Goal: Transaction & Acquisition: Book appointment/travel/reservation

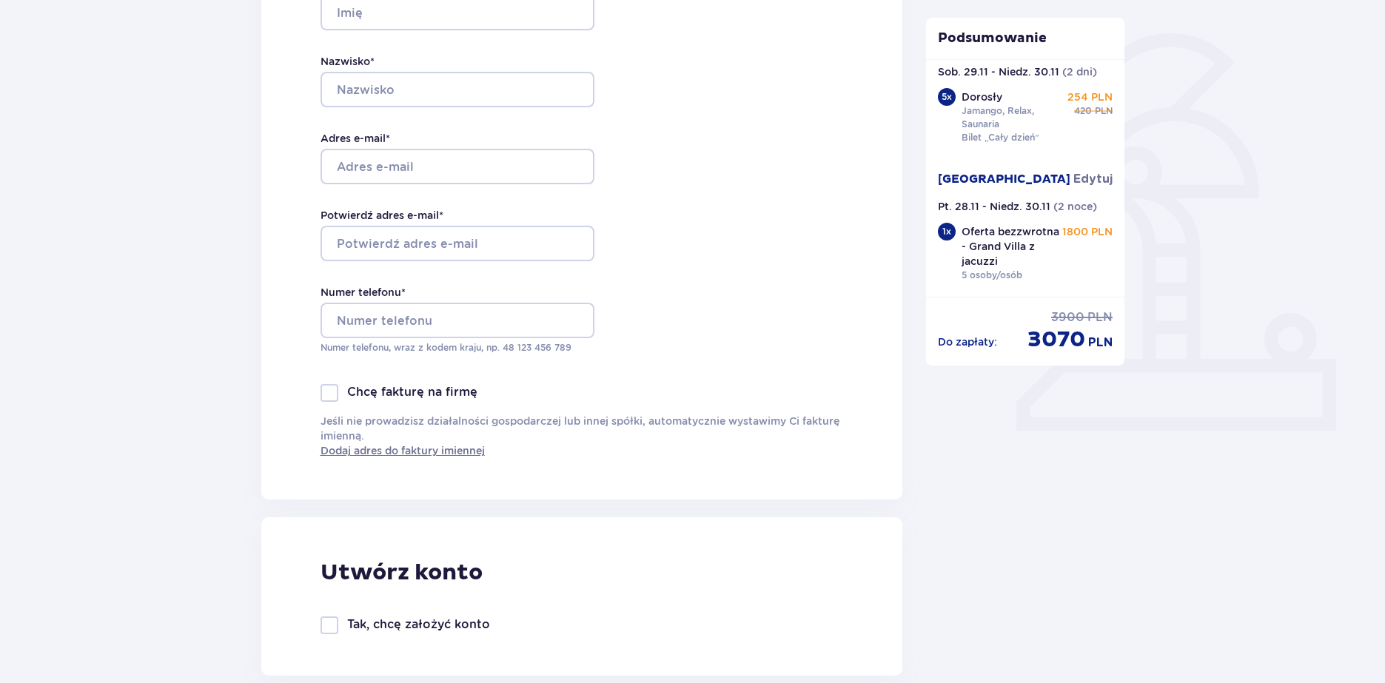
scroll to position [444, 0]
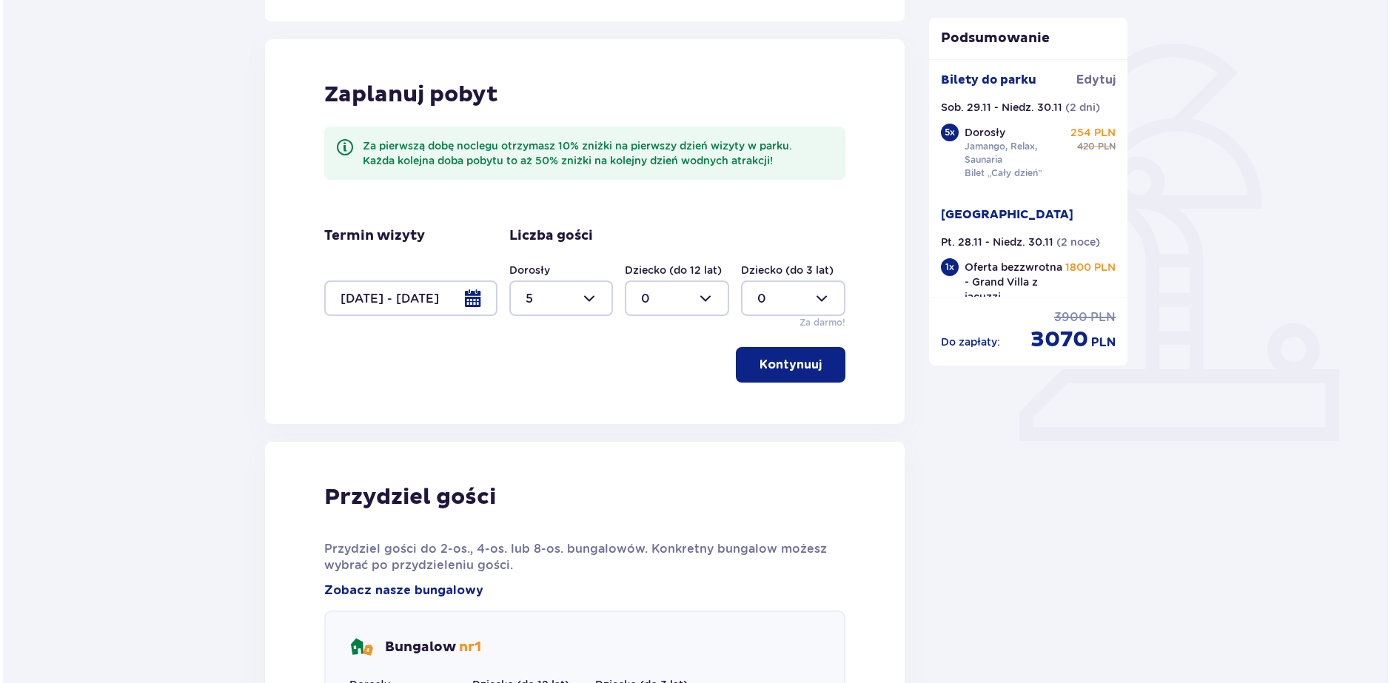
scroll to position [309, 0]
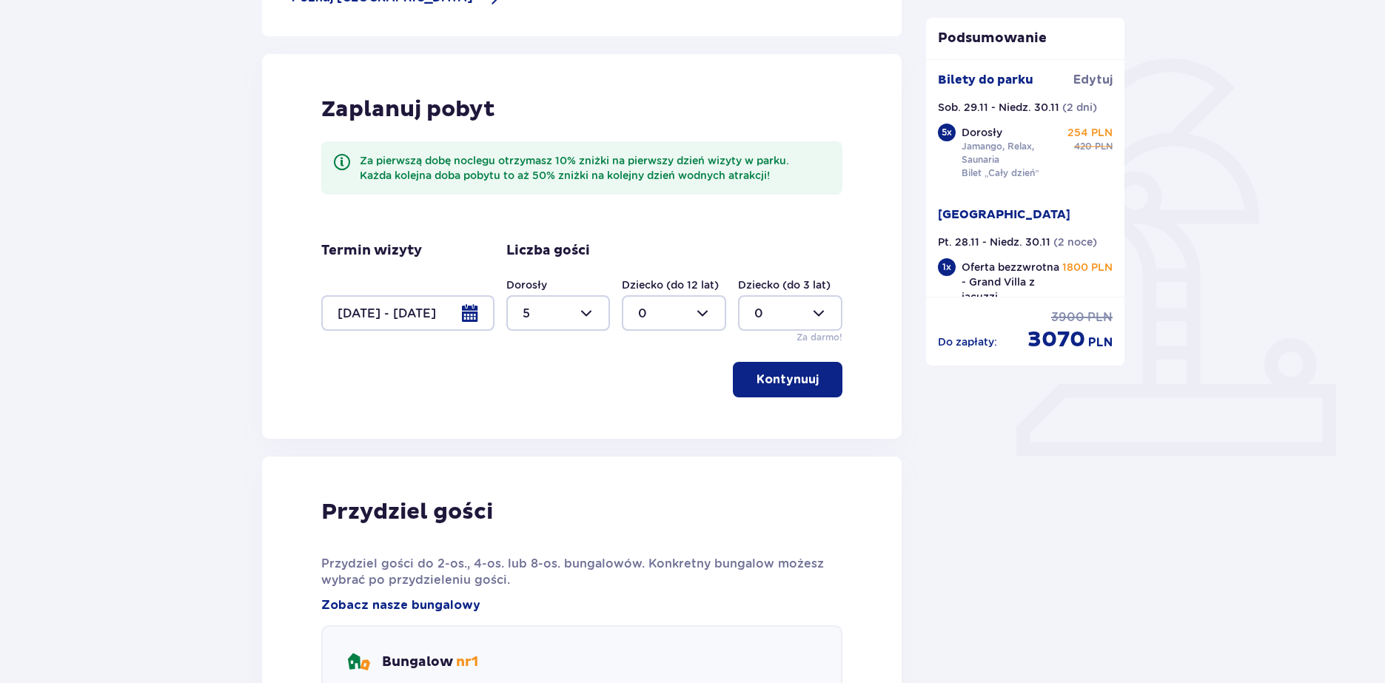
click at [477, 307] on div at bounding box center [407, 313] width 173 height 36
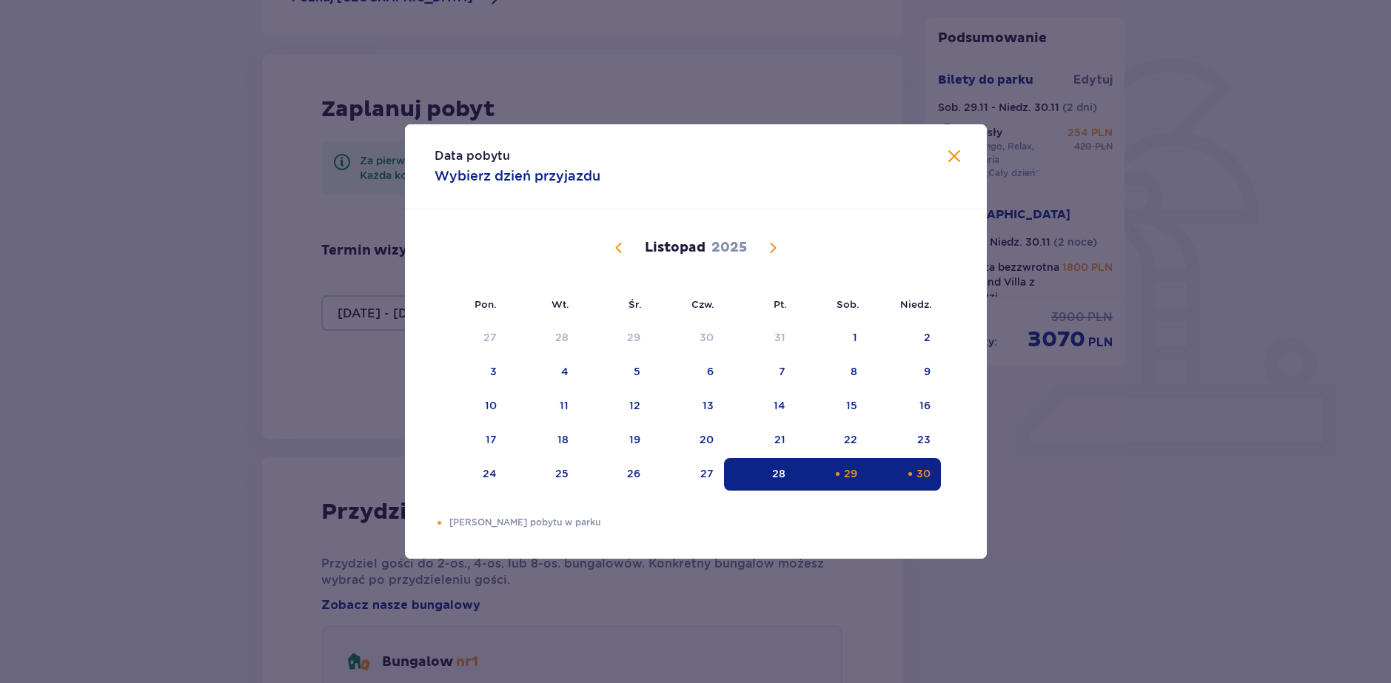
click at [852, 475] on div "29" at bounding box center [850, 473] width 13 height 15
click at [903, 480] on div "30" at bounding box center [904, 474] width 73 height 33
type input "0"
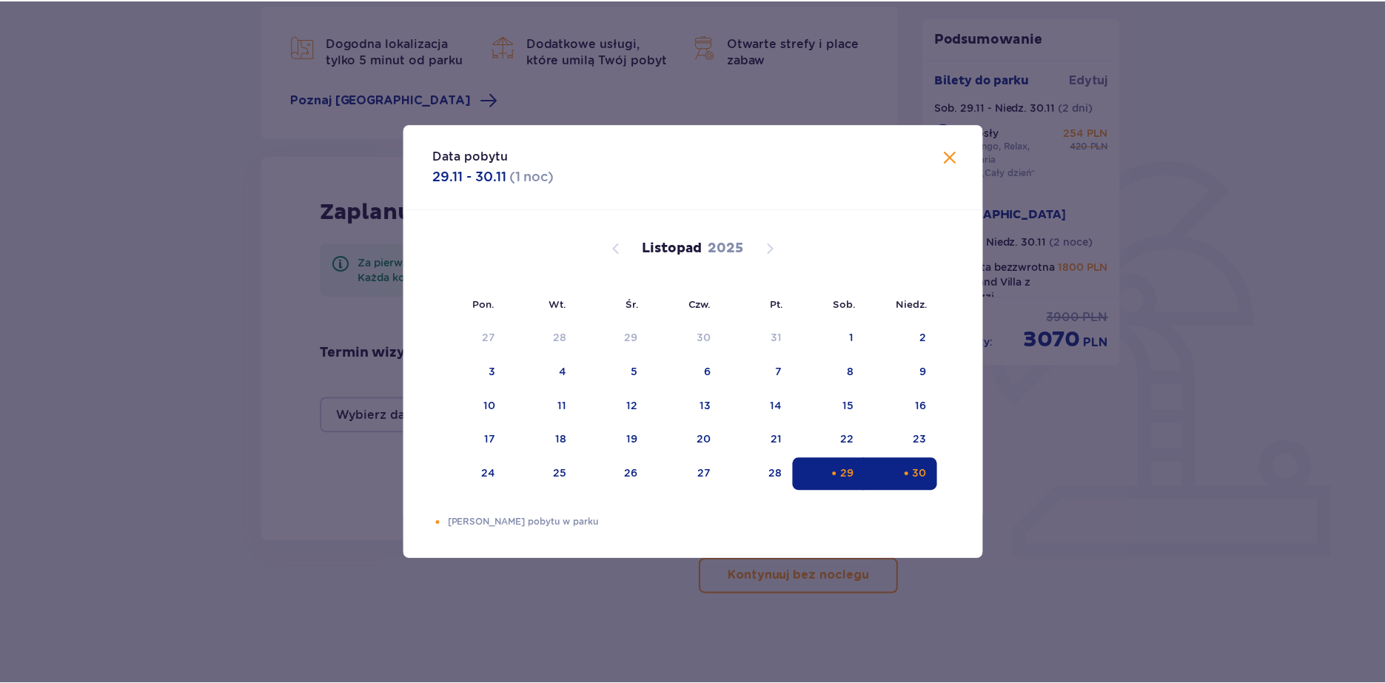
scroll to position [207, 0]
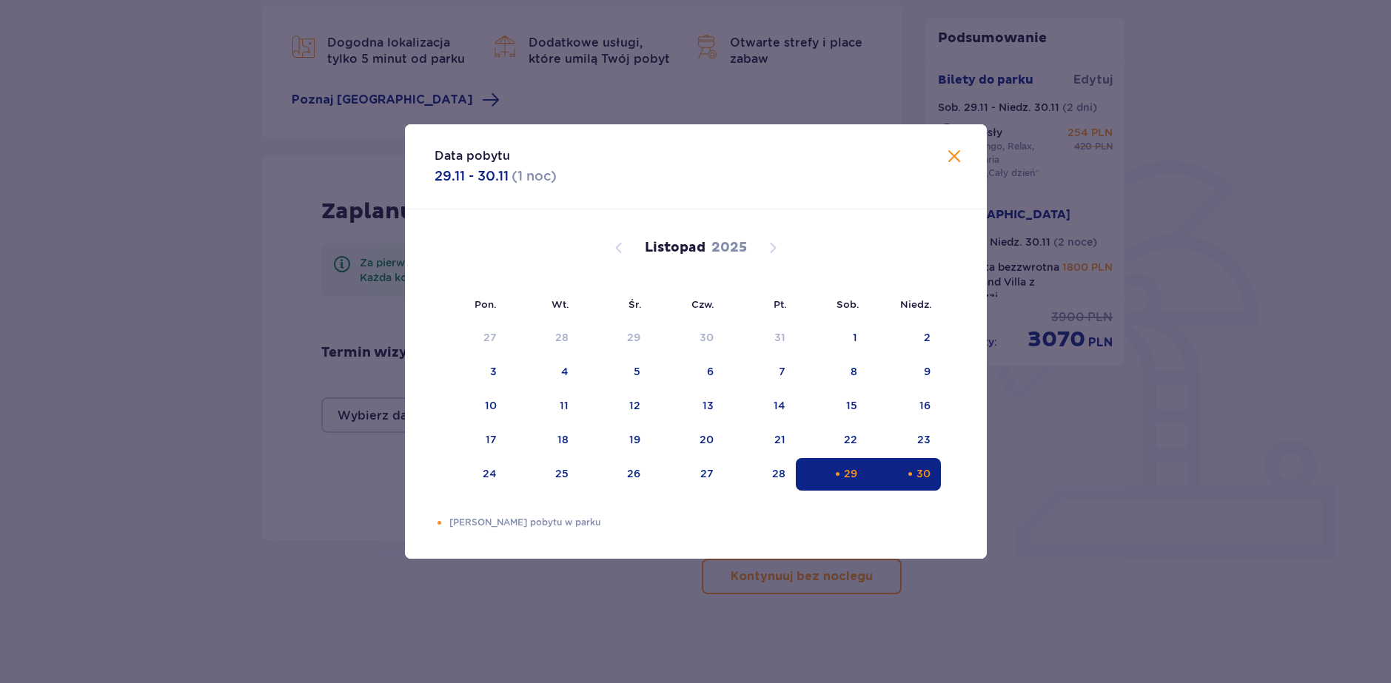
click at [1013, 511] on div "Data pobytu 29.11 - 30.11 ( 1 noc ) Pon. Wt. Śr. Czw. Pt. Sob. Niedz. Październ…" at bounding box center [695, 341] width 1391 height 683
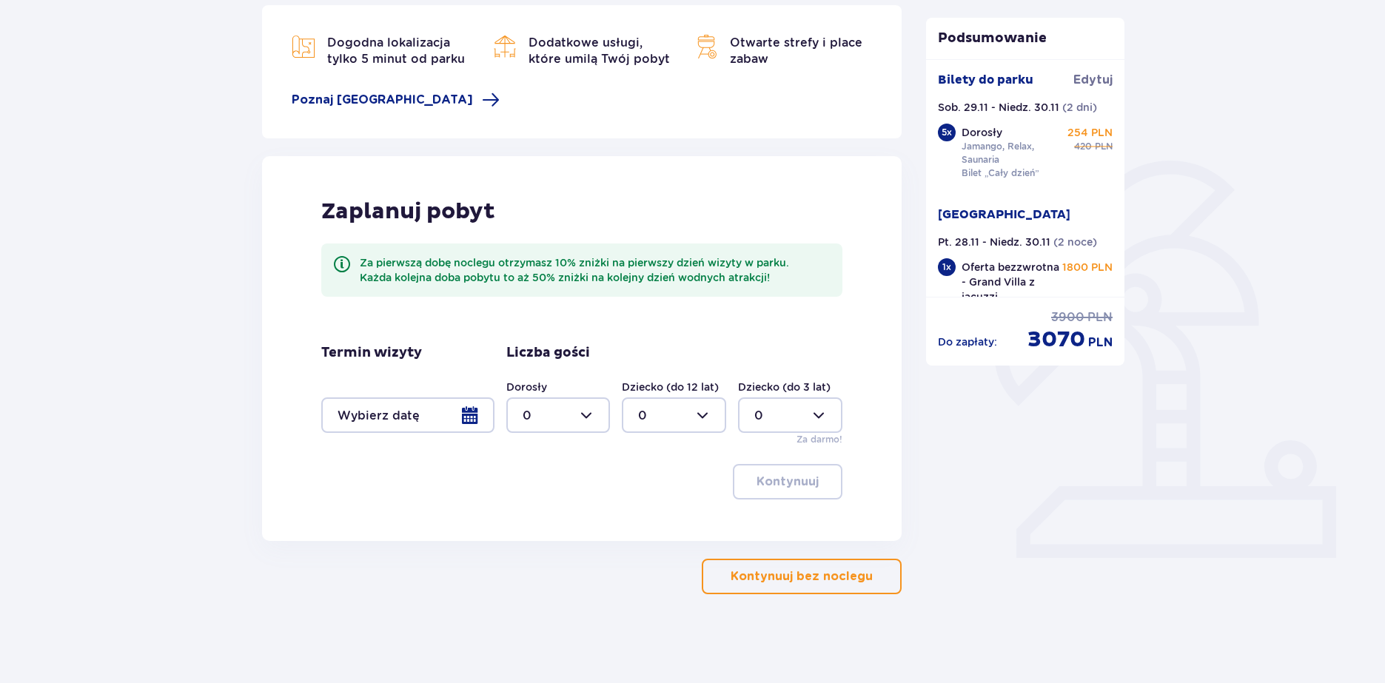
click at [591, 407] on div at bounding box center [558, 415] width 104 height 36
click at [466, 414] on div at bounding box center [407, 415] width 173 height 36
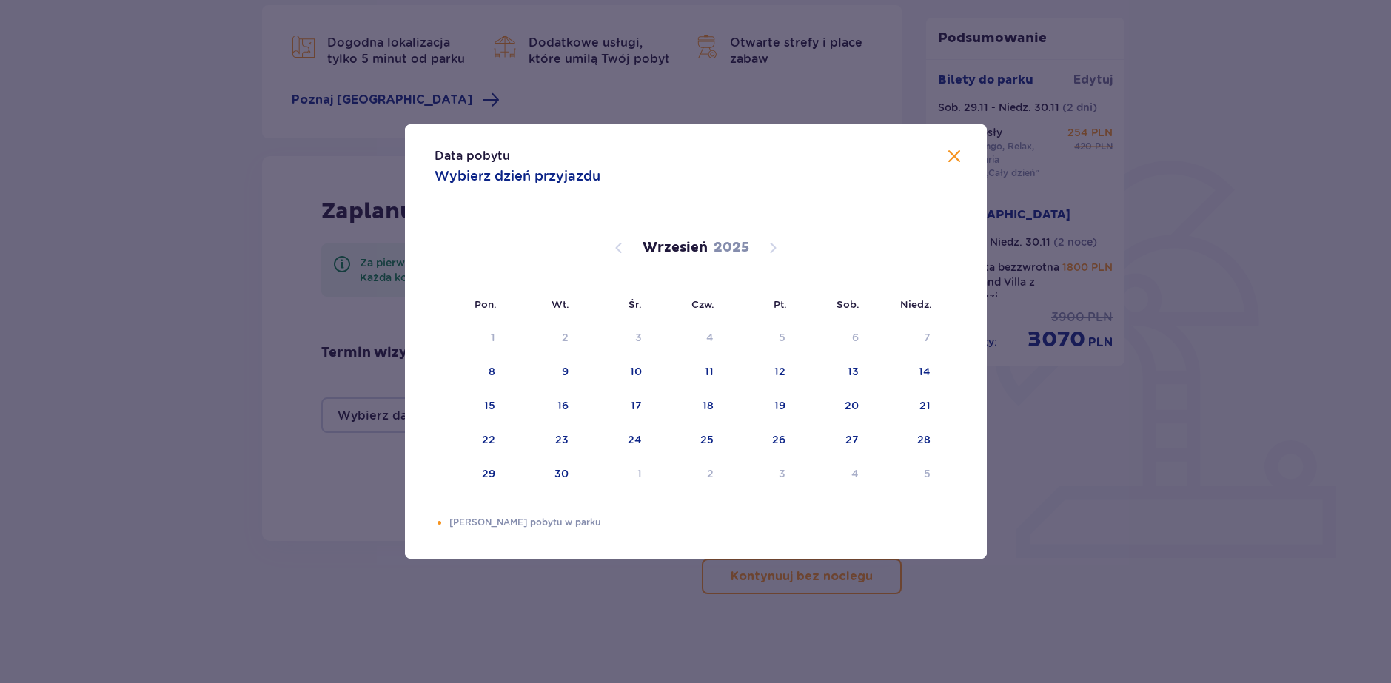
click at [1083, 335] on div "Data pobytu Wybierz dzień przyjazdu Pon. Wt. Śr. Czw. Pt. Sob. Niedz. Sierpień …" at bounding box center [695, 341] width 1391 height 683
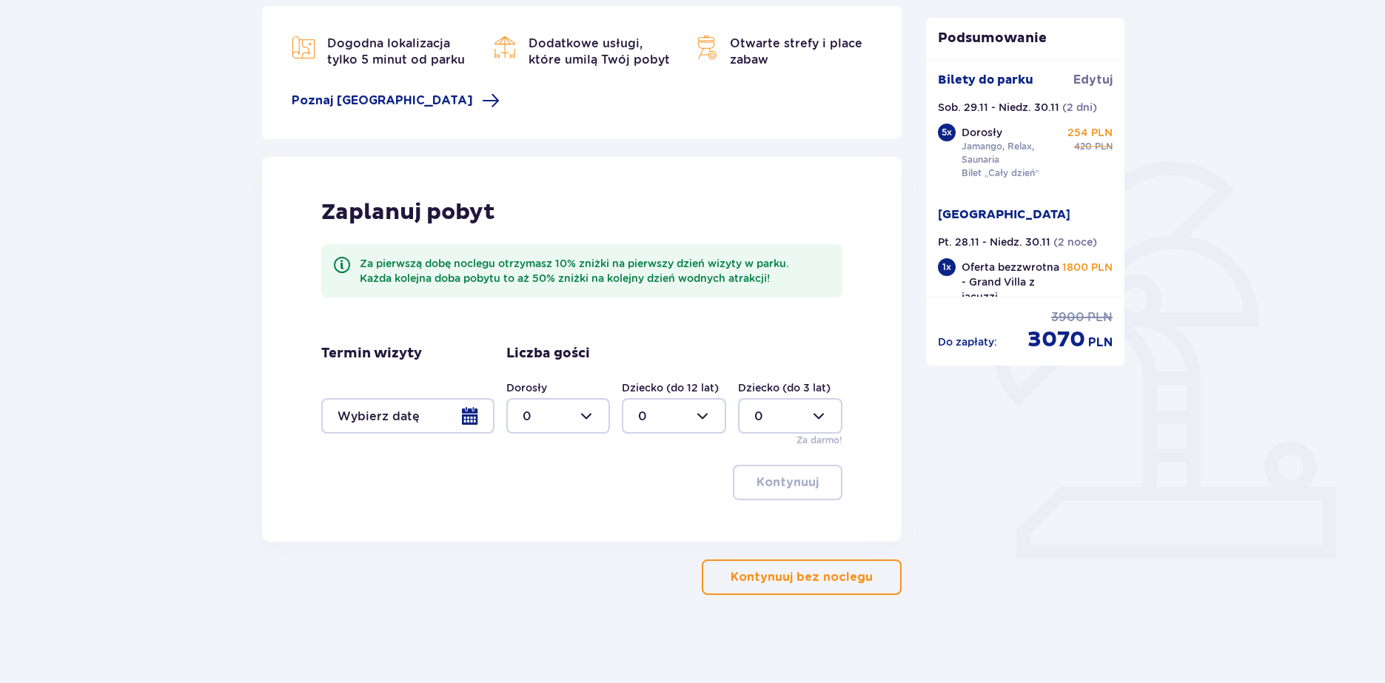
scroll to position [207, 0]
click at [586, 415] on div at bounding box center [558, 415] width 104 height 36
drag, startPoint x: 557, startPoint y: 468, endPoint x: 690, endPoint y: 488, distance: 134.0
click at [562, 467] on div "5" at bounding box center [559, 468] width 72 height 16
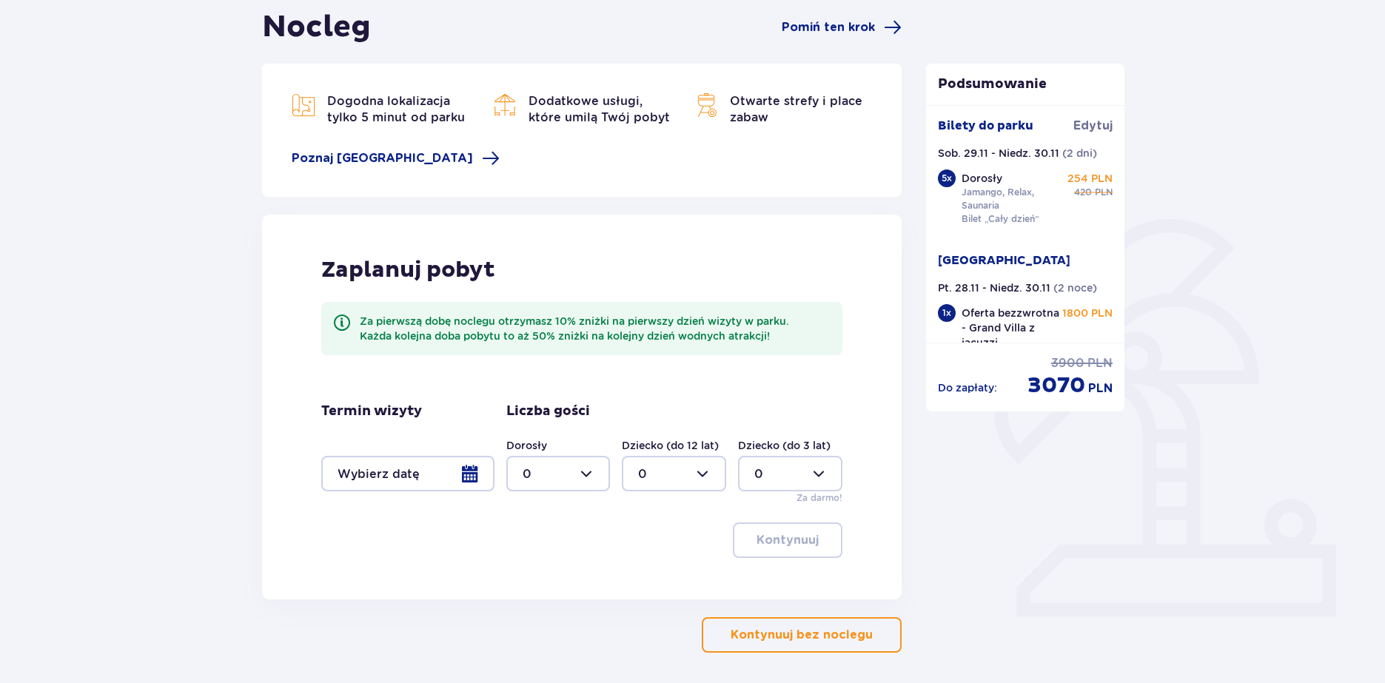
click at [476, 472] on div at bounding box center [407, 474] width 173 height 36
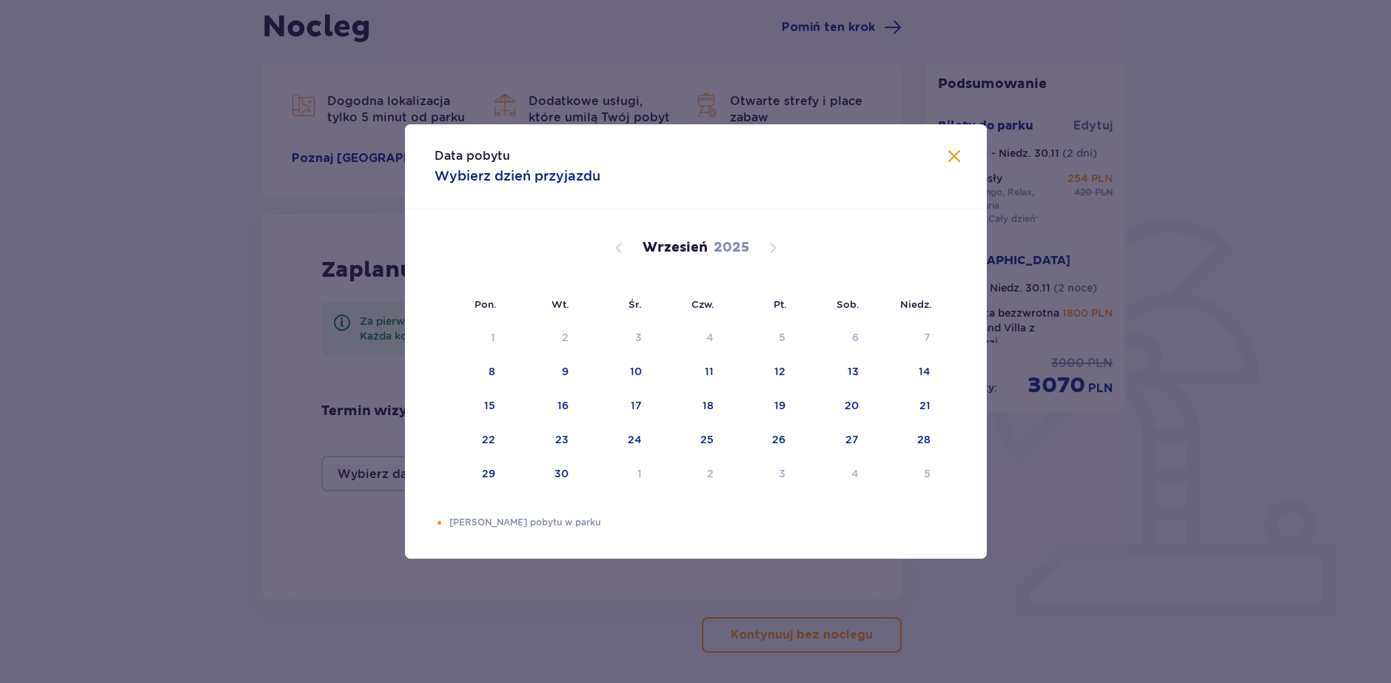
click at [377, 537] on div "Data pobytu Wybierz dzień przyjazdu Pon. Wt. Śr. Czw. Pt. Sob. Niedz. Sierpień …" at bounding box center [695, 341] width 1391 height 683
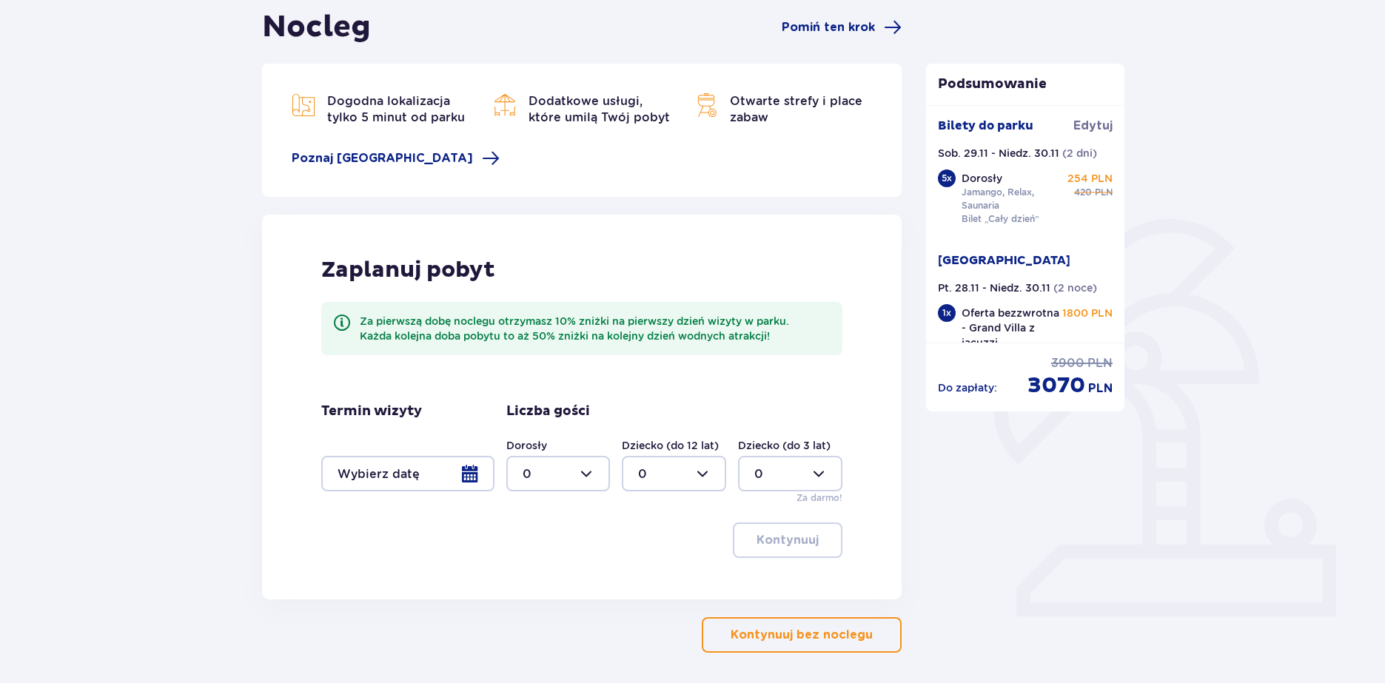
drag, startPoint x: 415, startPoint y: 492, endPoint x: 424, endPoint y: 480, distance: 14.8
click at [417, 491] on div "Termin wizyty Liczba gości Dorosły 0 Dziecko (do 12 lat) 0 Dziecko (do 3 lat) 0…" at bounding box center [582, 454] width 522 height 102
click at [429, 474] on div at bounding box center [407, 474] width 173 height 36
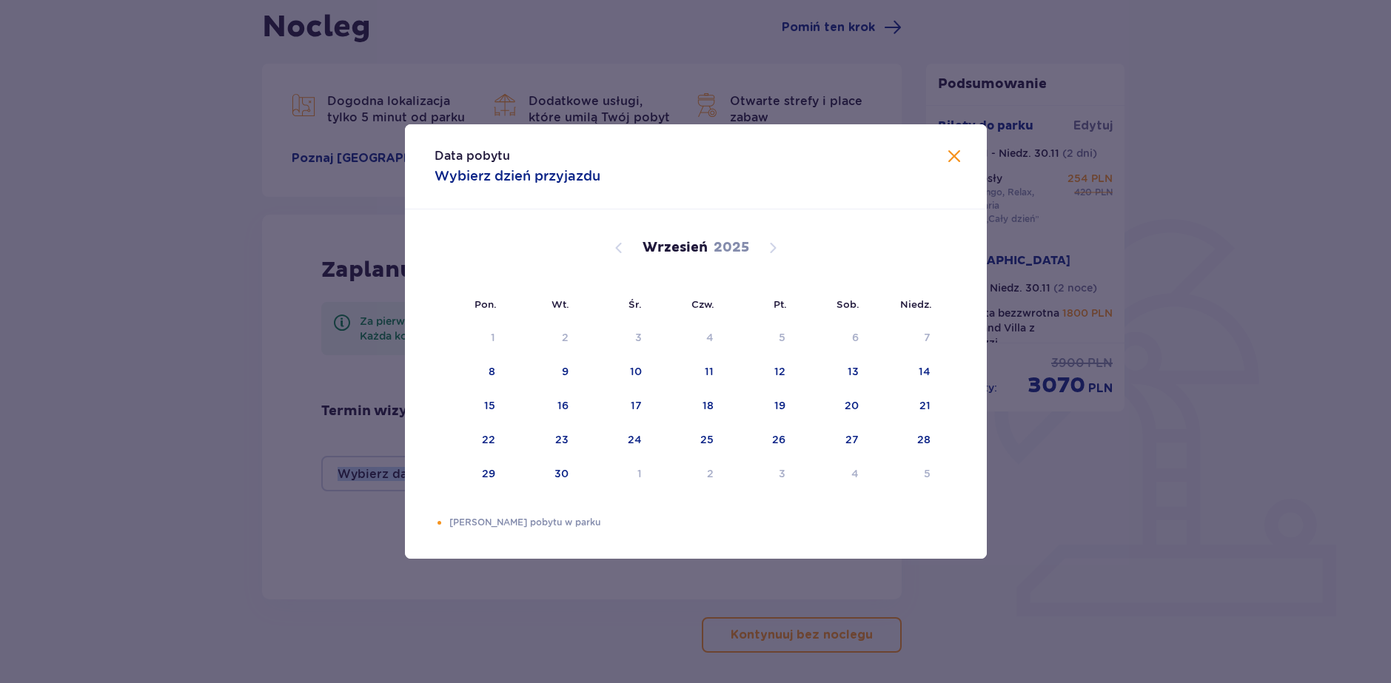
click at [954, 151] on span at bounding box center [954, 157] width 18 height 18
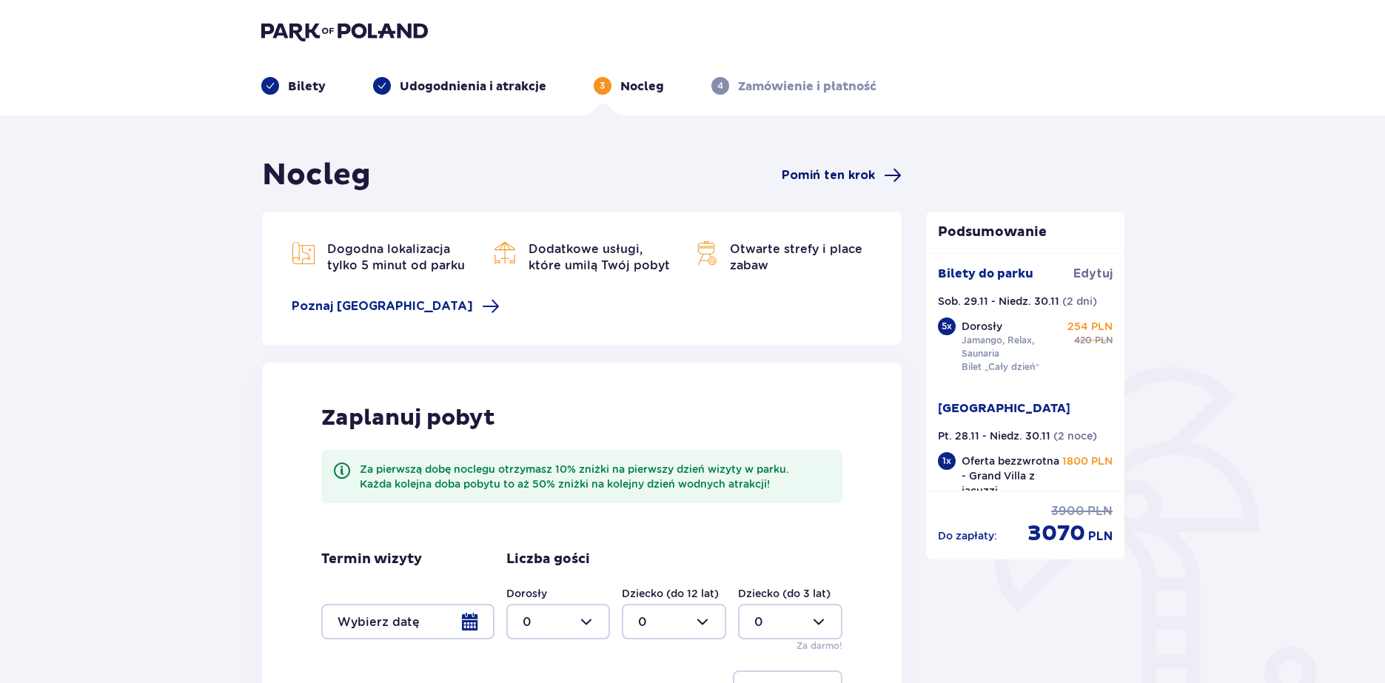
click at [835, 174] on span "Pomiń ten krok" at bounding box center [828, 175] width 93 height 16
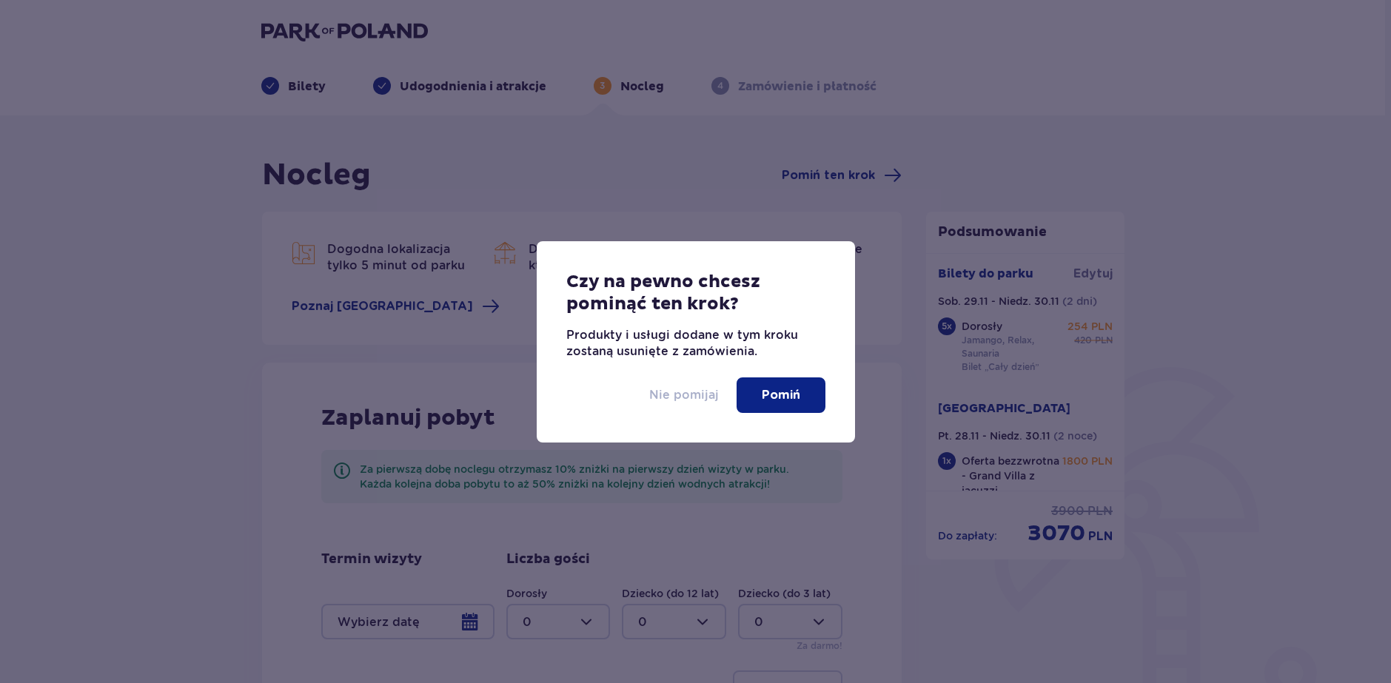
click at [691, 395] on p "Nie pomijaj" at bounding box center [684, 395] width 70 height 16
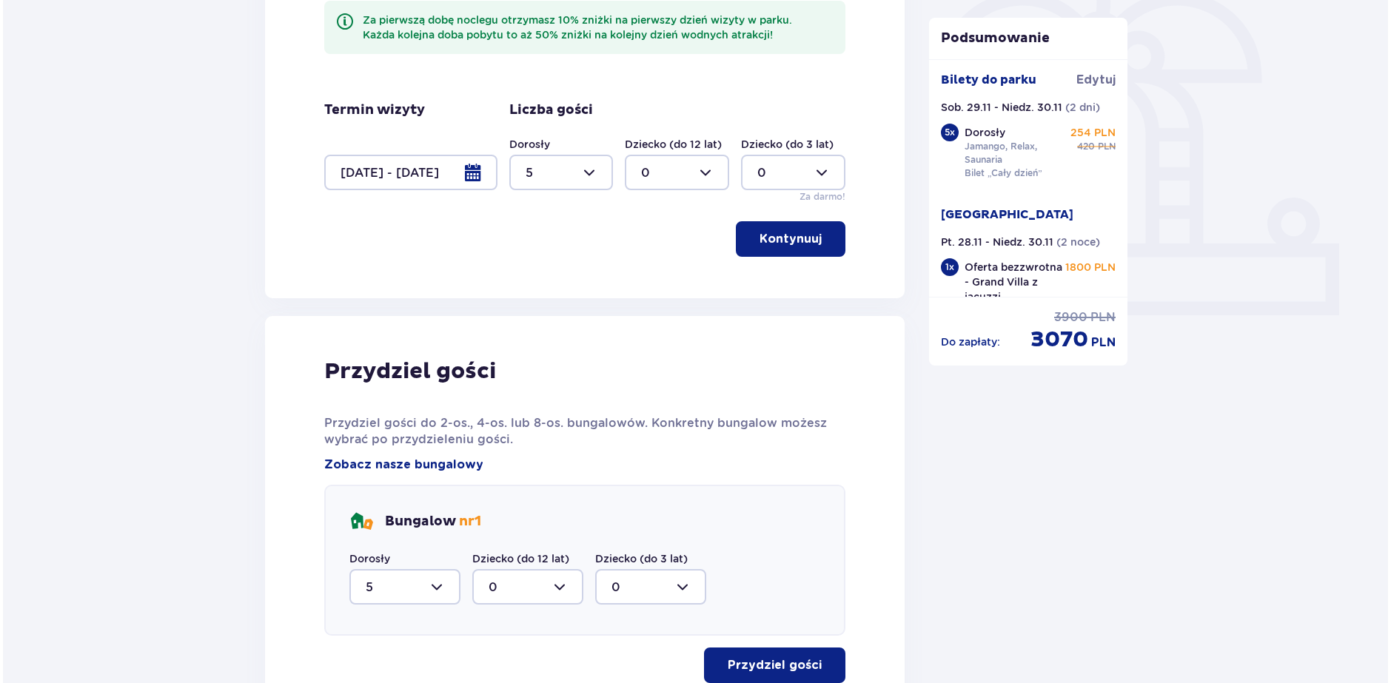
scroll to position [375, 0]
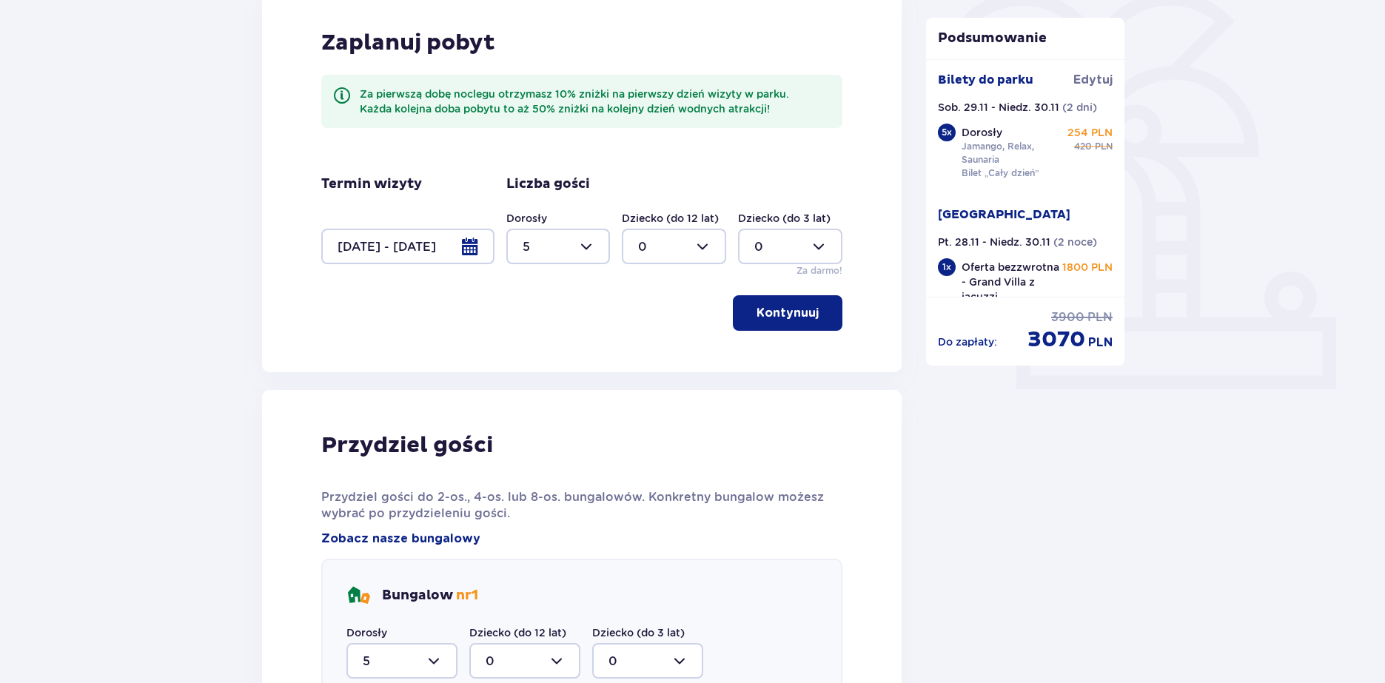
click at [473, 253] on div at bounding box center [407, 247] width 173 height 36
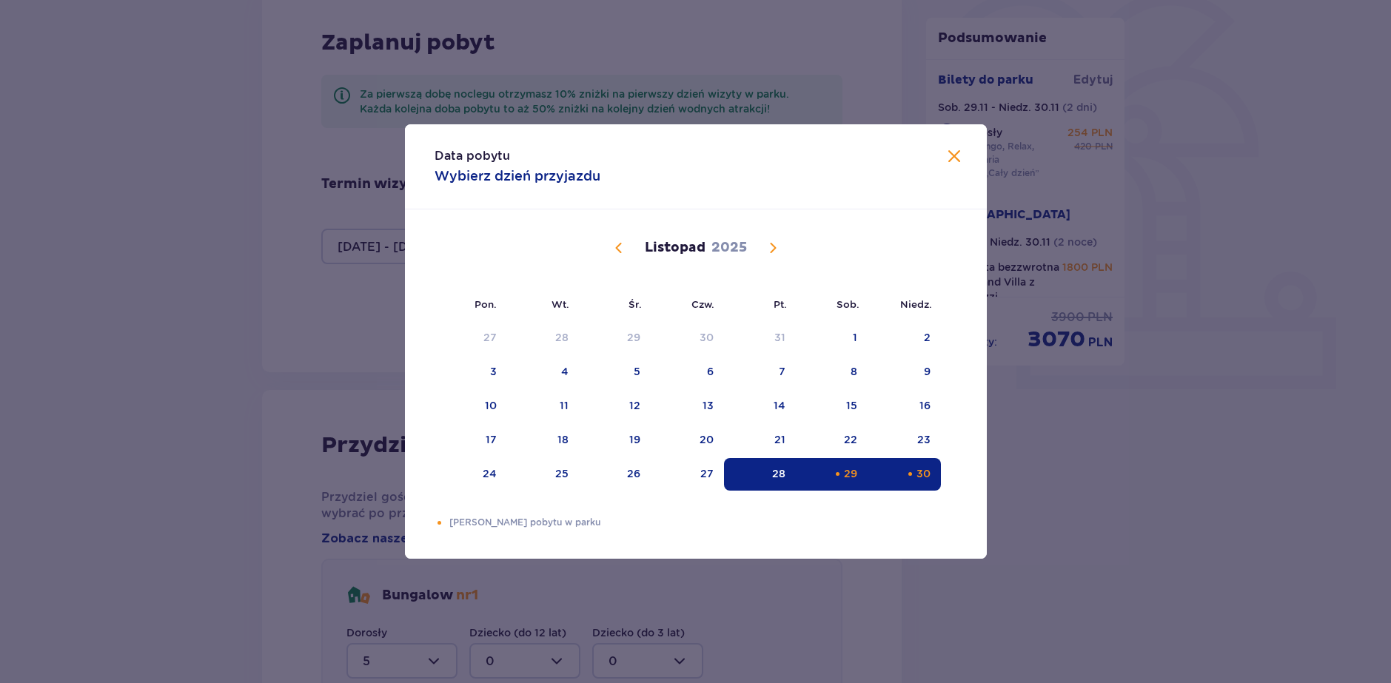
click at [851, 460] on div "29" at bounding box center [832, 474] width 72 height 33
click at [910, 474] on div "Choose niedziela, 30 listopada 2025 as your check-out date. It’s available." at bounding box center [910, 474] width 10 height 10
type input "0"
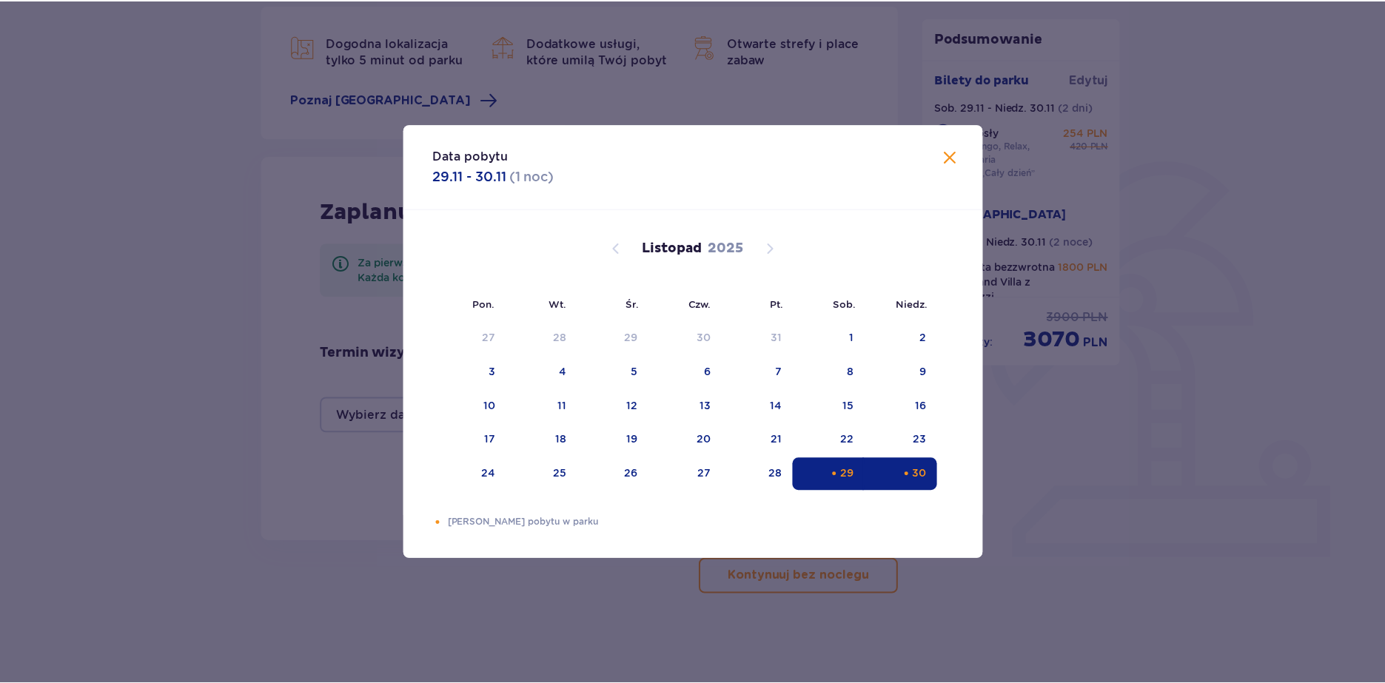
scroll to position [207, 0]
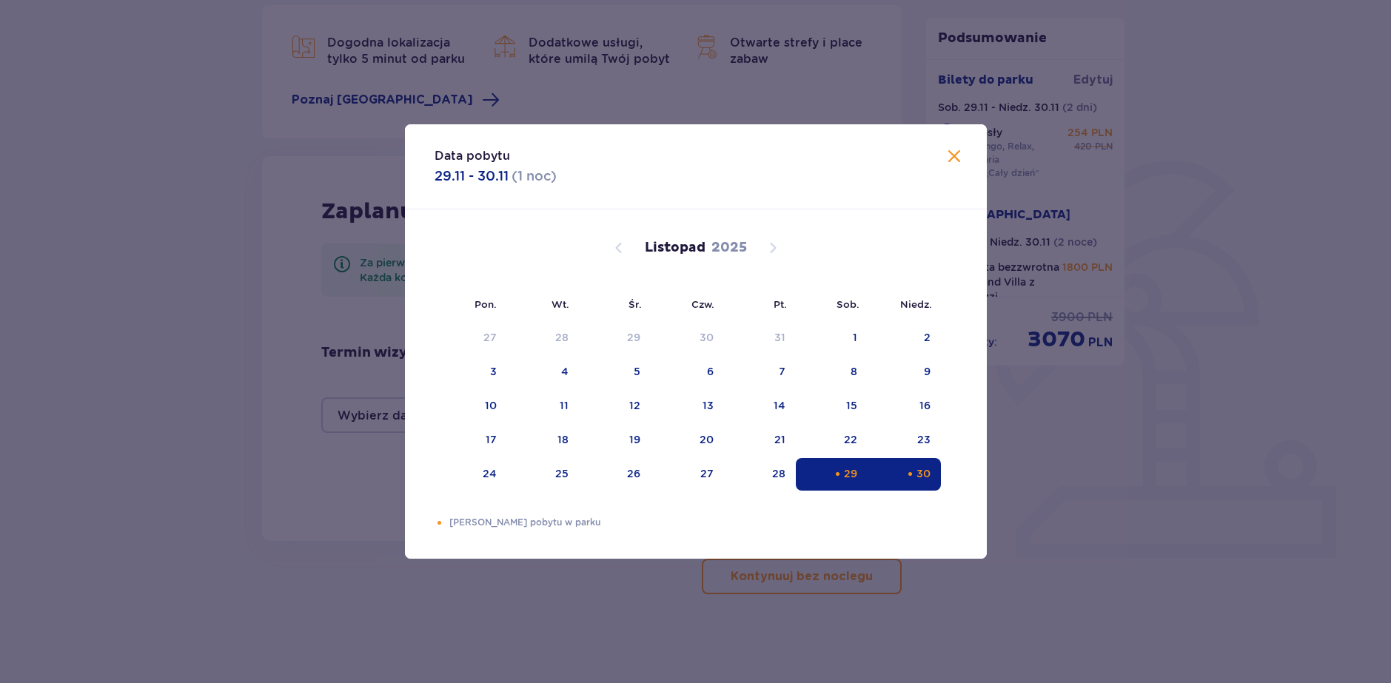
click at [956, 159] on span at bounding box center [954, 157] width 18 height 18
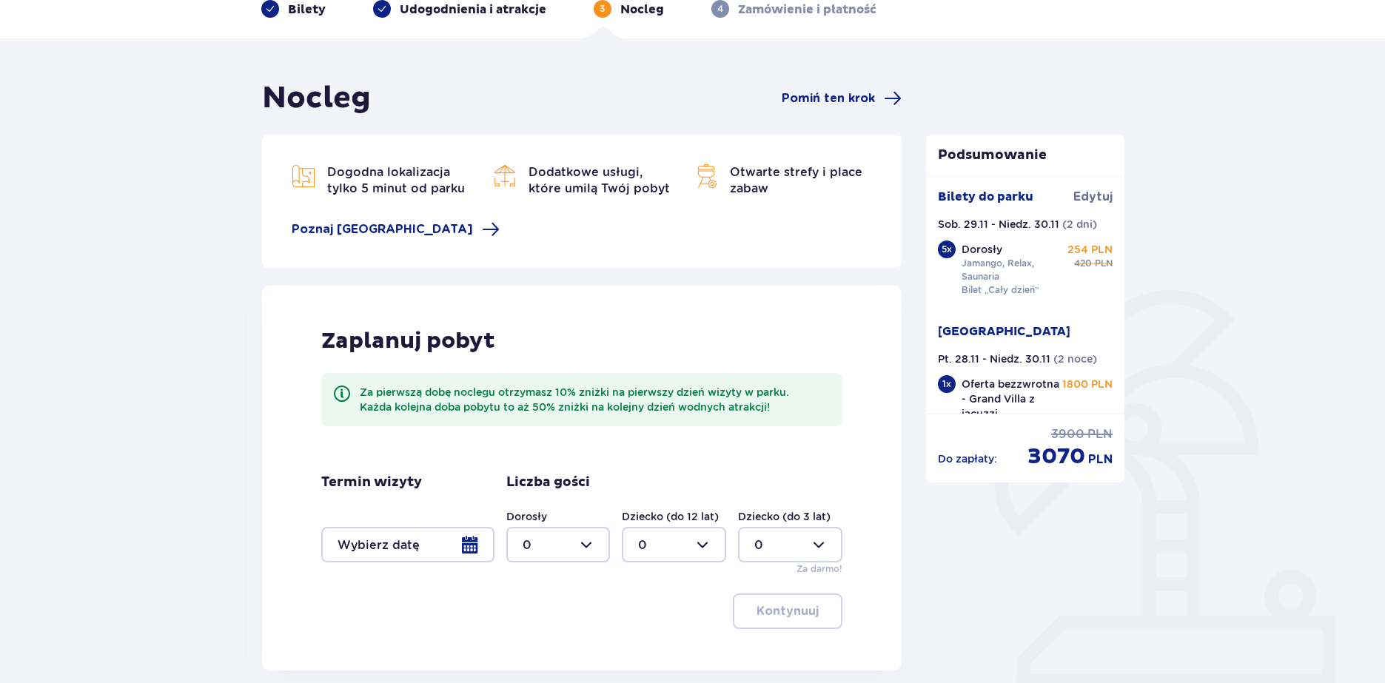
scroll to position [207, 0]
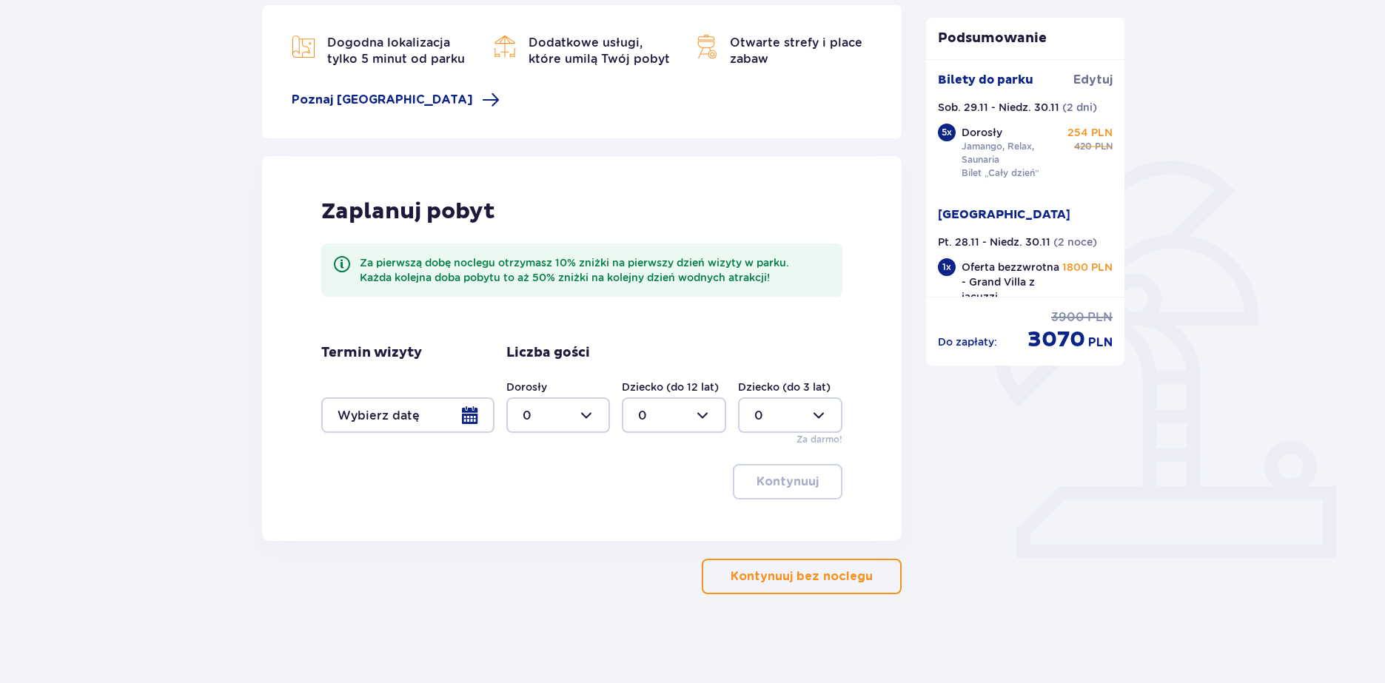
click at [468, 417] on div at bounding box center [407, 415] width 173 height 36
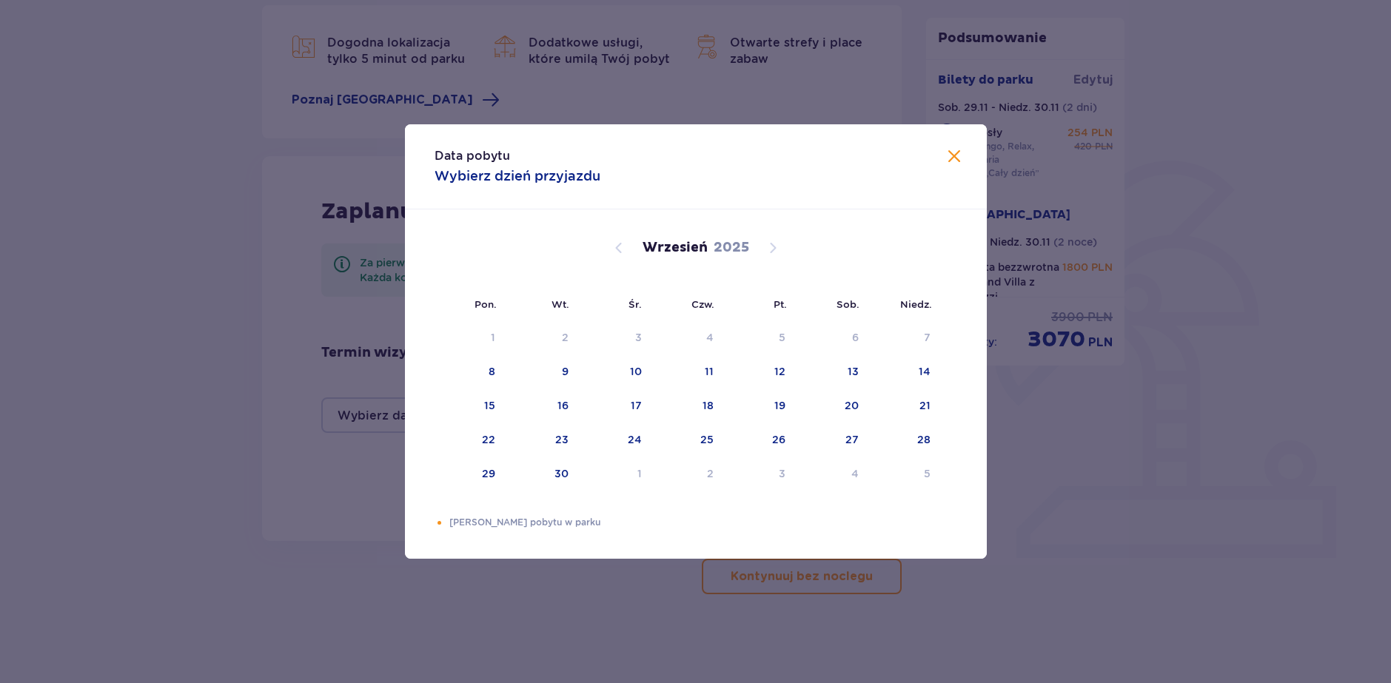
drag, startPoint x: 175, startPoint y: 147, endPoint x: 27, endPoint y: 1, distance: 207.8
click at [171, 139] on div "Data pobytu Wybierz dzień przyjazdu Pon. Wt. Śr. Czw. Pt. Sob. Niedz. Sierpień …" at bounding box center [695, 341] width 1391 height 683
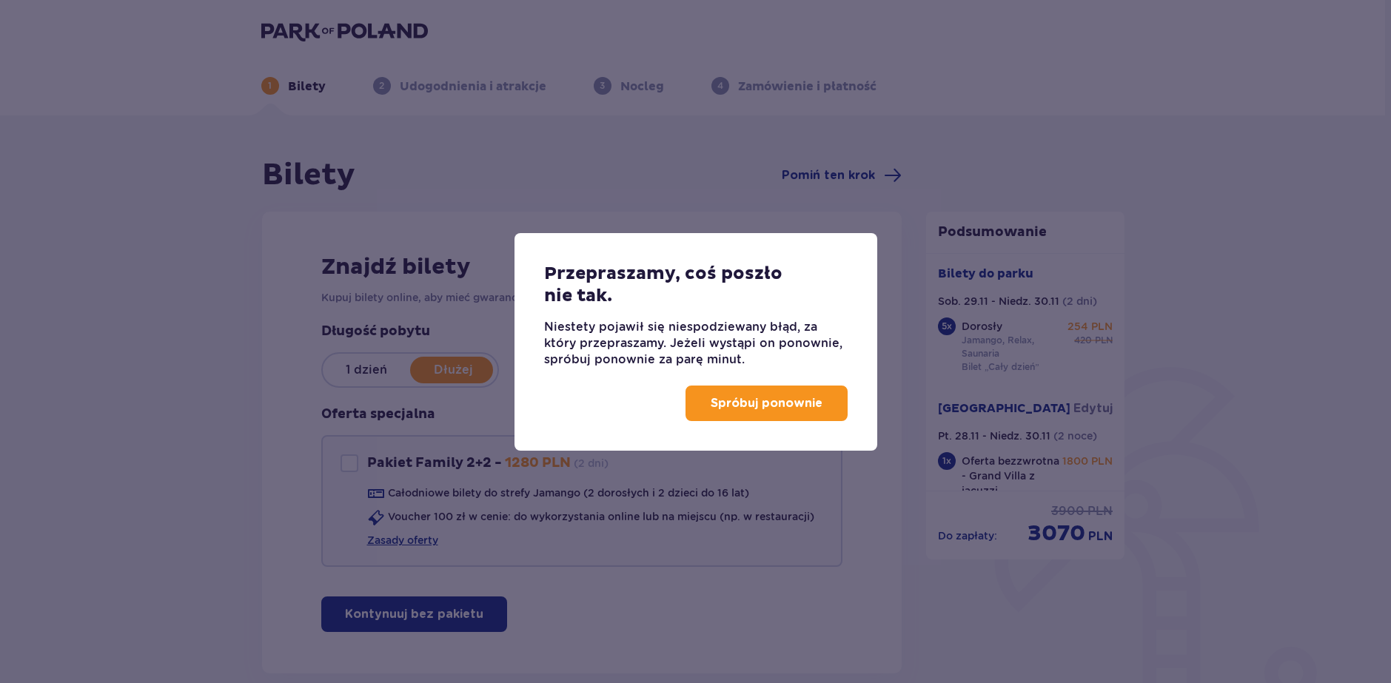
click at [751, 400] on p "Spróbuj ponownie" at bounding box center [767, 403] width 112 height 16
click at [777, 409] on div "Oferta specjalna Pakiet Family 2+2 - 1280 PLN ( 2 dni ) Całodniowe bilety do st…" at bounding box center [582, 486] width 522 height 161
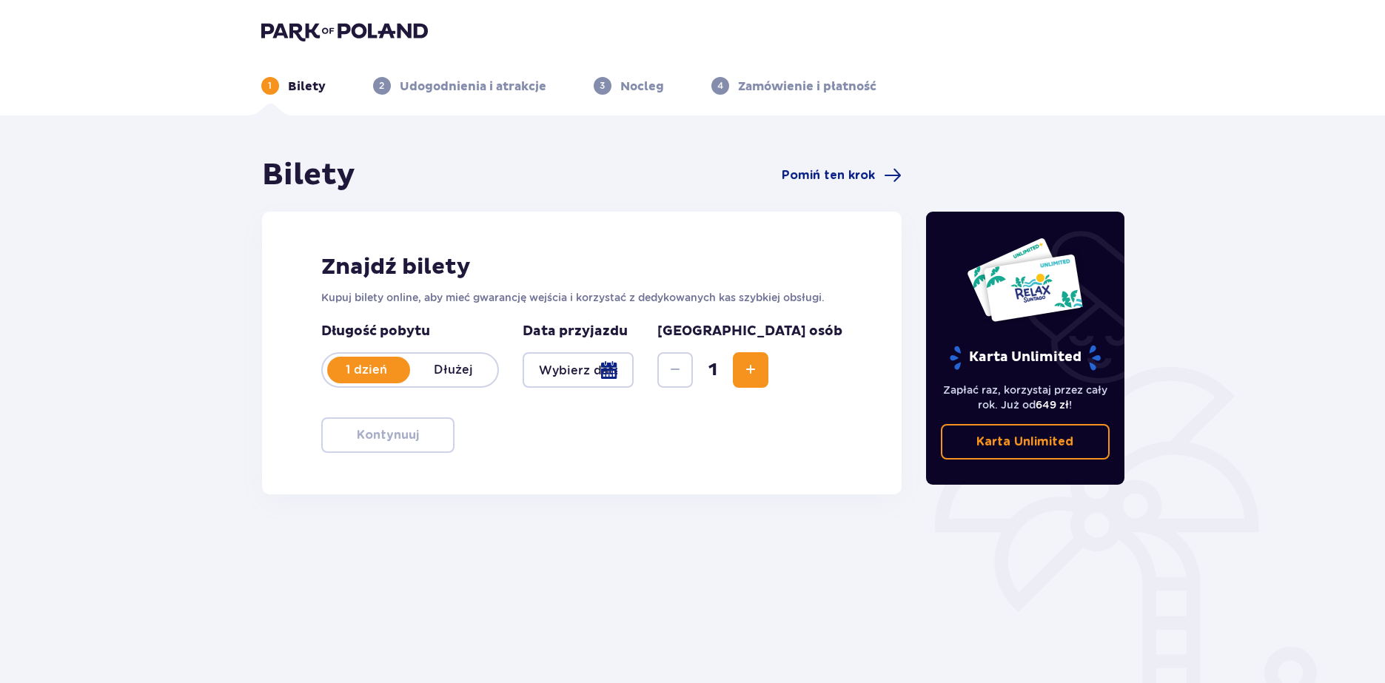
click at [469, 363] on p "Dłużej" at bounding box center [453, 370] width 87 height 16
click at [371, 372] on p "1 dzień" at bounding box center [366, 370] width 87 height 16
click at [456, 372] on p "Dłużej" at bounding box center [453, 370] width 87 height 16
click at [634, 378] on div at bounding box center [579, 370] width 112 height 36
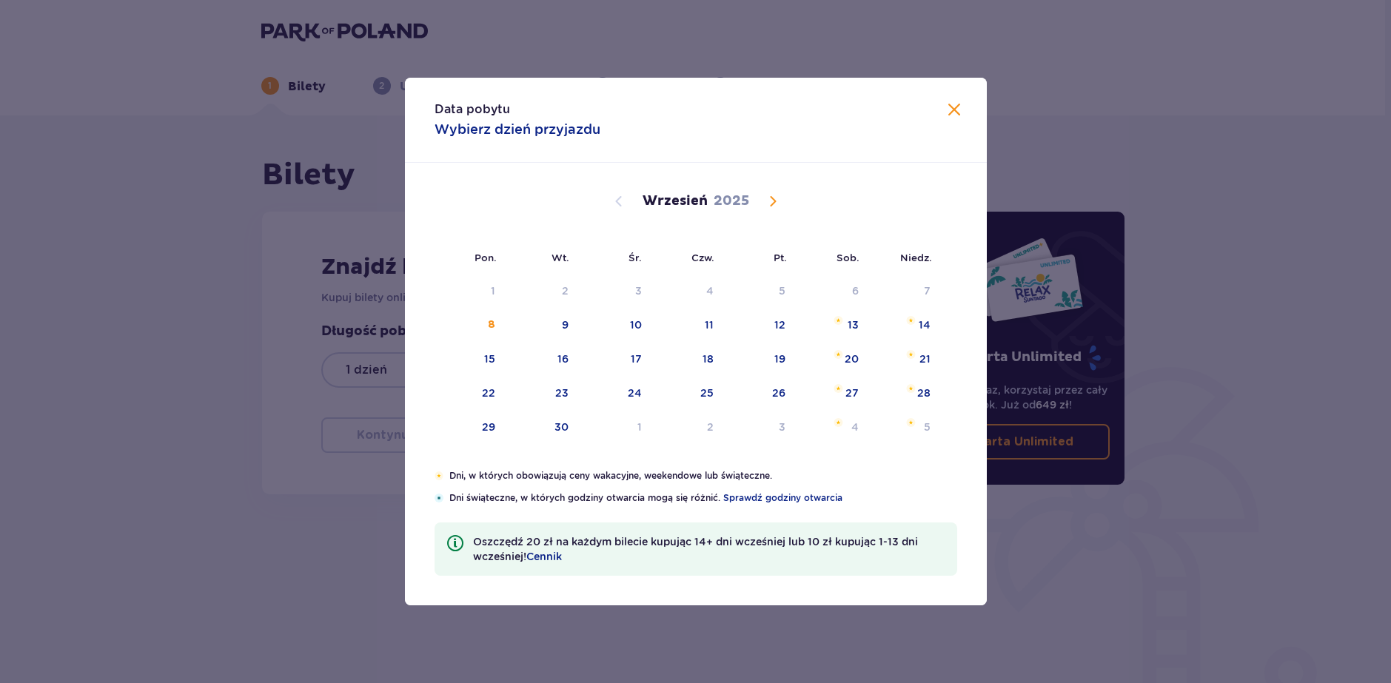
click at [764, 200] on span "Calendar" at bounding box center [773, 201] width 18 height 18
click at [768, 198] on span "Calendar" at bounding box center [773, 201] width 18 height 18
click at [776, 201] on span "Calendar" at bounding box center [773, 201] width 18 height 18
click at [618, 204] on span "Calendar" at bounding box center [619, 201] width 18 height 18
click at [861, 426] on div "29" at bounding box center [832, 428] width 72 height 33
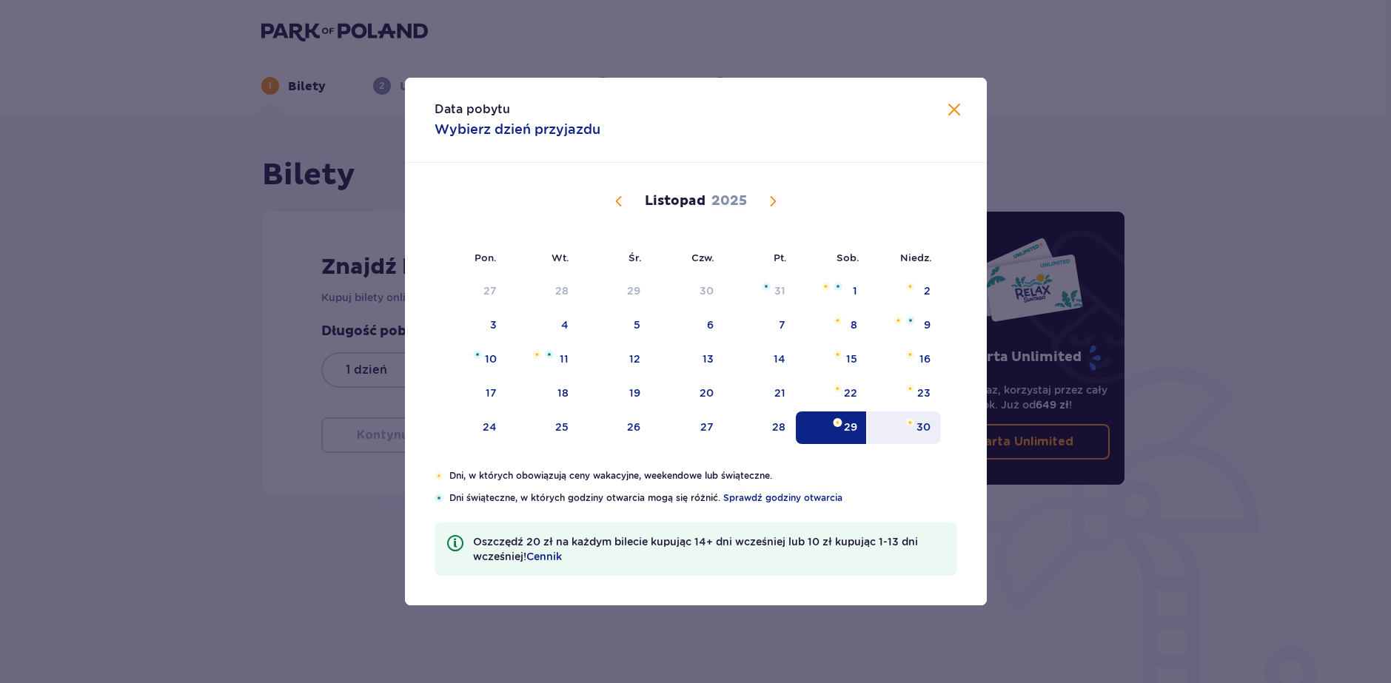
click at [919, 420] on div "30" at bounding box center [923, 427] width 14 height 15
type input "[DATE] - [DATE]"
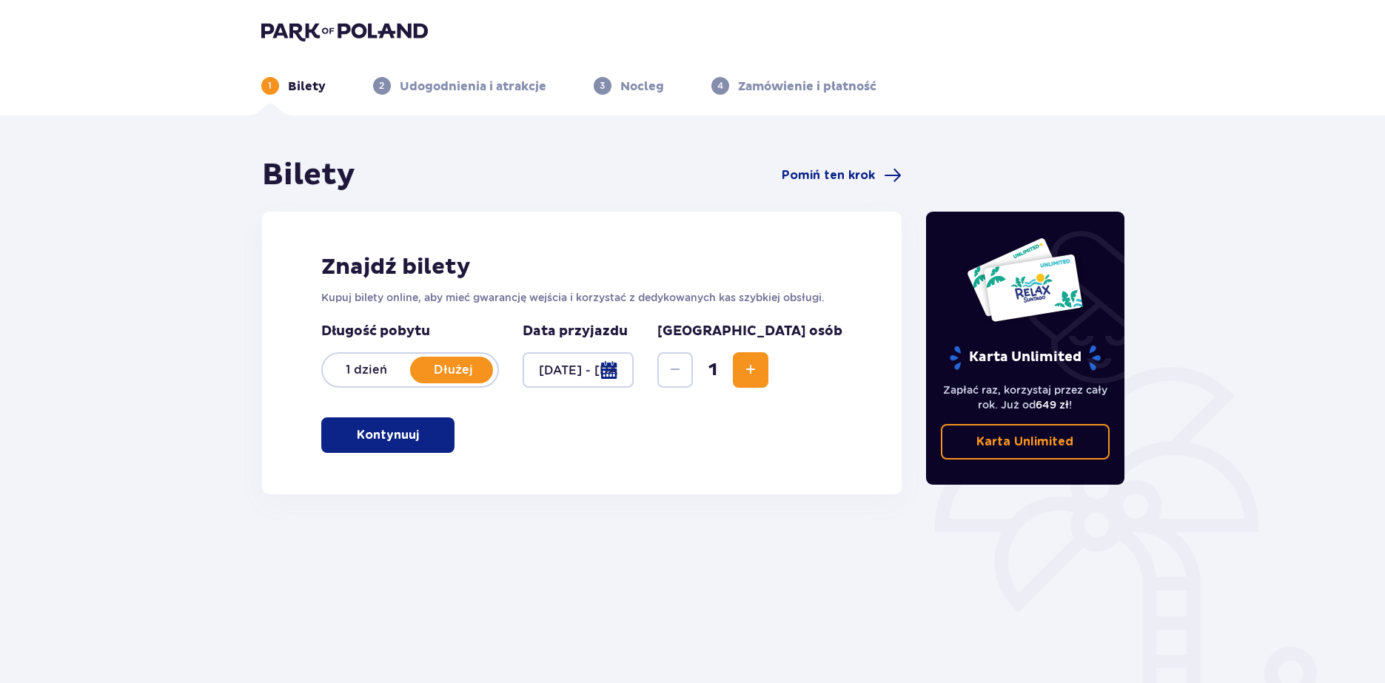
drag, startPoint x: 853, startPoint y: 385, endPoint x: 865, endPoint y: 386, distance: 12.7
click at [856, 385] on div "Znajdź bilety Kupuj bilety online, aby mieć gwarancję wejścia i korzystać z ded…" at bounding box center [582, 353] width 640 height 283
click at [458, 370] on p "Dłużej" at bounding box center [453, 370] width 87 height 16
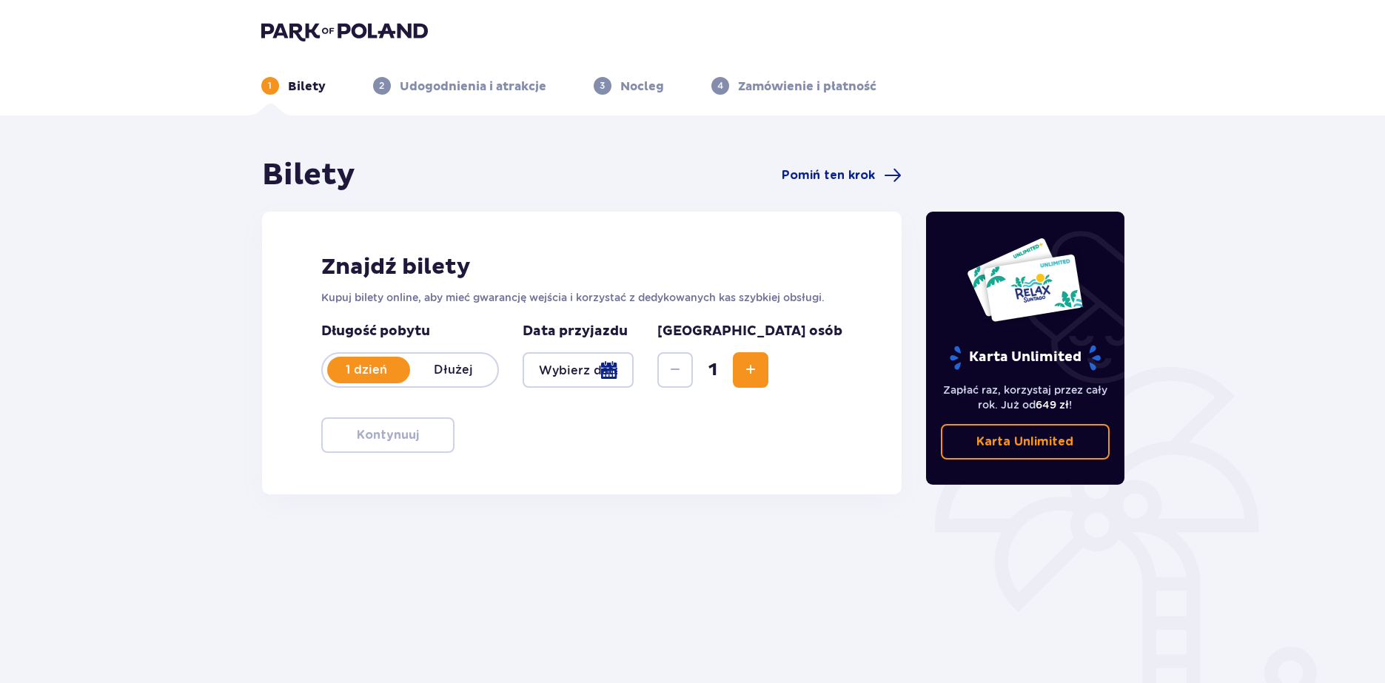
click at [472, 376] on p "Dłużej" at bounding box center [453, 370] width 87 height 16
click at [634, 369] on div at bounding box center [579, 370] width 112 height 36
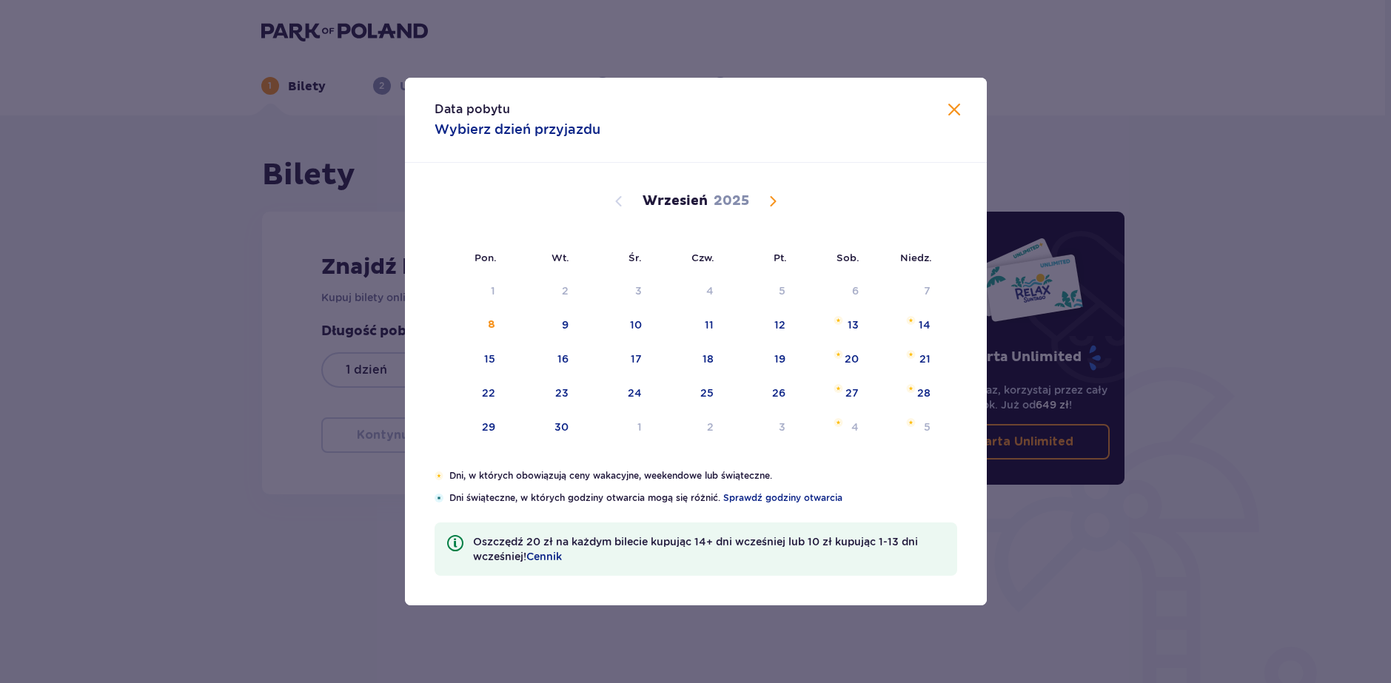
click at [763, 197] on div "Sierpień 2025 28 29 30 31 1 2 3 4 5 6 7 8 9 10 11 12 13 14 15 16 17 18 19 20 21…" at bounding box center [696, 316] width 582 height 306
drag, startPoint x: 765, startPoint y: 196, endPoint x: 774, endPoint y: 198, distance: 9.7
click at [769, 196] on span "Calendar" at bounding box center [773, 201] width 18 height 18
click at [774, 198] on span "Calendar" at bounding box center [773, 201] width 18 height 18
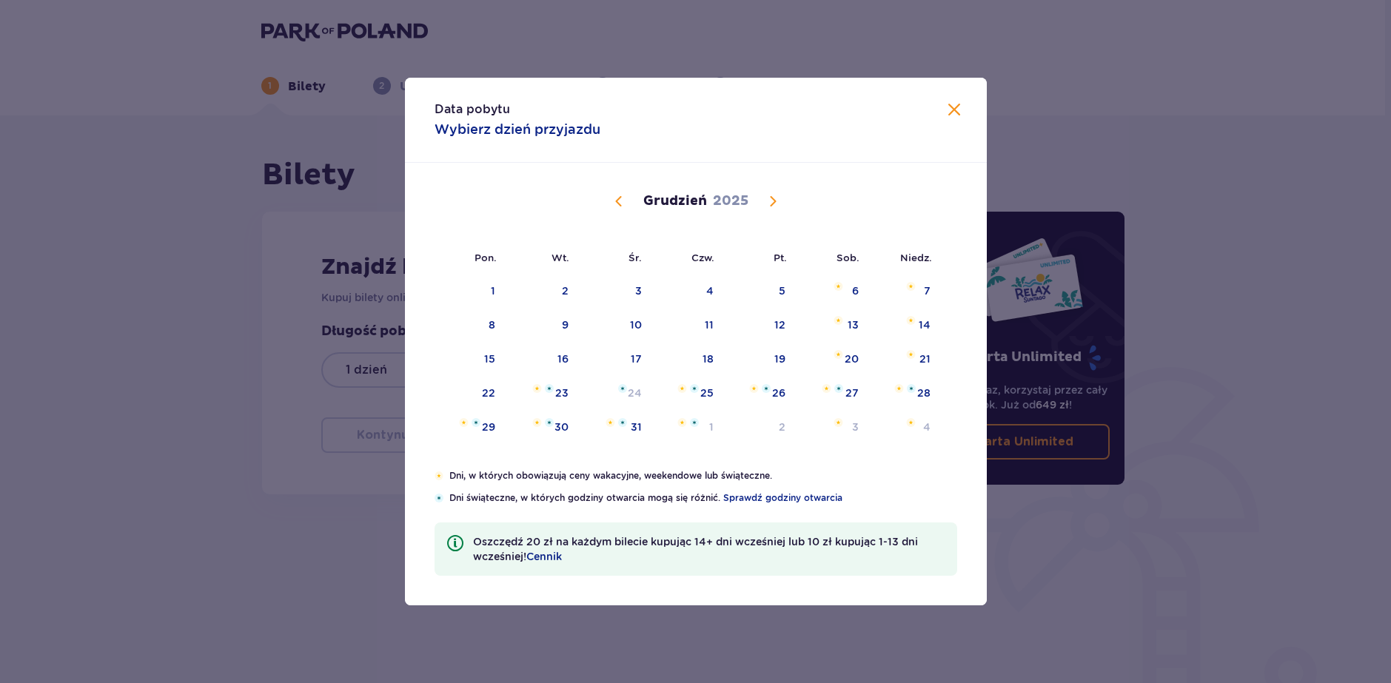
click at [623, 207] on span "Calendar" at bounding box center [619, 201] width 18 height 18
drag, startPoint x: 842, startPoint y: 400, endPoint x: 897, endPoint y: 391, distance: 56.3
click at [843, 400] on div "22" at bounding box center [832, 393] width 72 height 33
drag, startPoint x: 916, startPoint y: 390, endPoint x: 877, endPoint y: 511, distance: 127.3
click at [916, 390] on div "23" at bounding box center [904, 393] width 73 height 33
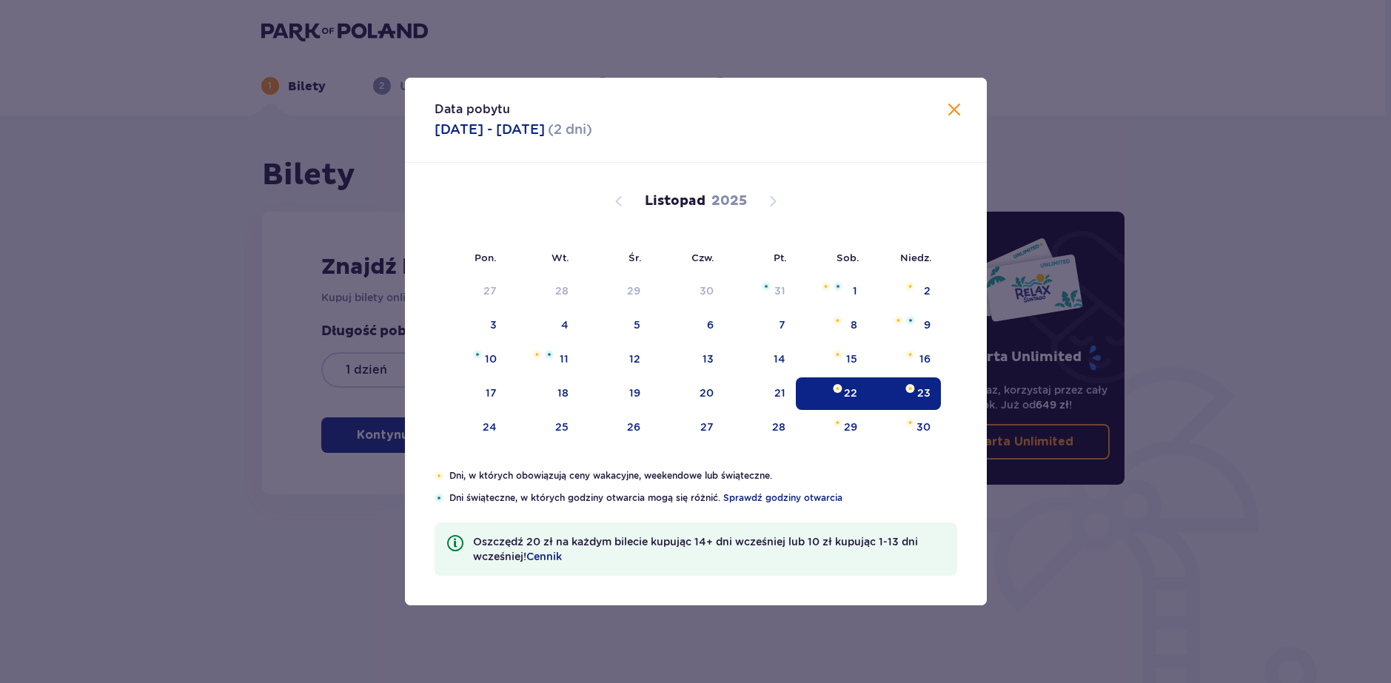
type input "22.11.25 - 23.11.25"
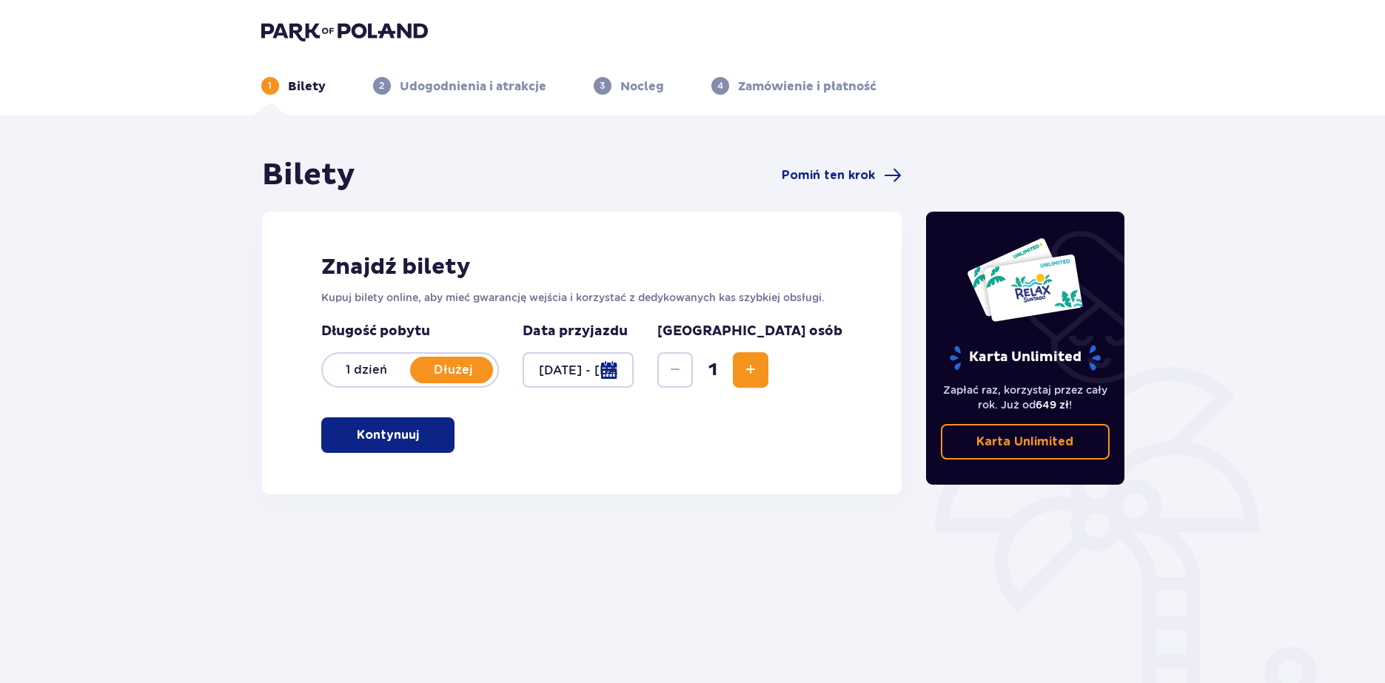
click at [759, 371] on span "Increase" at bounding box center [751, 370] width 18 height 18
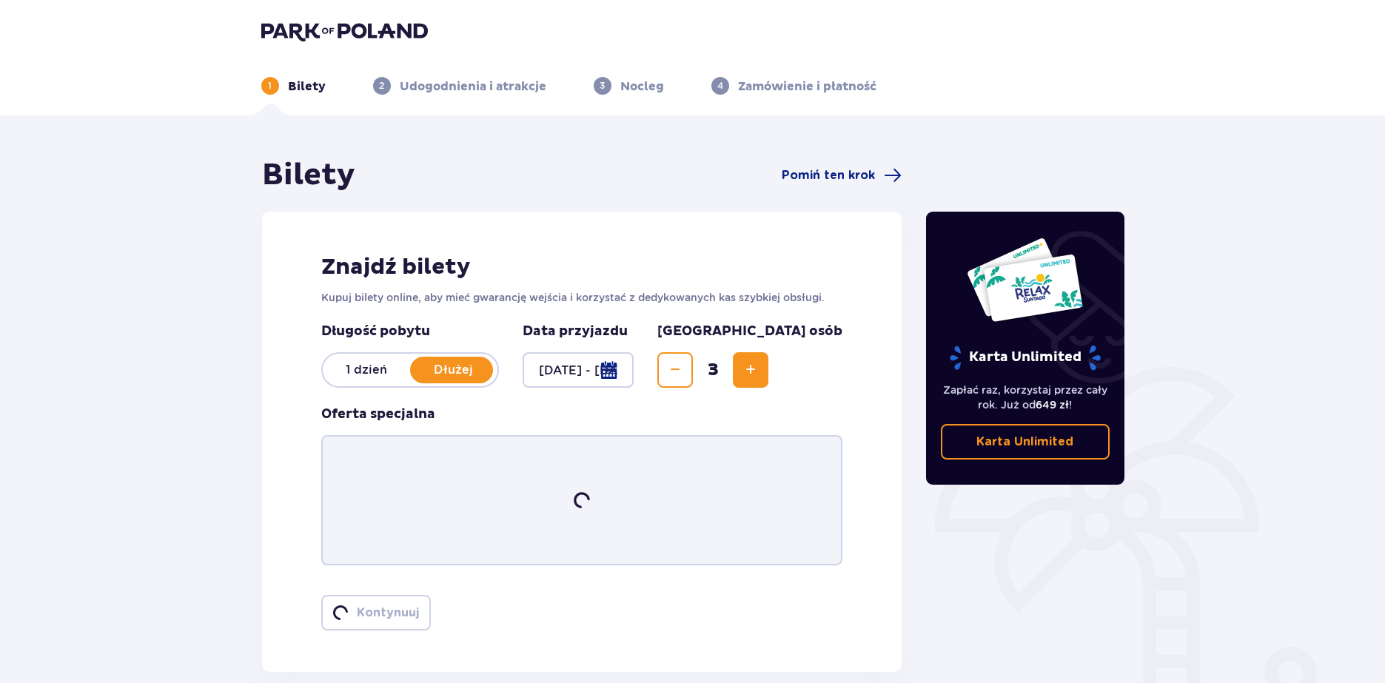
click at [759, 371] on span "Increase" at bounding box center [751, 370] width 18 height 18
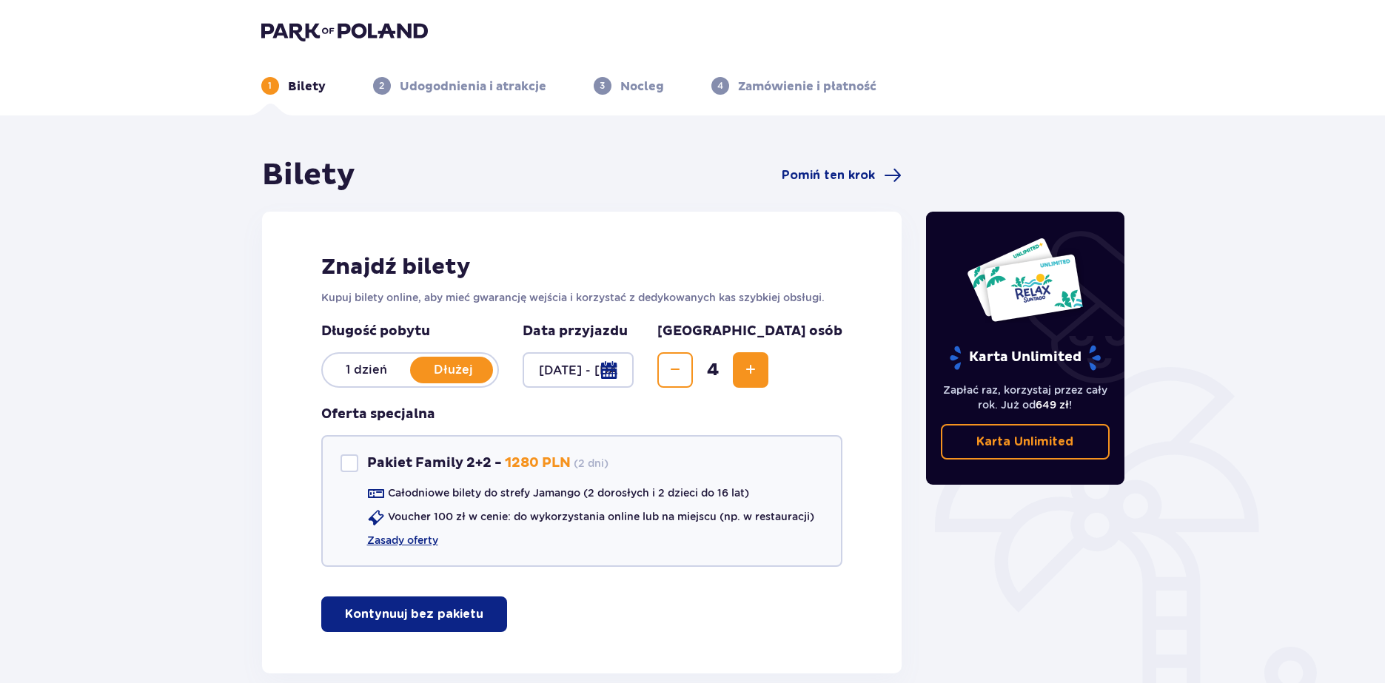
click at [759, 371] on span "Increase" at bounding box center [751, 370] width 18 height 18
click at [415, 614] on p "Kontynuuj bez pakietu" at bounding box center [414, 614] width 138 height 16
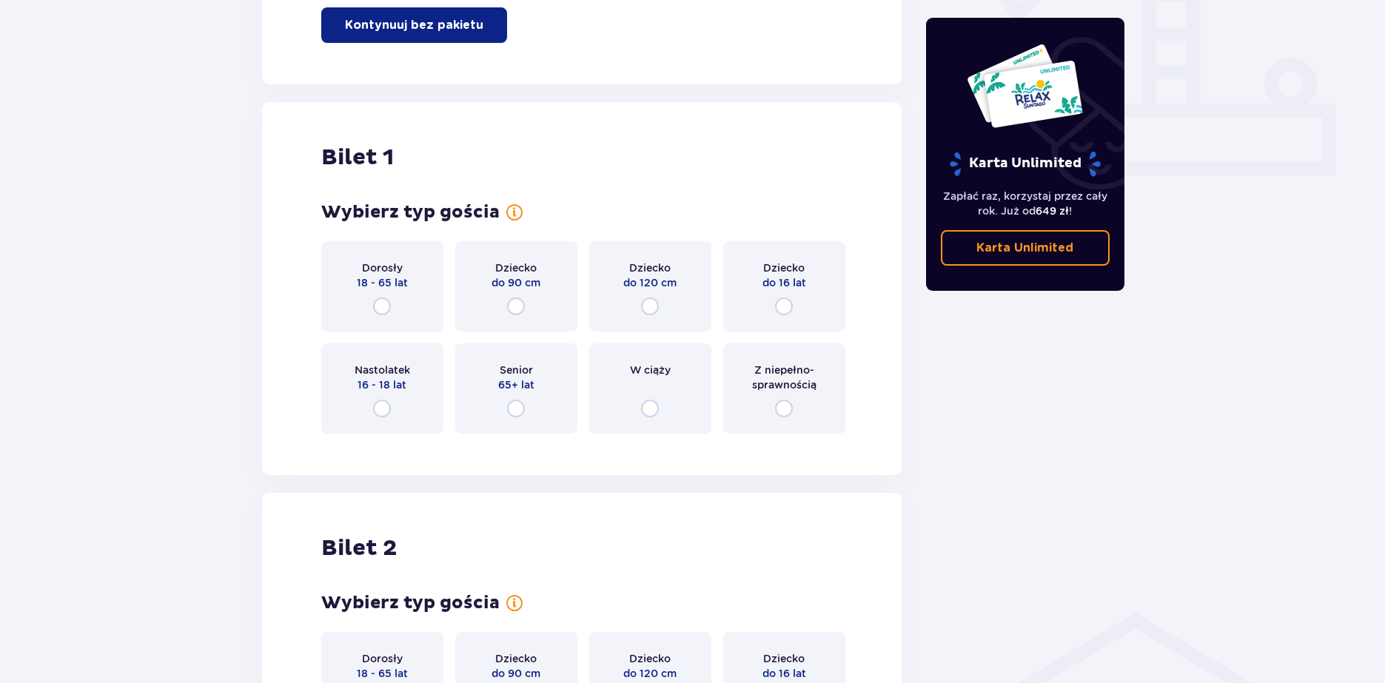
scroll to position [674, 0]
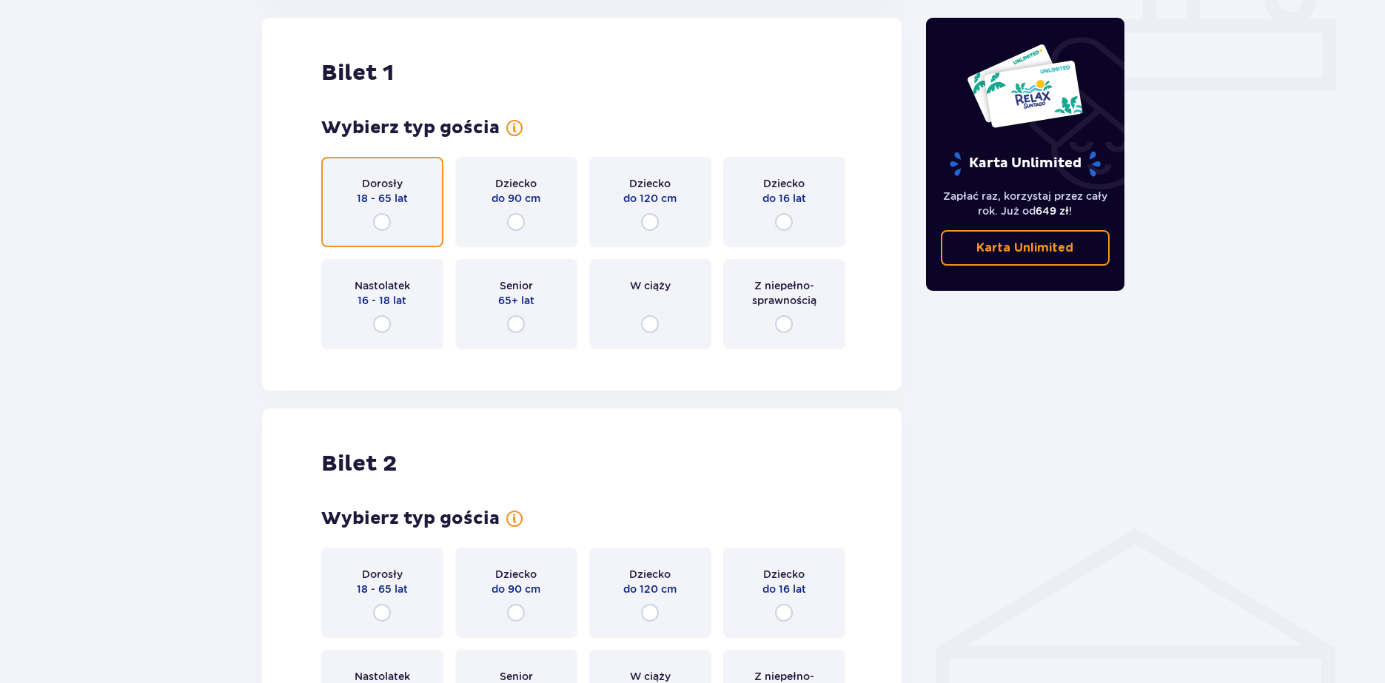
click at [380, 224] on input "radio" at bounding box center [382, 222] width 18 height 18
radio input "true"
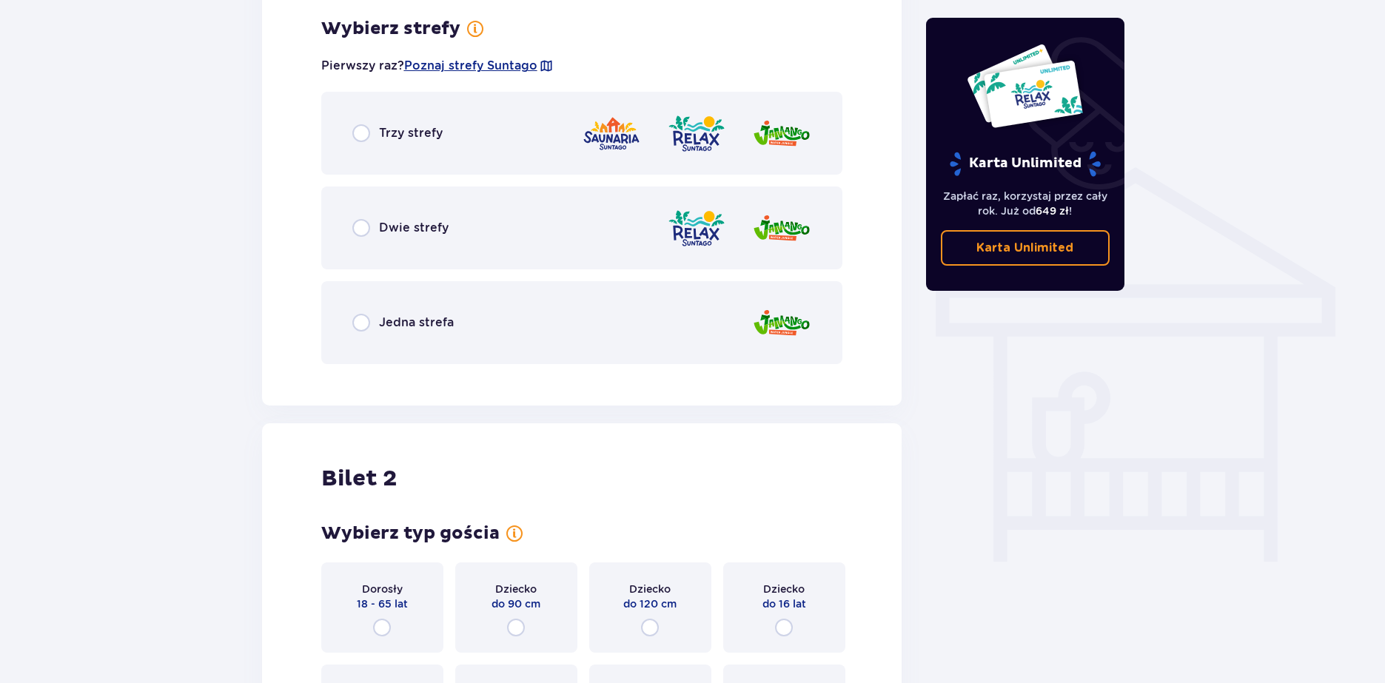
click at [440, 157] on div "Trzy strefy" at bounding box center [582, 133] width 522 height 83
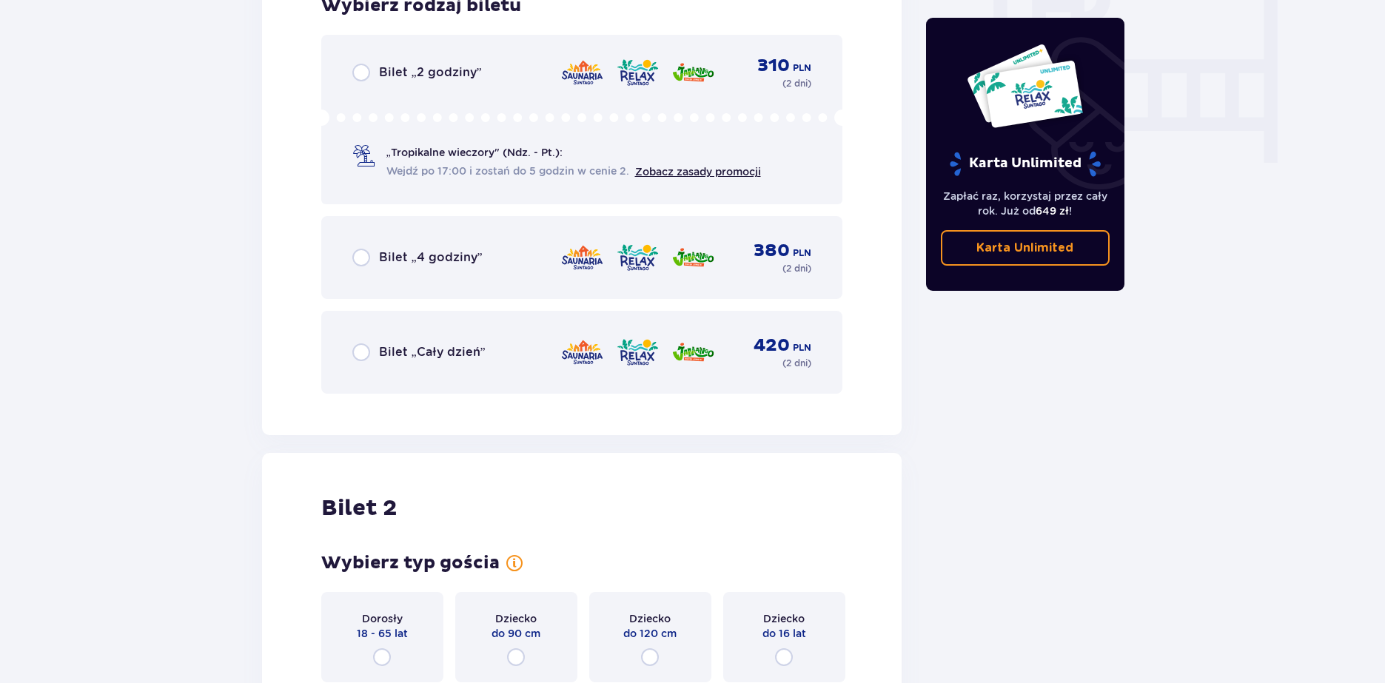
scroll to position [1485, 0]
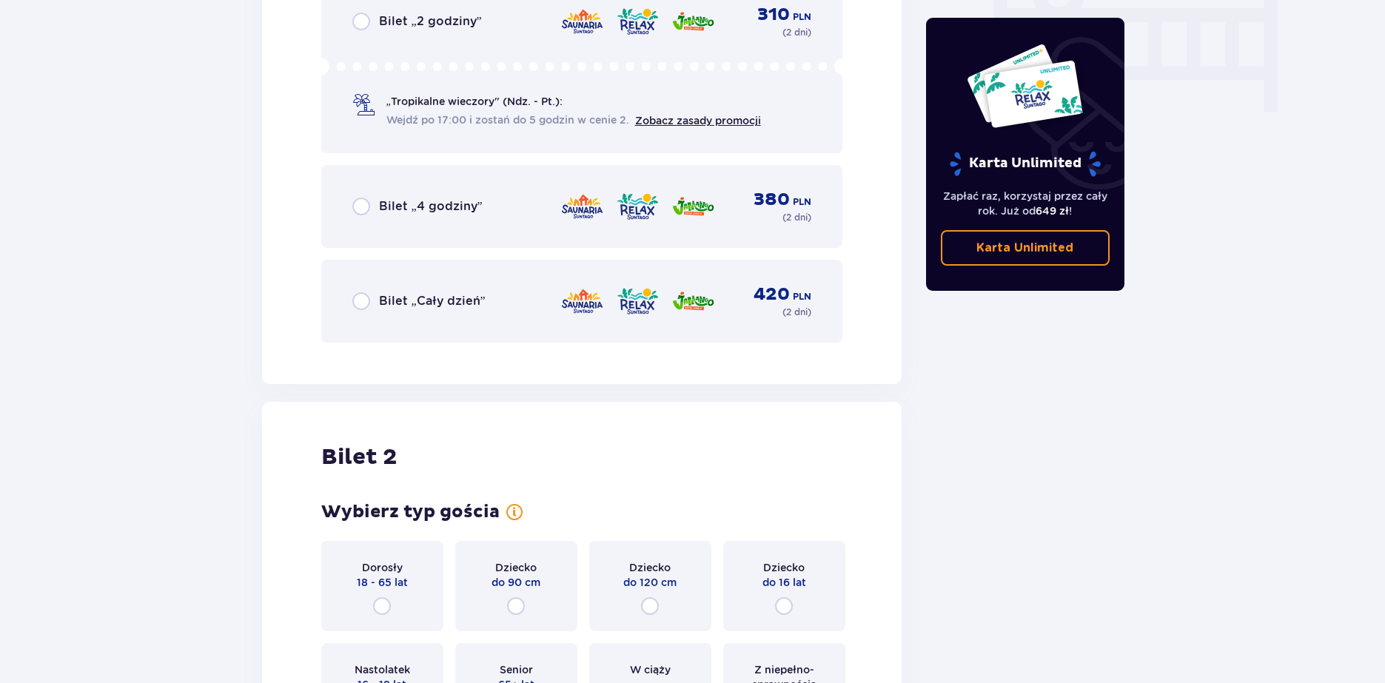
click at [504, 313] on div "Bilet „Cały dzień” 420 PLN ( 2 dni )" at bounding box center [582, 301] width 460 height 36
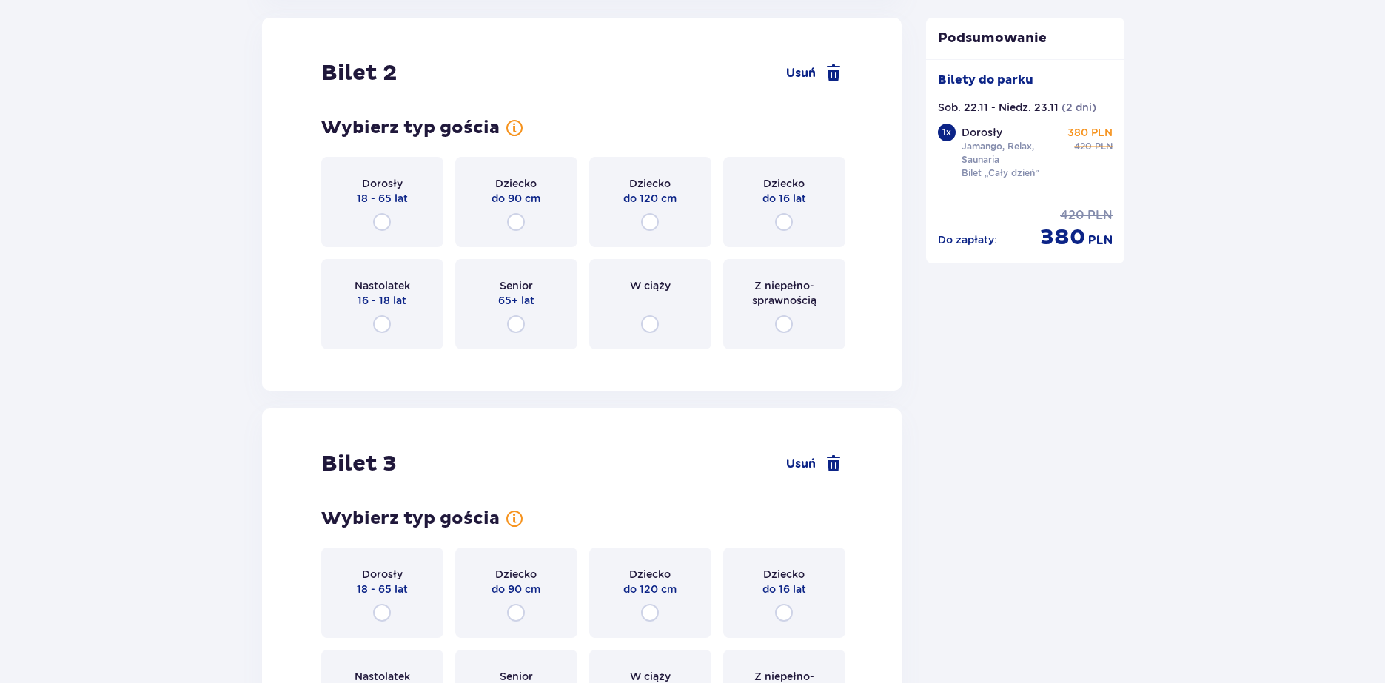
click at [400, 218] on div "Dorosły 18 - 65 lat" at bounding box center [382, 202] width 122 height 90
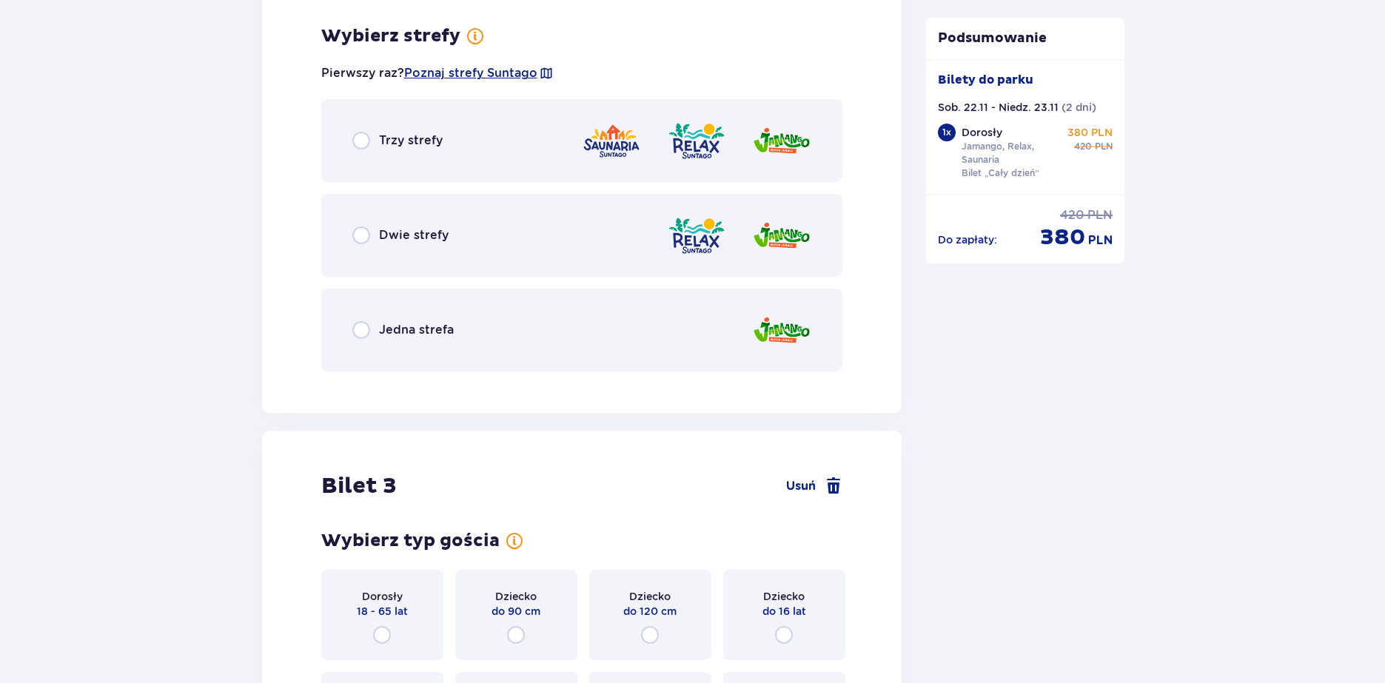
scroll to position [2230, 0]
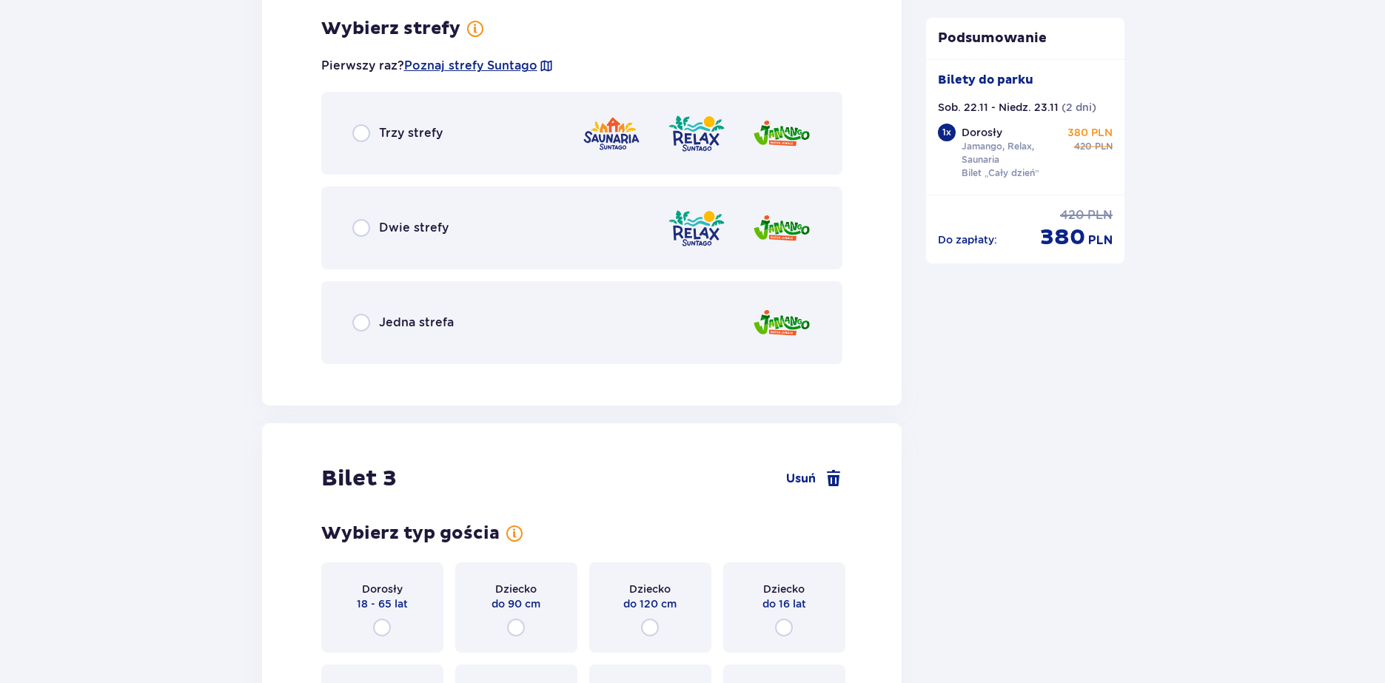
click at [509, 148] on div "Trzy strefy" at bounding box center [582, 133] width 522 height 83
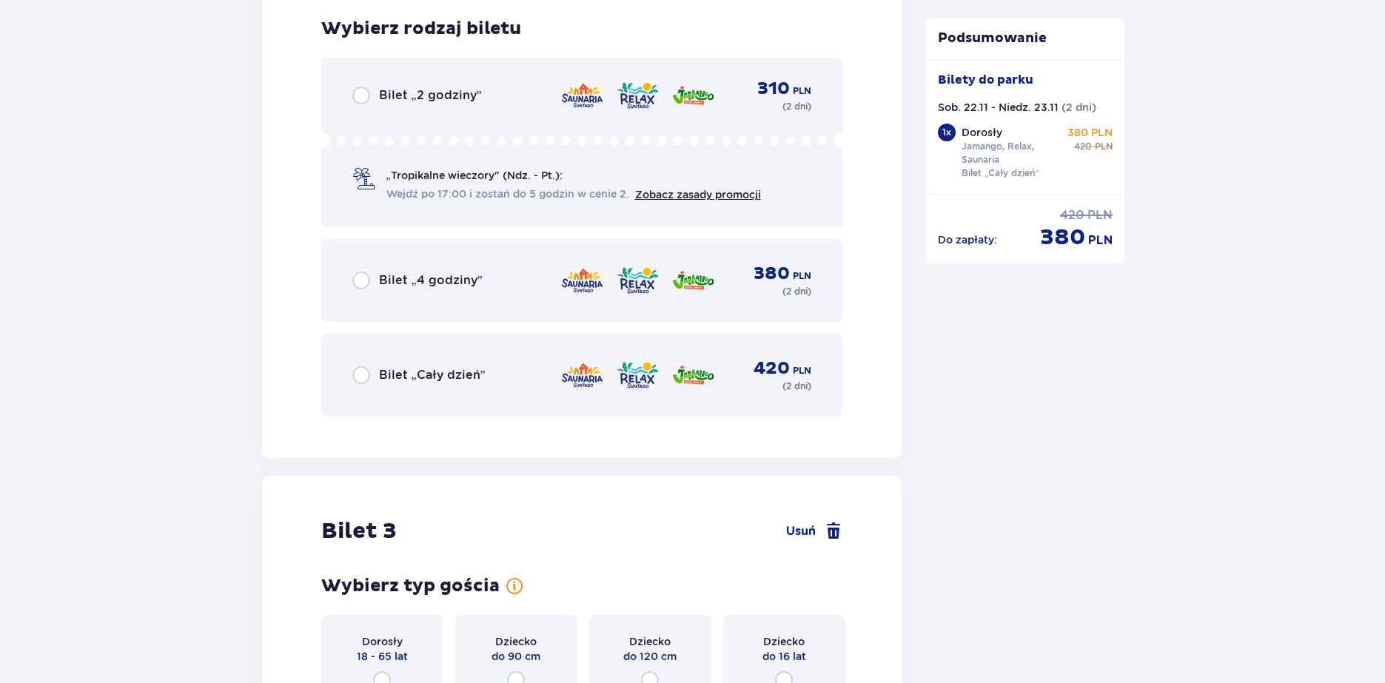
click at [543, 384] on div "Bilet „Cały dzień” 420 PLN ( 2 dni )" at bounding box center [582, 376] width 460 height 36
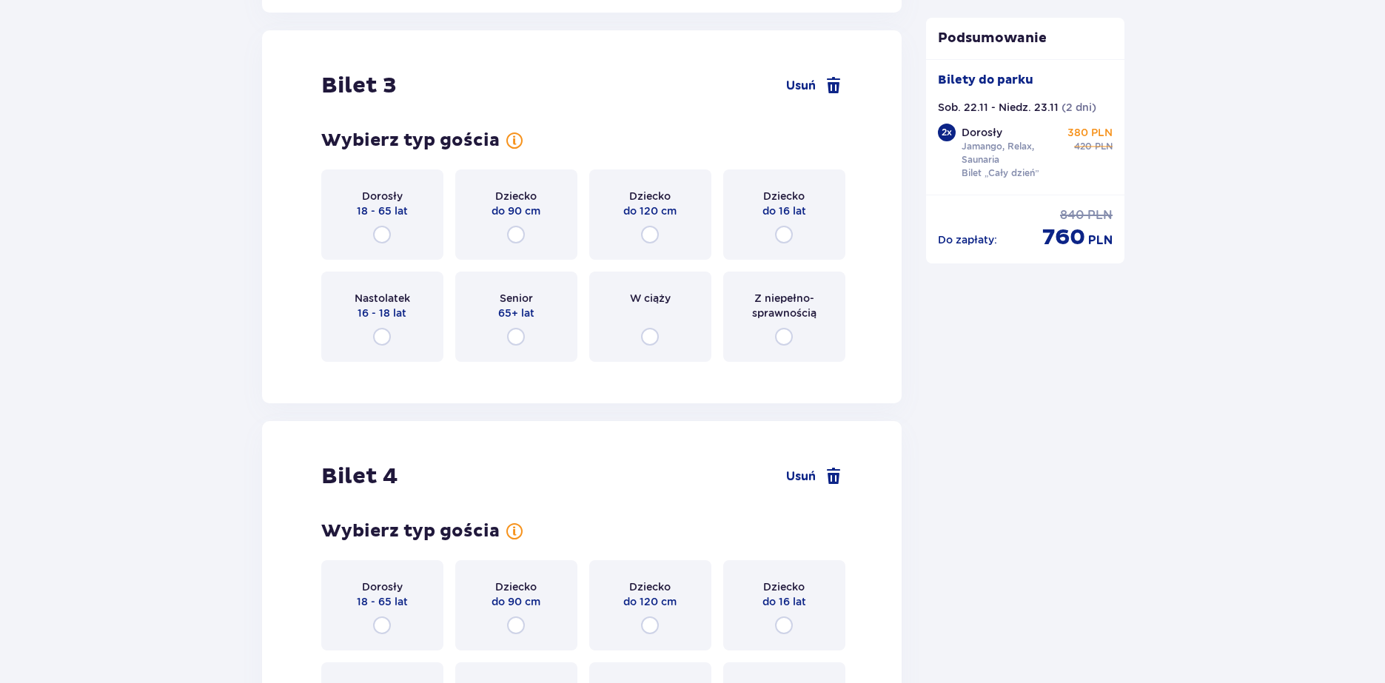
scroll to position [3064, 0]
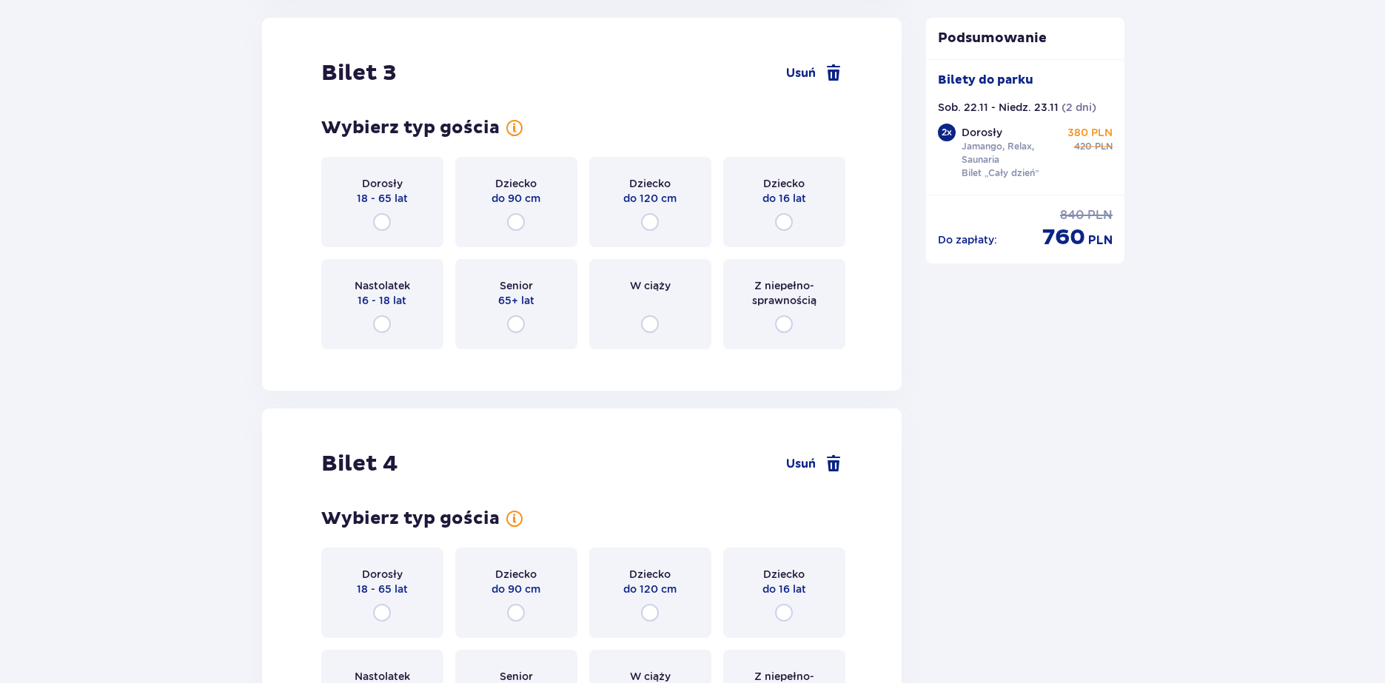
click at [410, 226] on div "Dorosły 18 - 65 lat" at bounding box center [382, 202] width 122 height 90
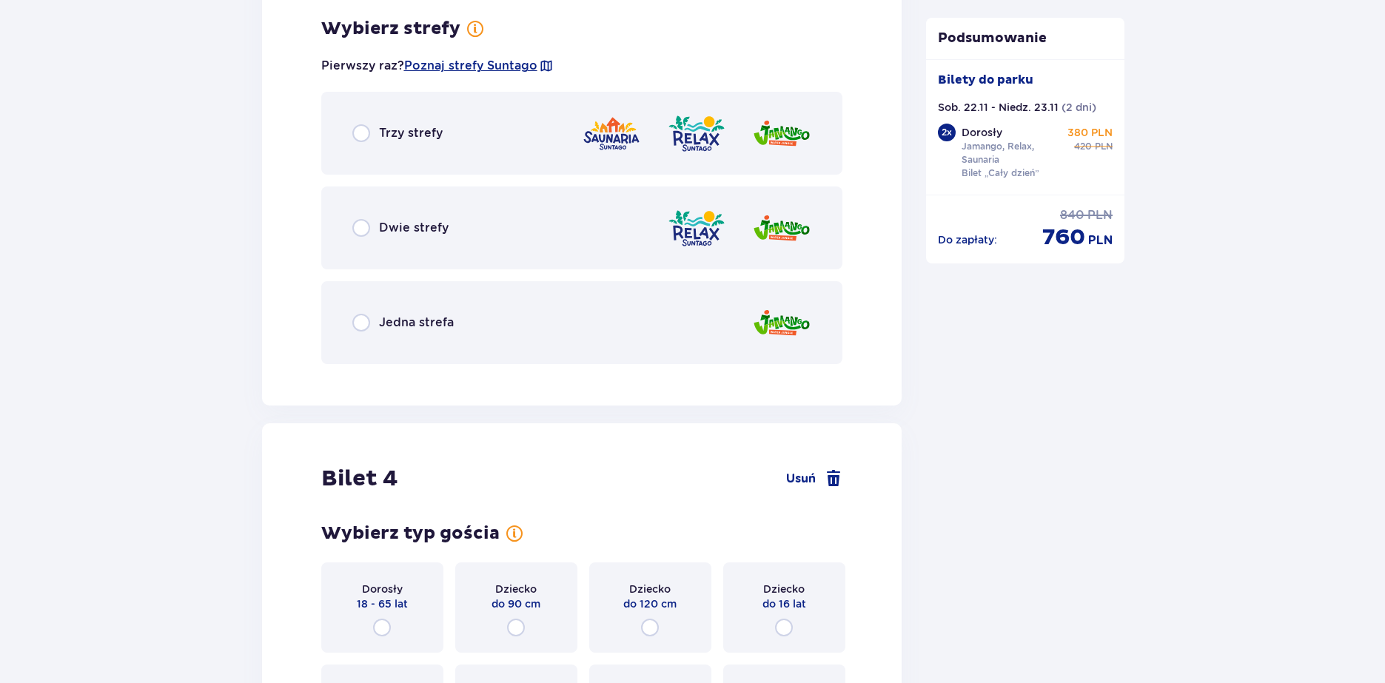
click at [459, 312] on div "Jedna strefa" at bounding box center [582, 322] width 522 height 83
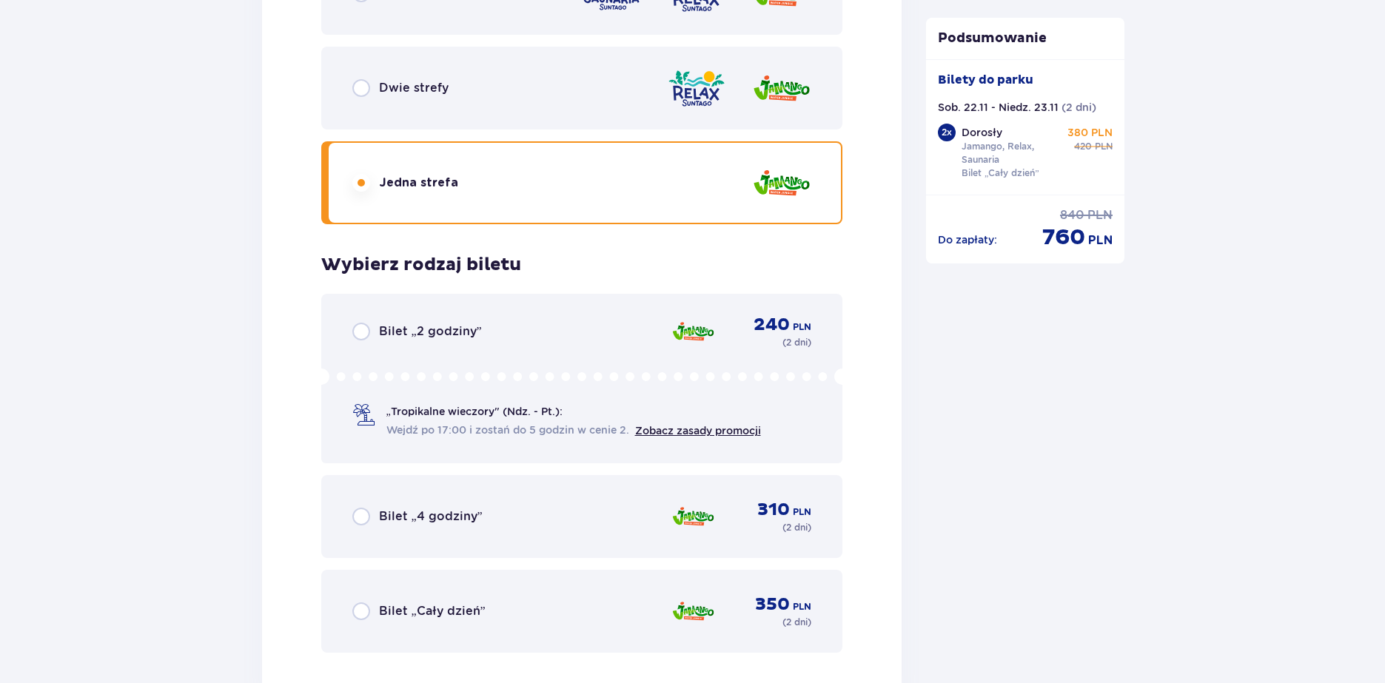
scroll to position [3506, 0]
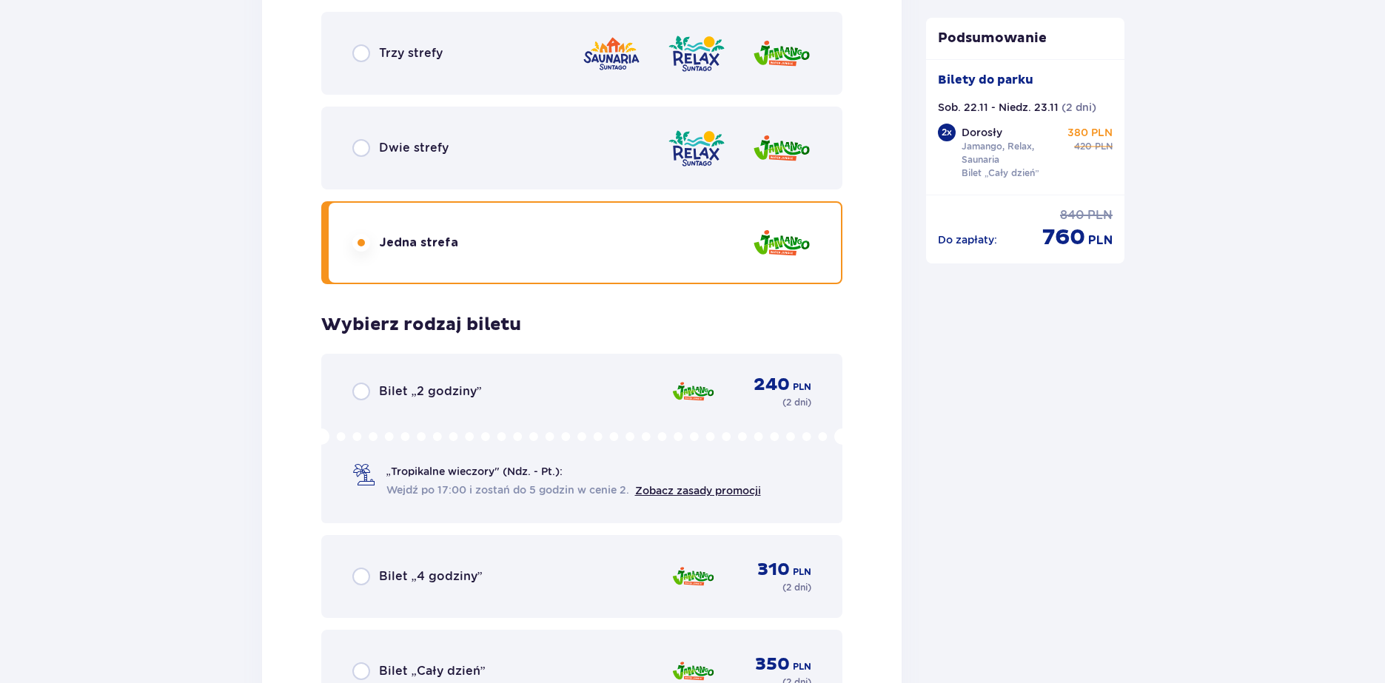
click at [494, 63] on div "Trzy strefy" at bounding box center [582, 53] width 522 height 83
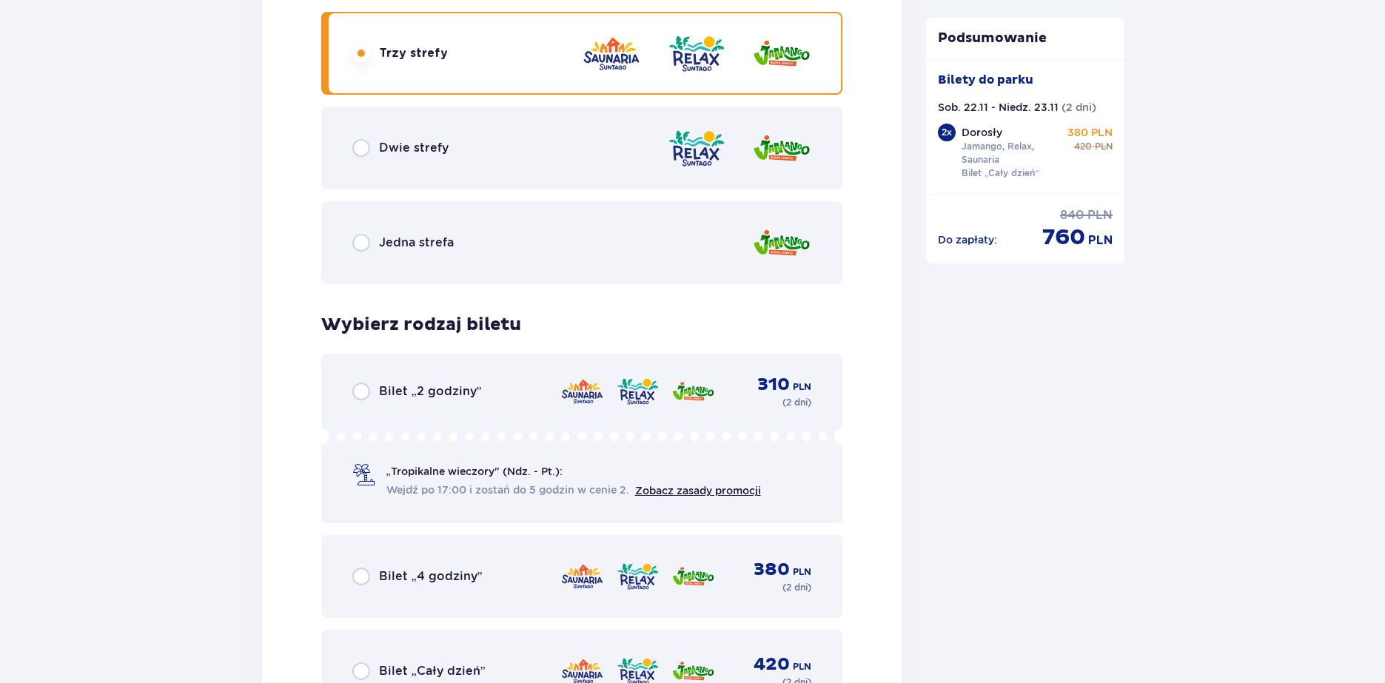
click at [485, 413] on div "Bilet „2 godziny” 310 PLN ( 2 dni ) „Tropikalne wieczory" (Ndz. - Pt.): Wejdź p…" at bounding box center [582, 439] width 522 height 170
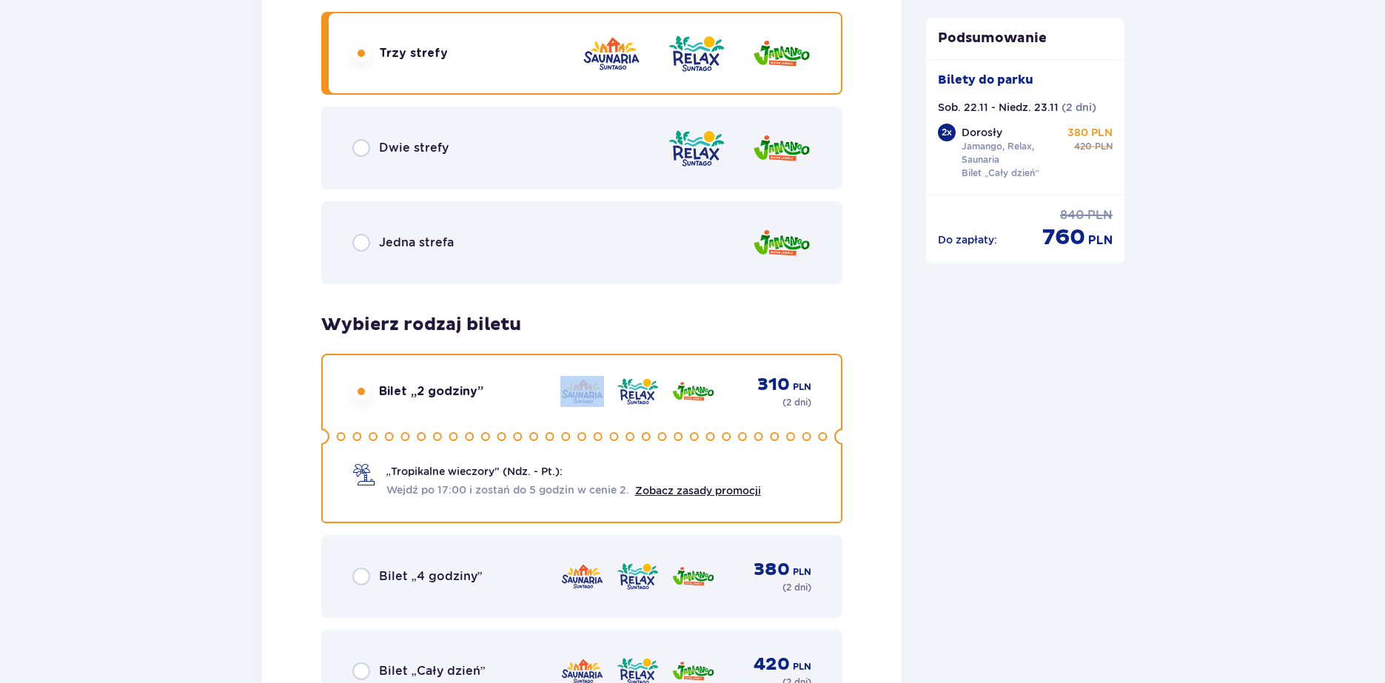
click at [485, 413] on div "Bilet „2 godziny” 310 PLN ( 2 dni ) „Tropikalne wieczory" (Ndz. - Pt.): Wejdź p…" at bounding box center [582, 439] width 522 height 170
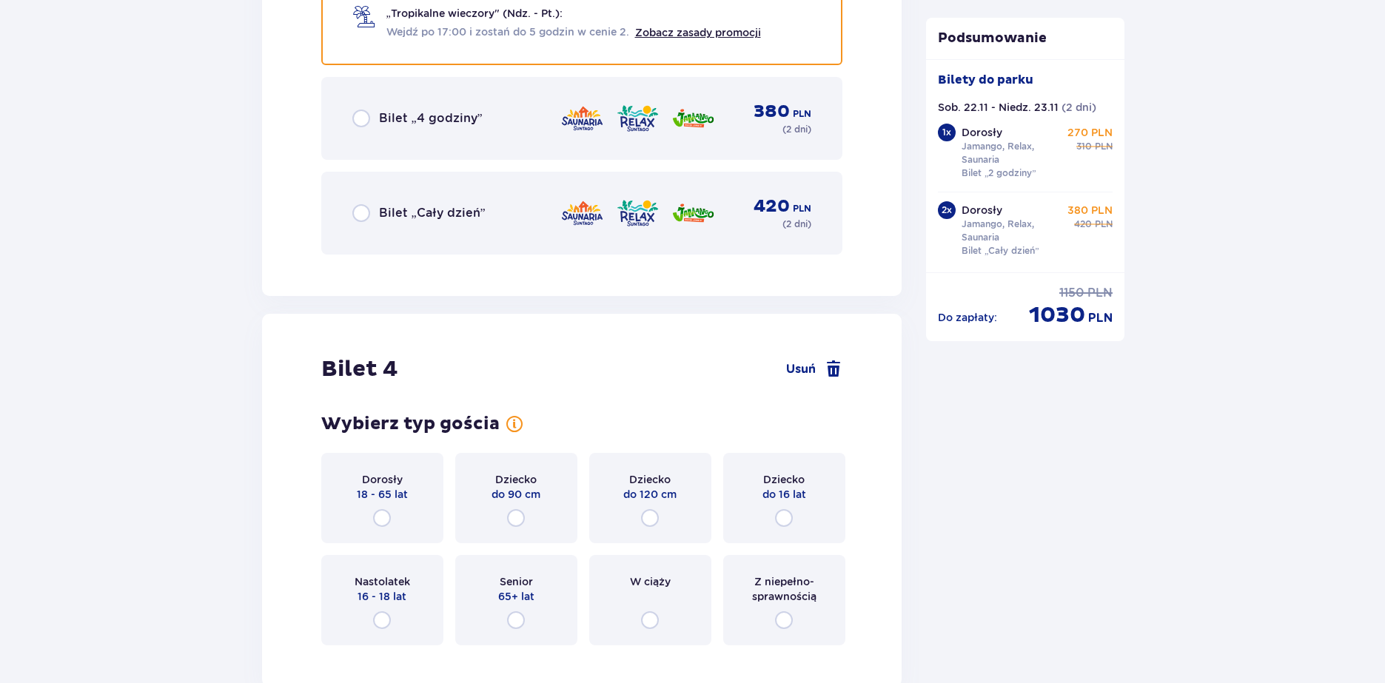
scroll to position [3816, 0]
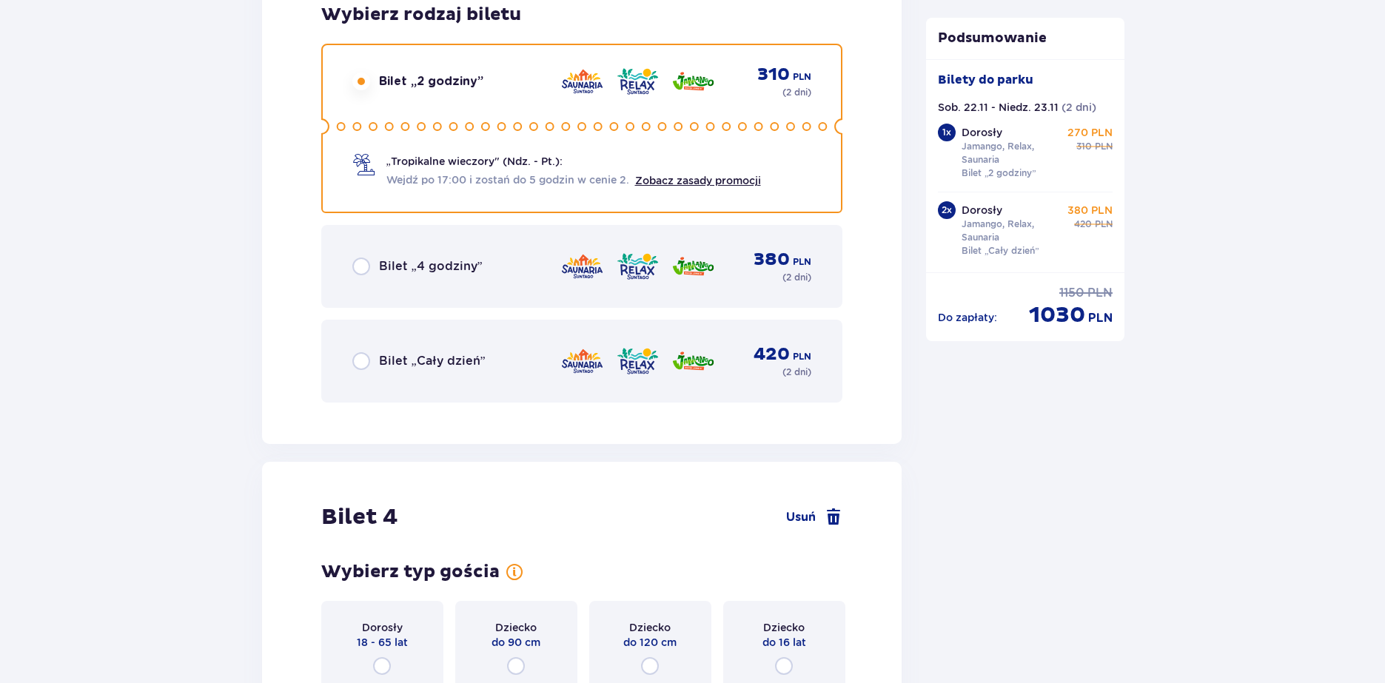
click at [511, 365] on div "Bilet „Cały dzień” 420 PLN ( 2 dni )" at bounding box center [582, 361] width 460 height 36
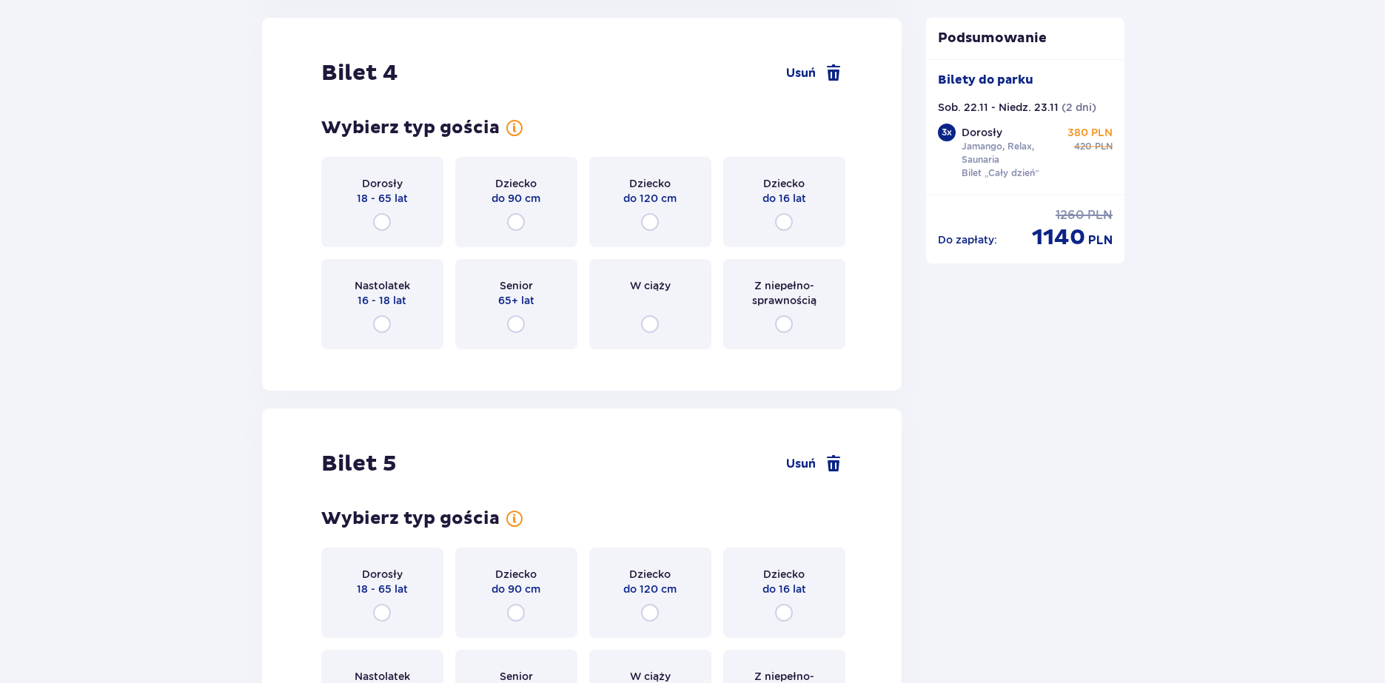
click at [402, 215] on div "Dorosły 18 - 65 lat" at bounding box center [382, 202] width 122 height 90
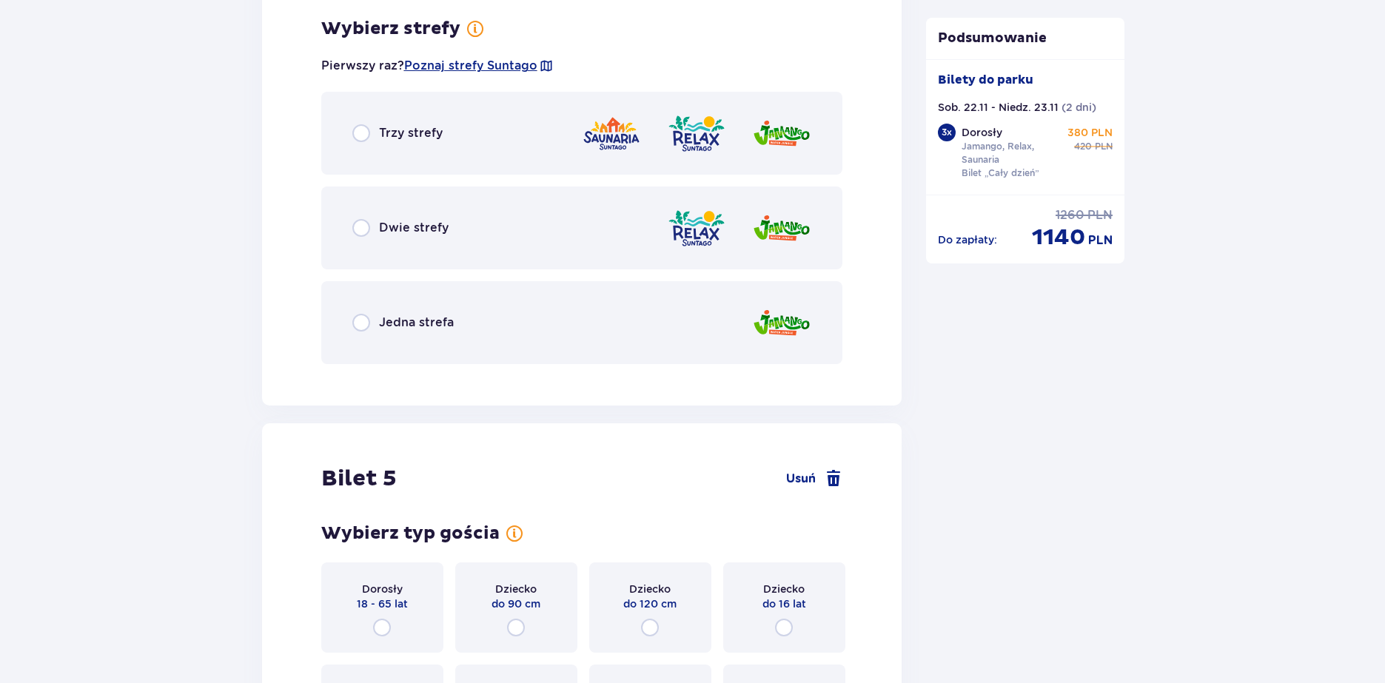
click at [485, 355] on div "Jedna strefa" at bounding box center [582, 322] width 522 height 83
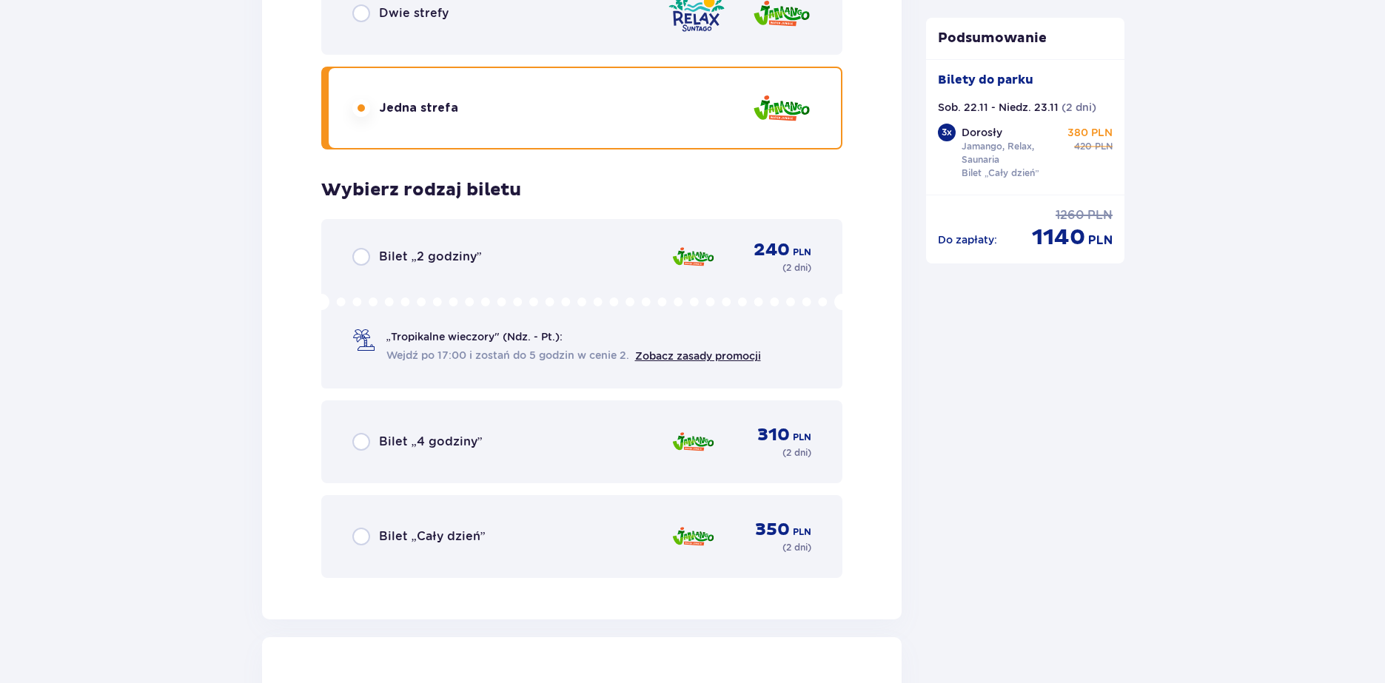
scroll to position [4731, 0]
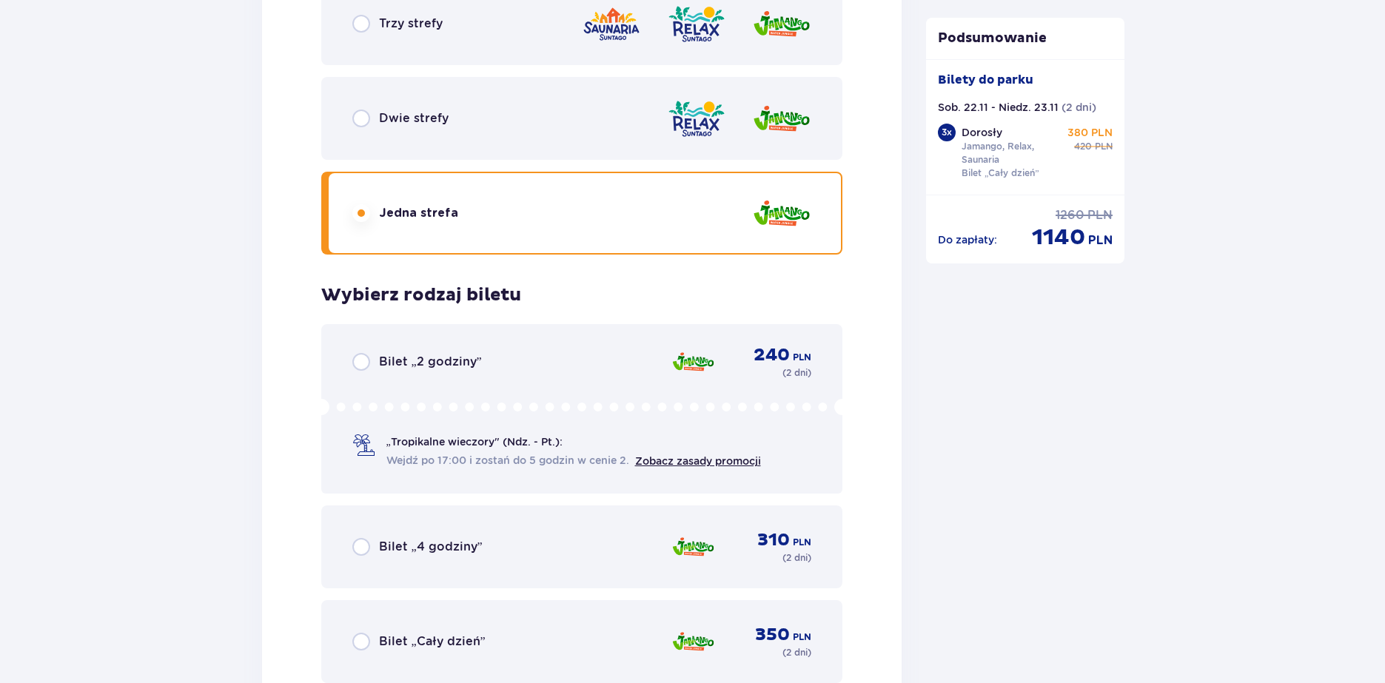
click at [487, 33] on div "Trzy strefy" at bounding box center [582, 23] width 522 height 83
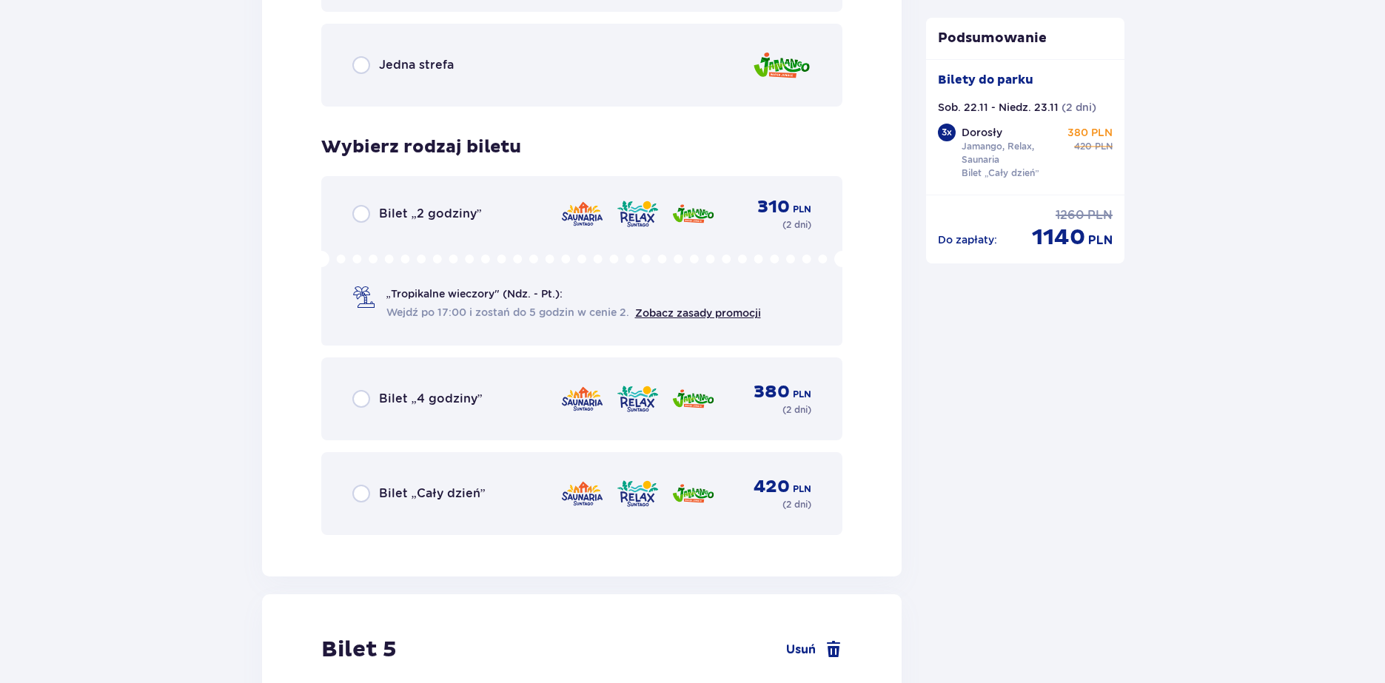
click at [466, 494] on p "Bilet „Cały dzień”" at bounding box center [432, 494] width 107 height 16
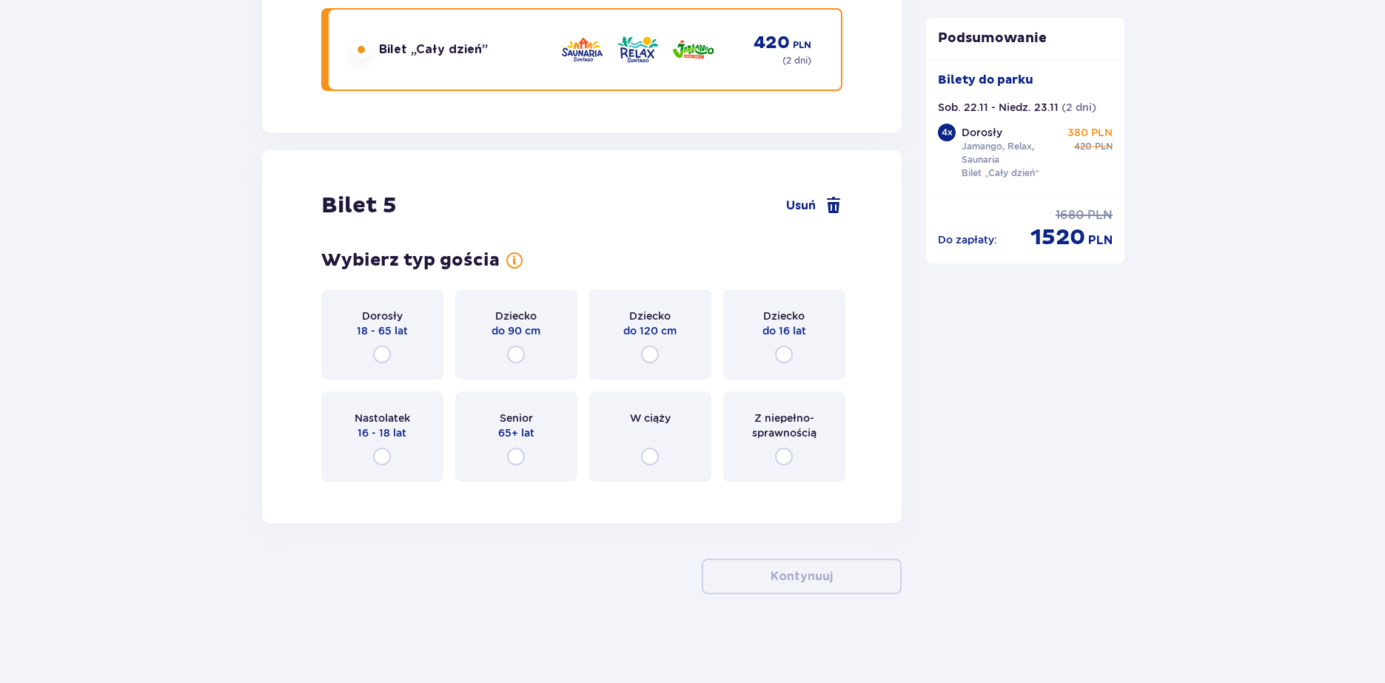
click at [410, 351] on div "Dorosły 18 - 65 lat" at bounding box center [382, 334] width 122 height 90
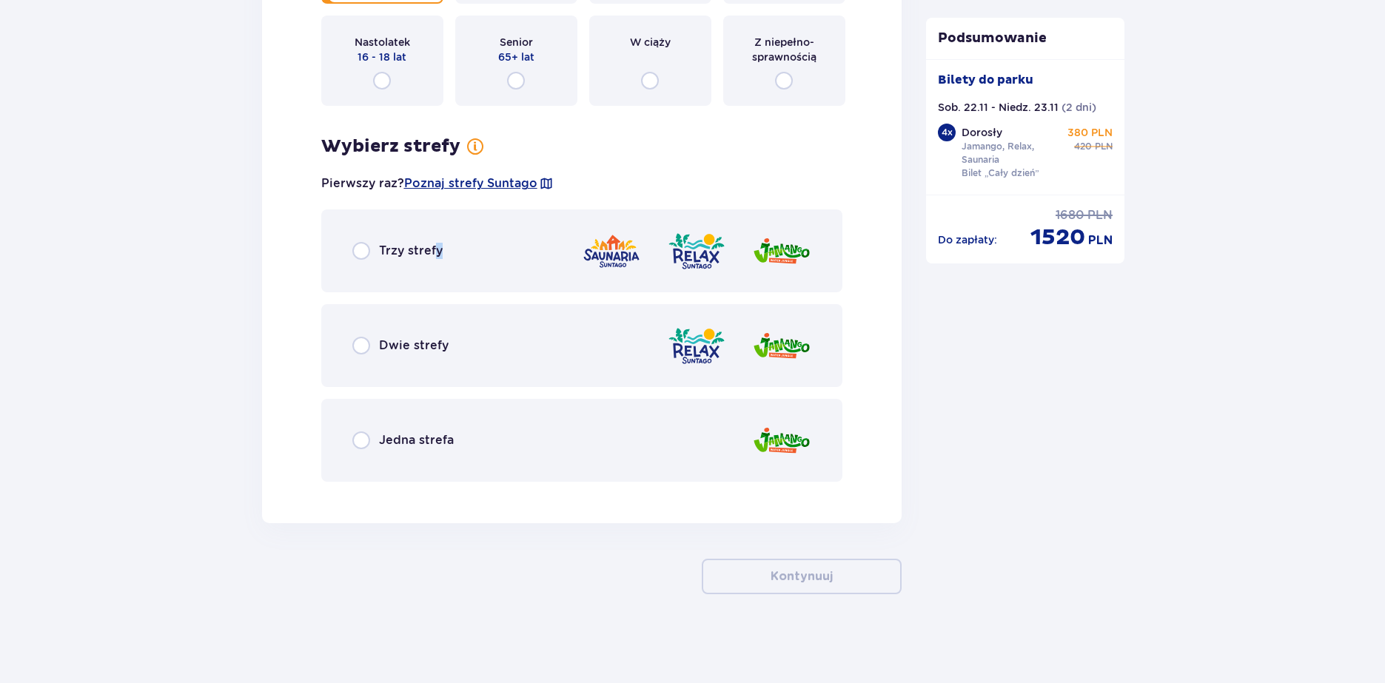
click at [438, 288] on div "Trzy strefy" at bounding box center [582, 250] width 522 height 83
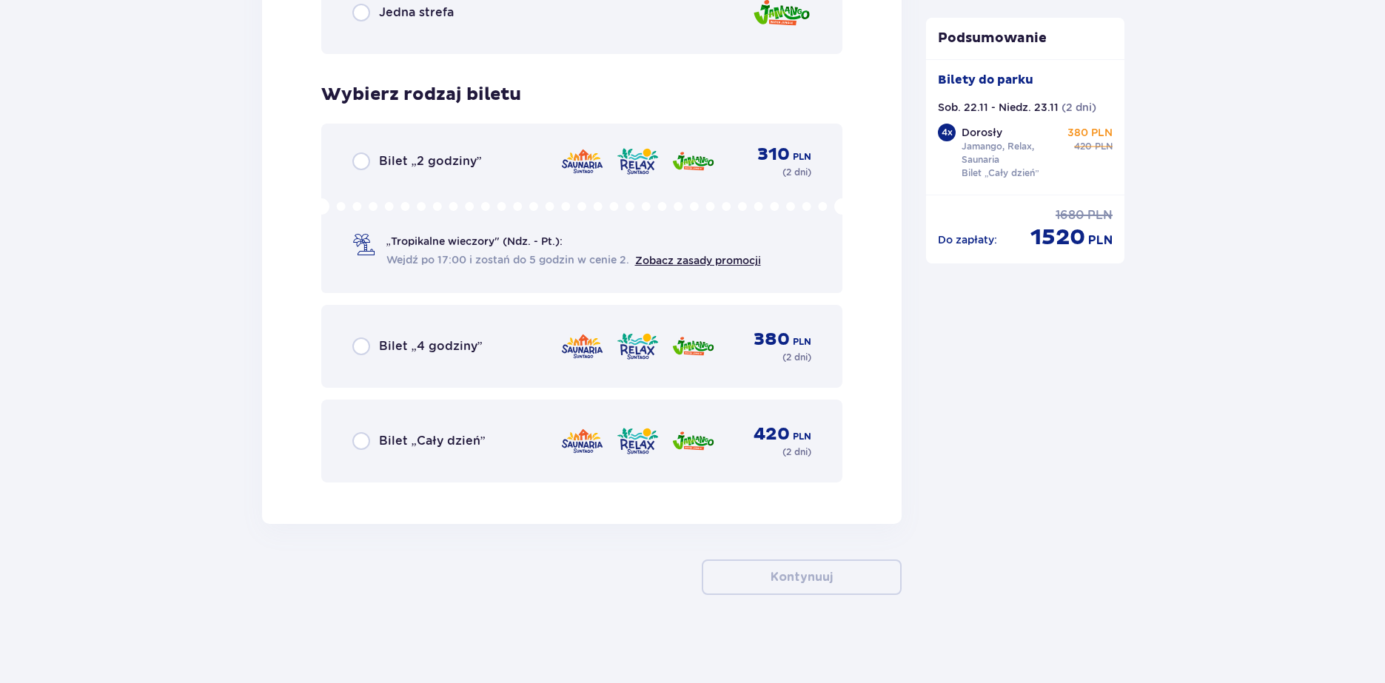
scroll to position [6127, 0]
drag, startPoint x: 484, startPoint y: 452, endPoint x: 500, endPoint y: 457, distance: 17.1
click at [485, 452] on div "Bilet „Cały dzień” 420 PLN ( 2 dni )" at bounding box center [582, 441] width 460 height 36
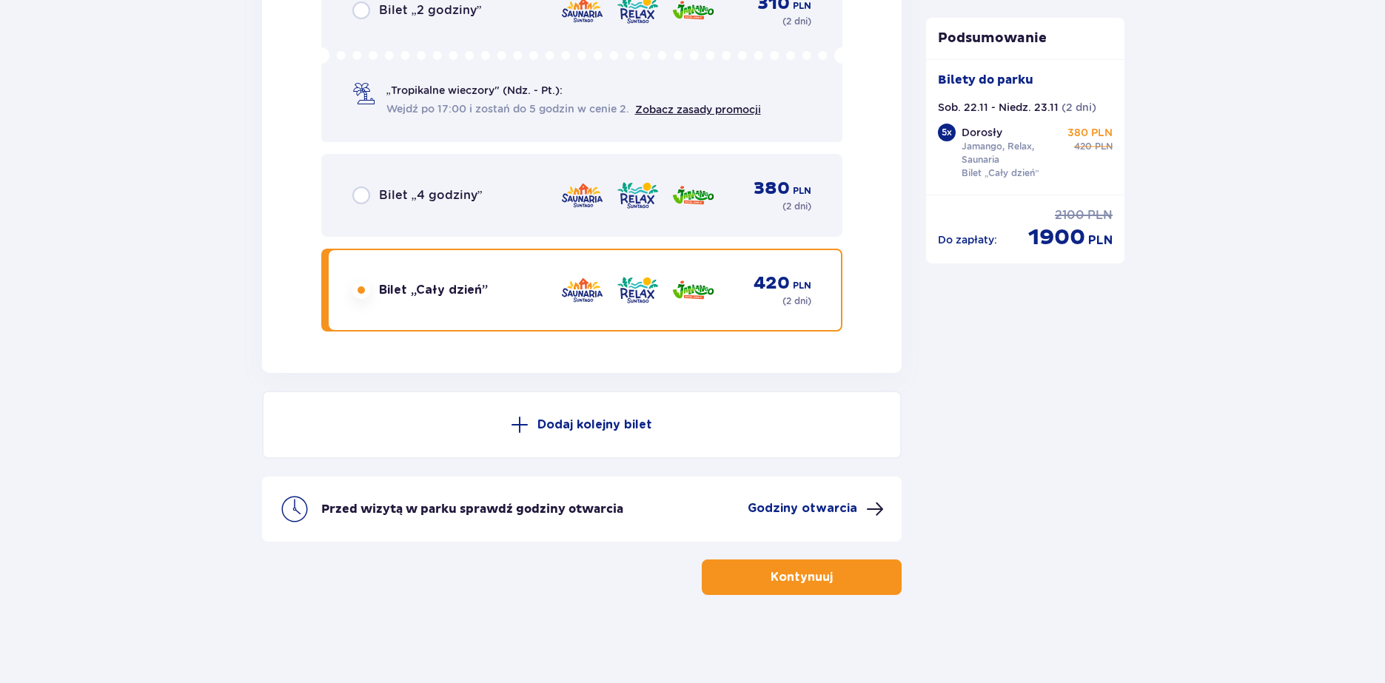
scroll to position [6278, 0]
click at [816, 571] on p "Kontynuuj" at bounding box center [802, 576] width 62 height 16
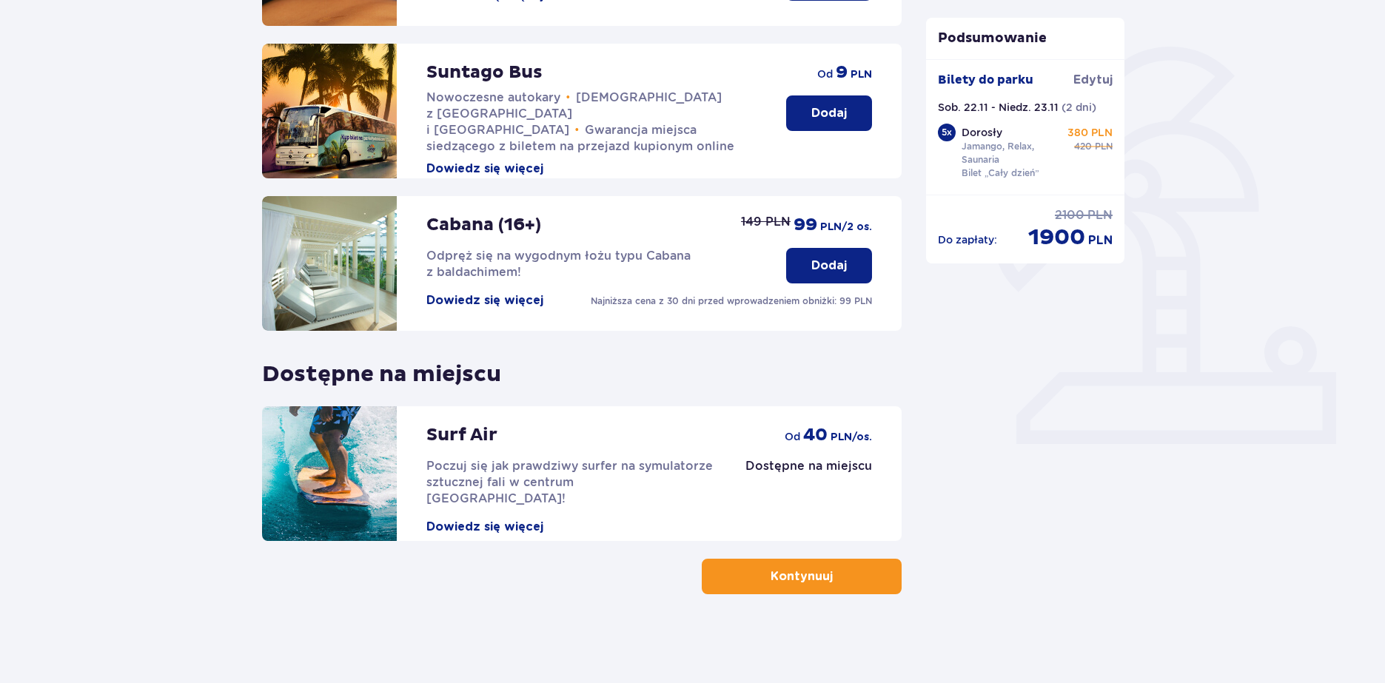
click at [816, 578] on p "Kontynuuj" at bounding box center [802, 576] width 62 height 16
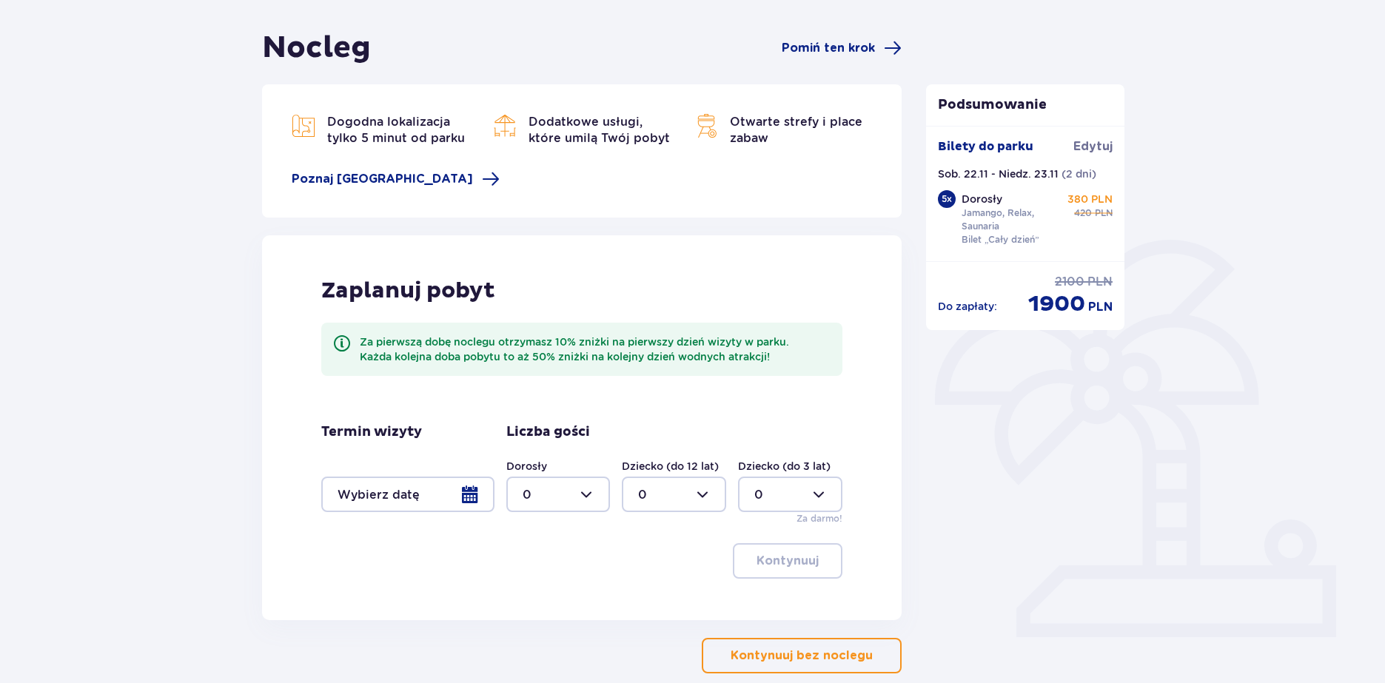
scroll to position [207, 0]
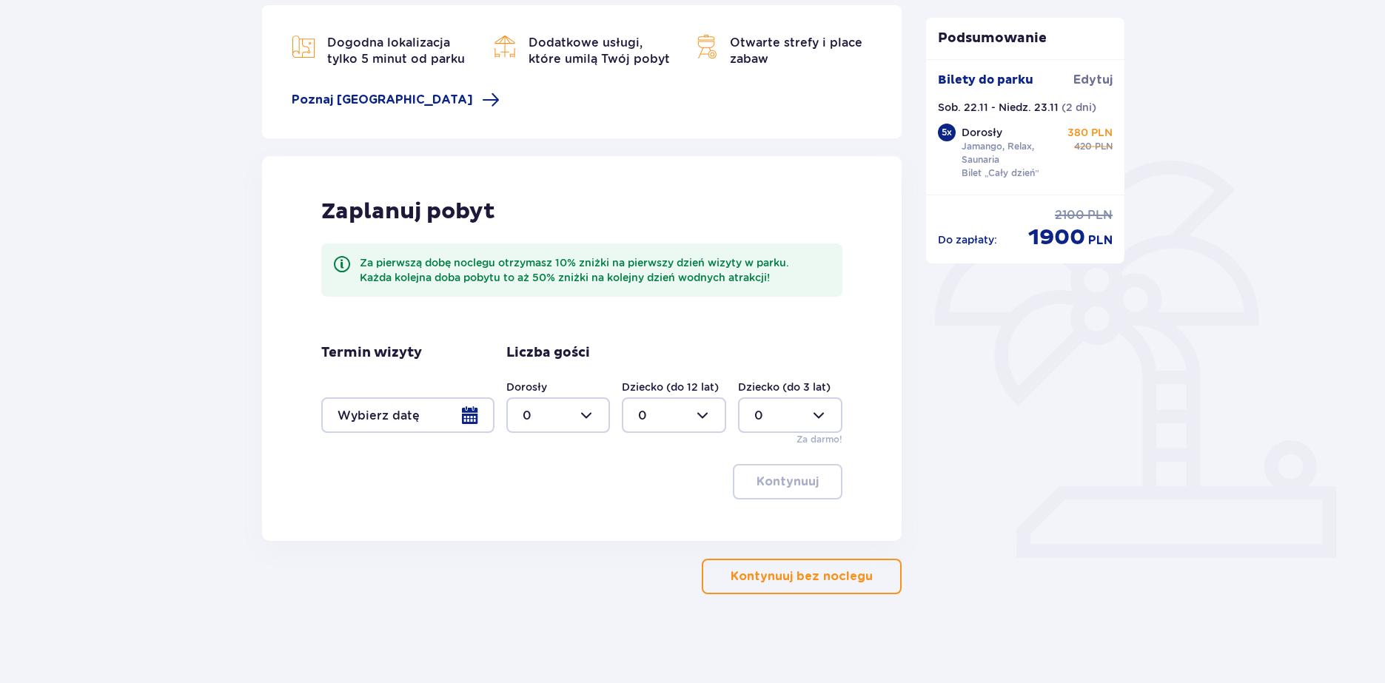
click at [481, 414] on div at bounding box center [407, 415] width 173 height 36
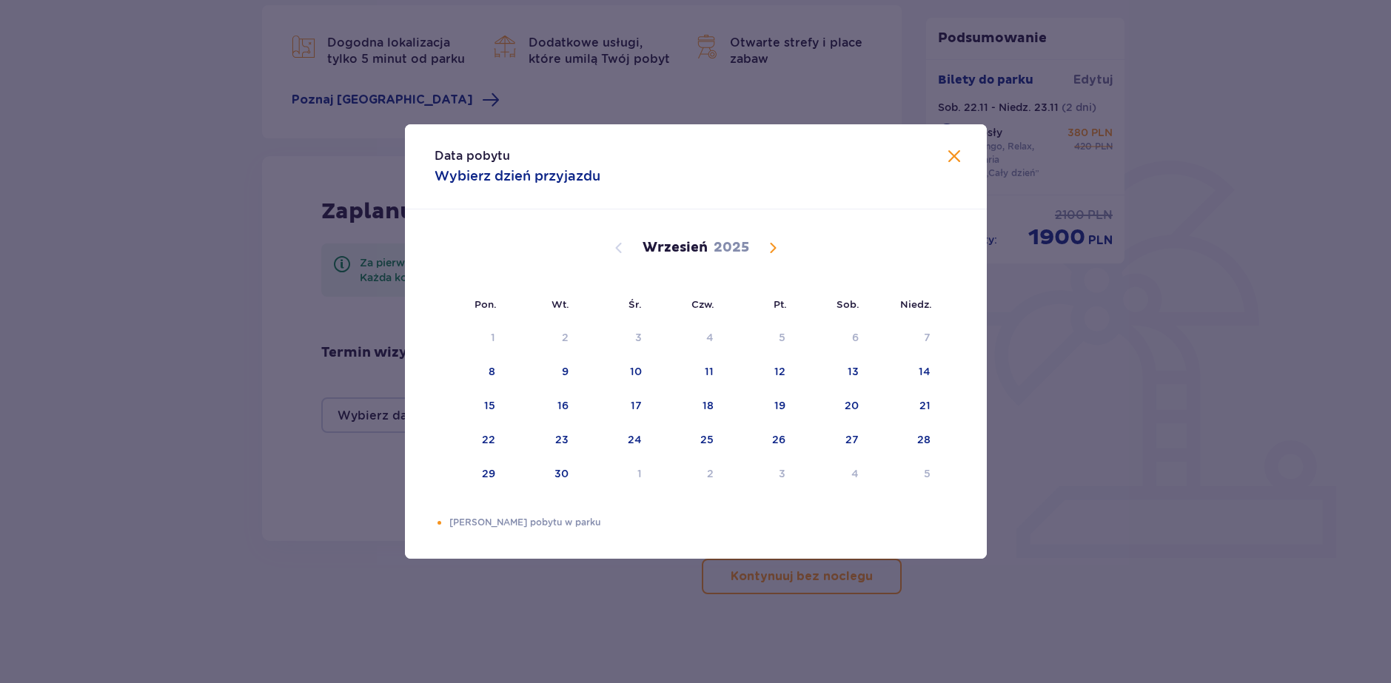
click at [775, 250] on span "Calendar" at bounding box center [773, 248] width 18 height 18
click at [857, 435] on div "22" at bounding box center [832, 440] width 72 height 33
click at [930, 429] on div "23" at bounding box center [904, 440] width 73 height 33
type input "22.11.25 - 23.11.25"
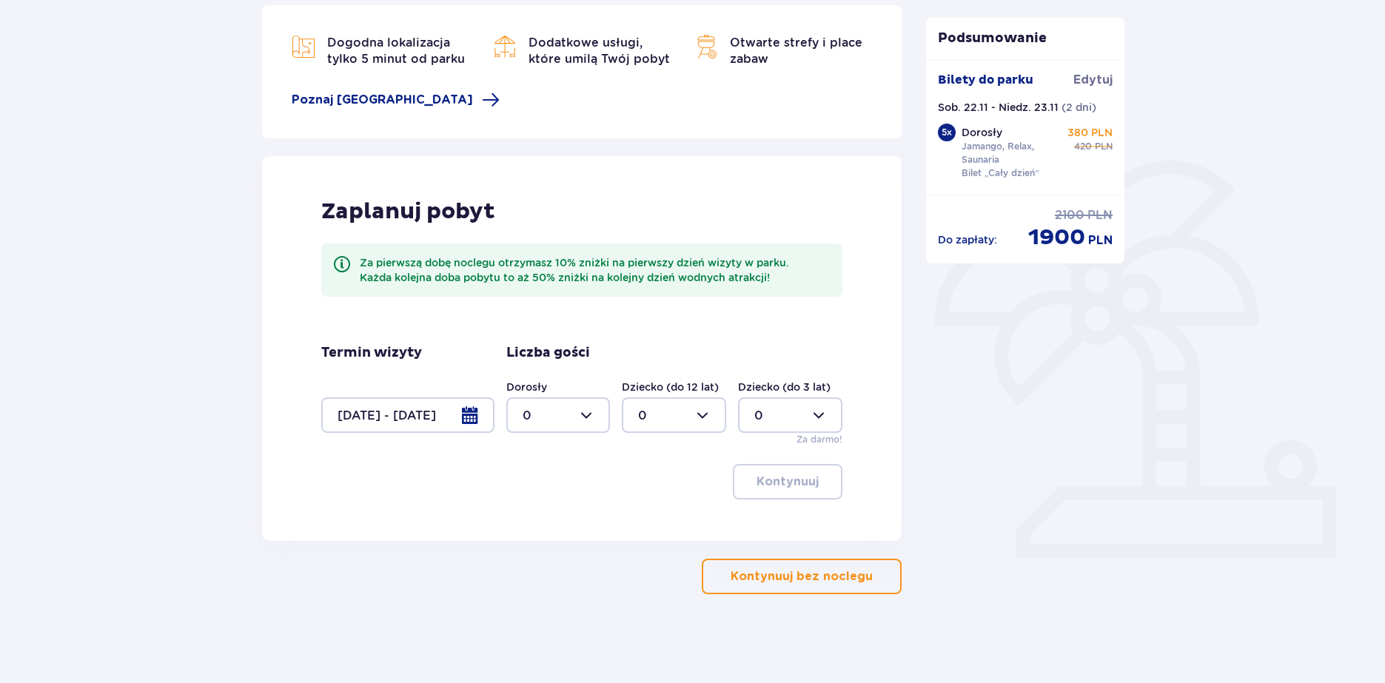
click at [588, 420] on div at bounding box center [558, 415] width 104 height 36
drag, startPoint x: 552, startPoint y: 468, endPoint x: 599, endPoint y: 482, distance: 48.7
click at [553, 467] on div "5" at bounding box center [559, 468] width 72 height 16
type input "5"
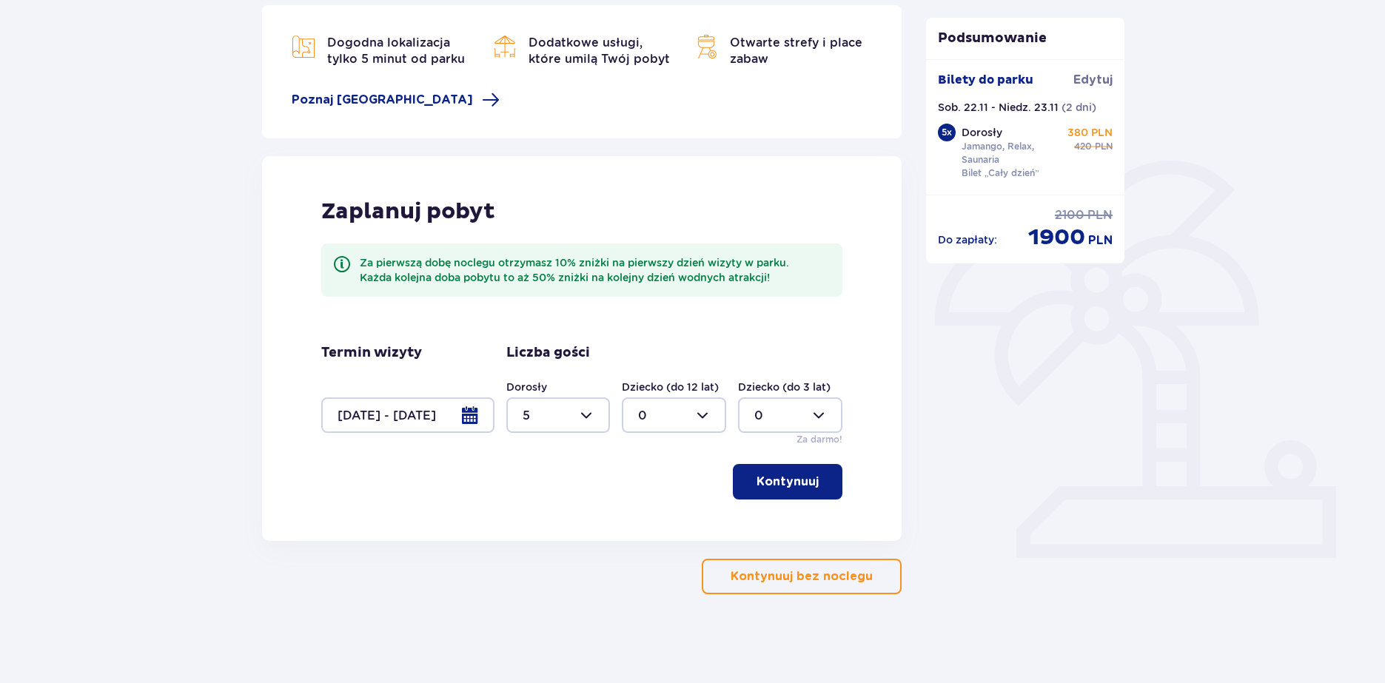
click at [801, 480] on p "Kontynuuj" at bounding box center [787, 482] width 62 height 16
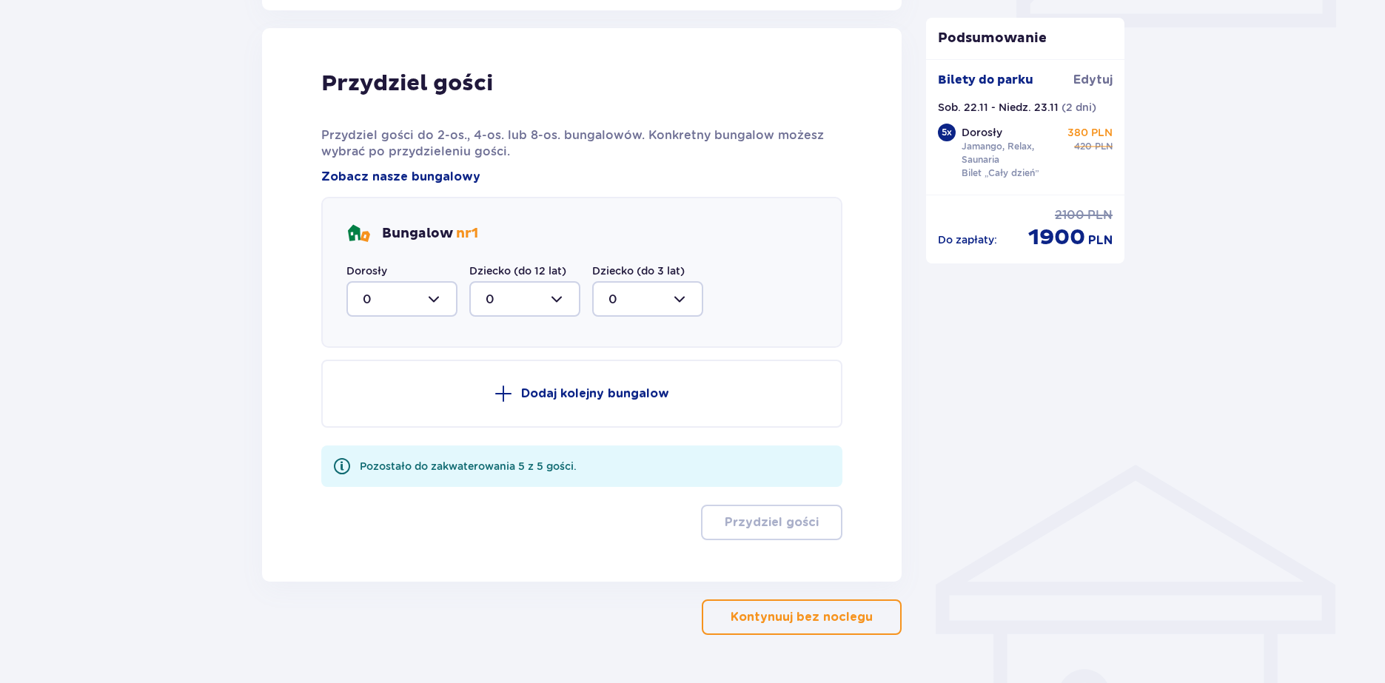
scroll to position [748, 0]
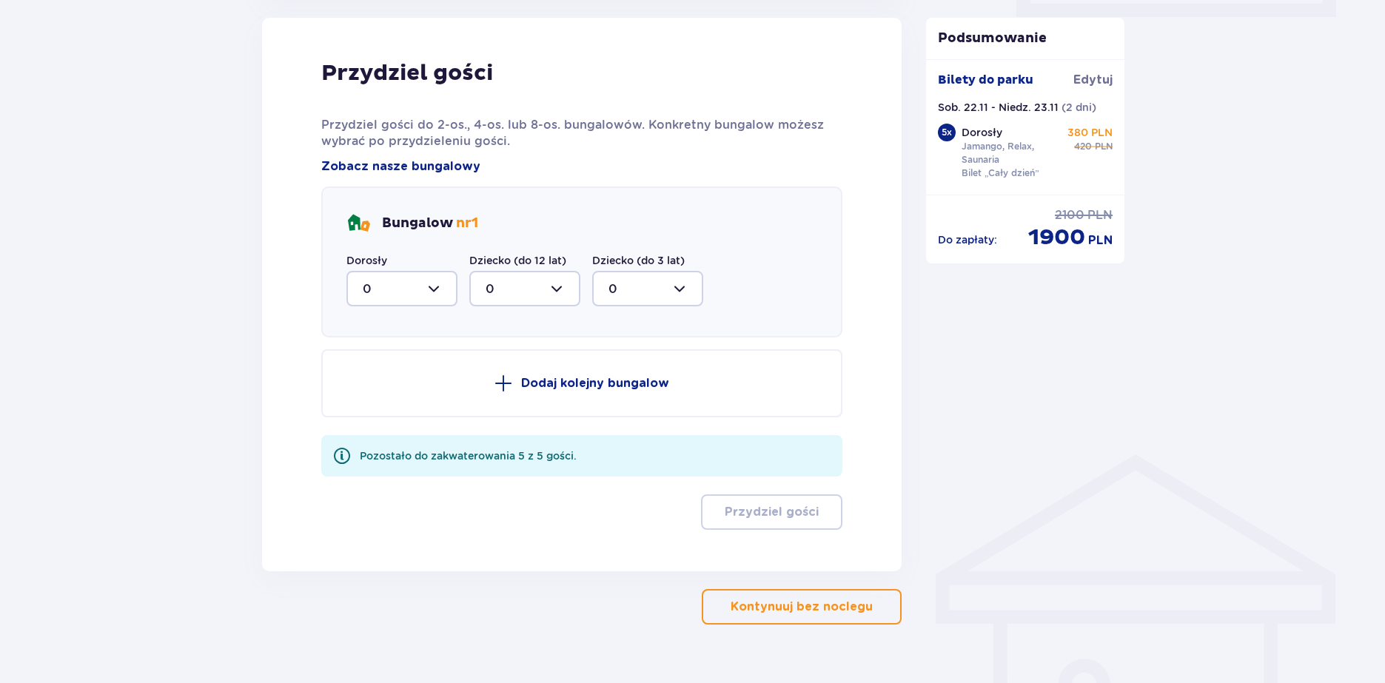
click at [439, 290] on div at bounding box center [401, 289] width 111 height 36
click at [398, 423] on span "5" at bounding box center [402, 432] width 108 height 31
type input "5"
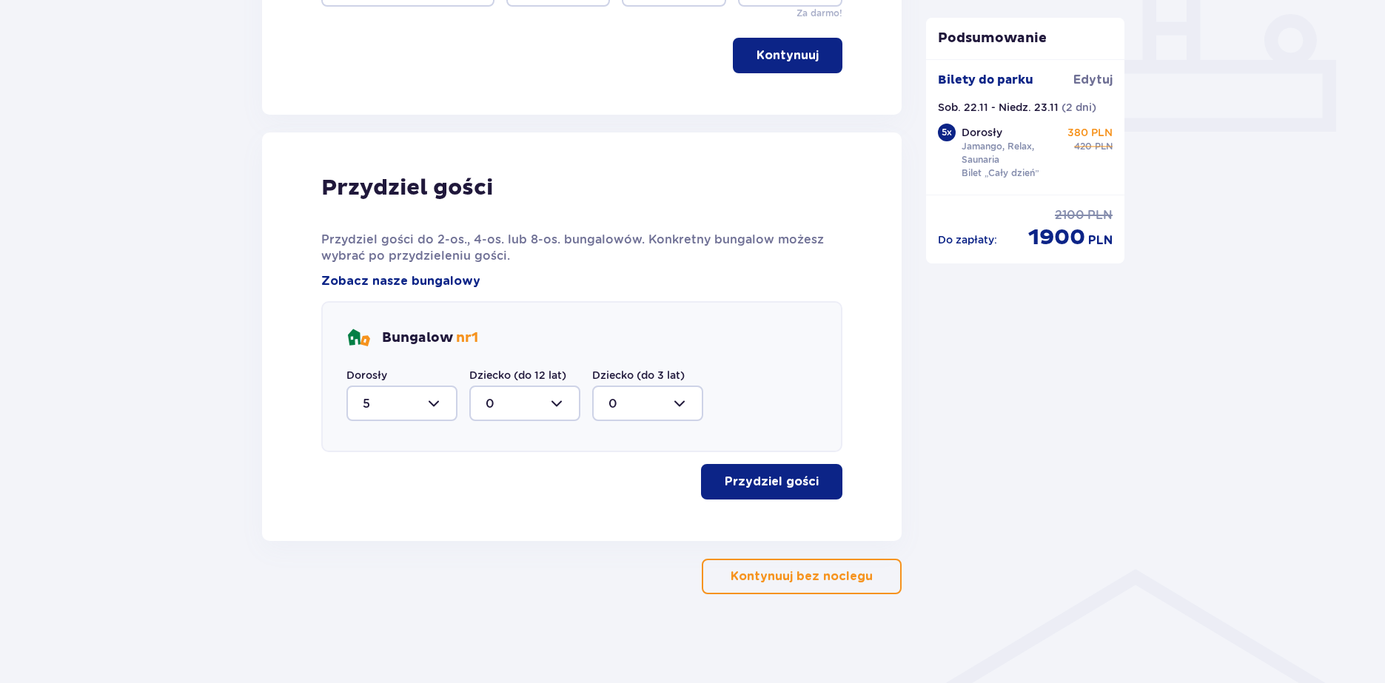
click at [756, 487] on p "Przydziel gości" at bounding box center [772, 482] width 94 height 16
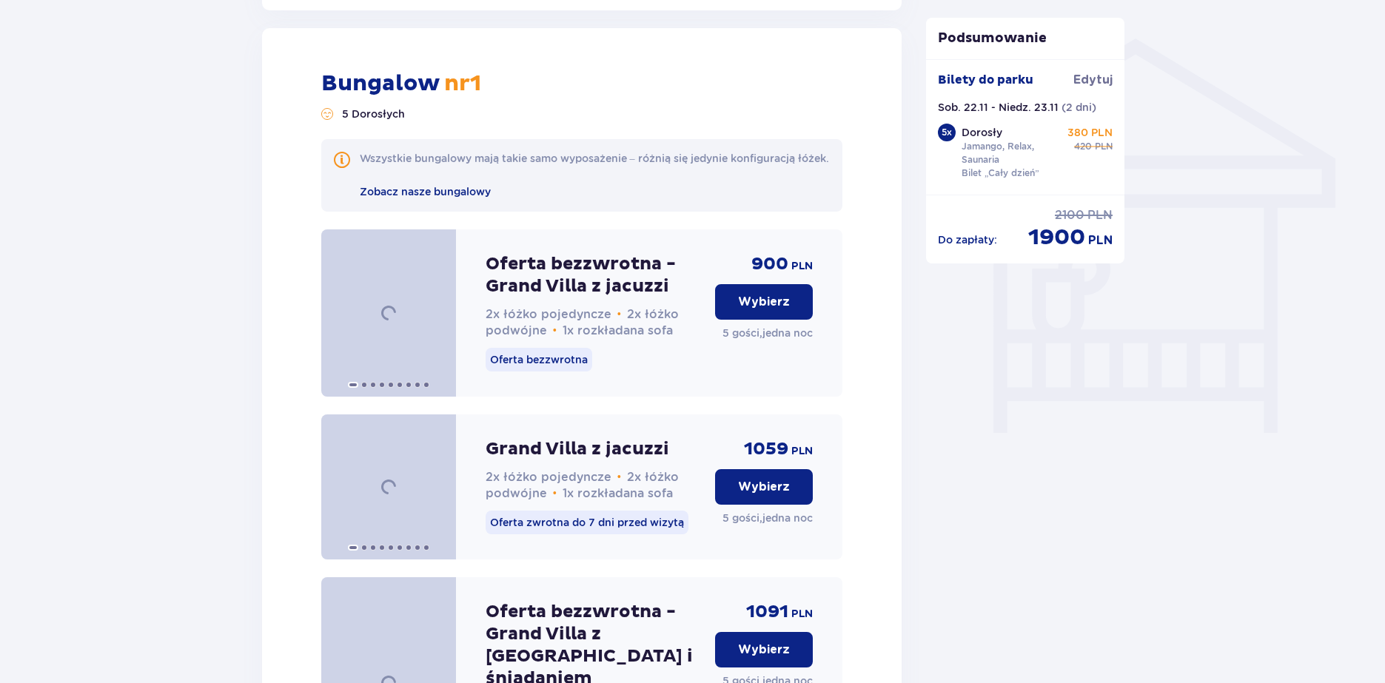
scroll to position [1174, 0]
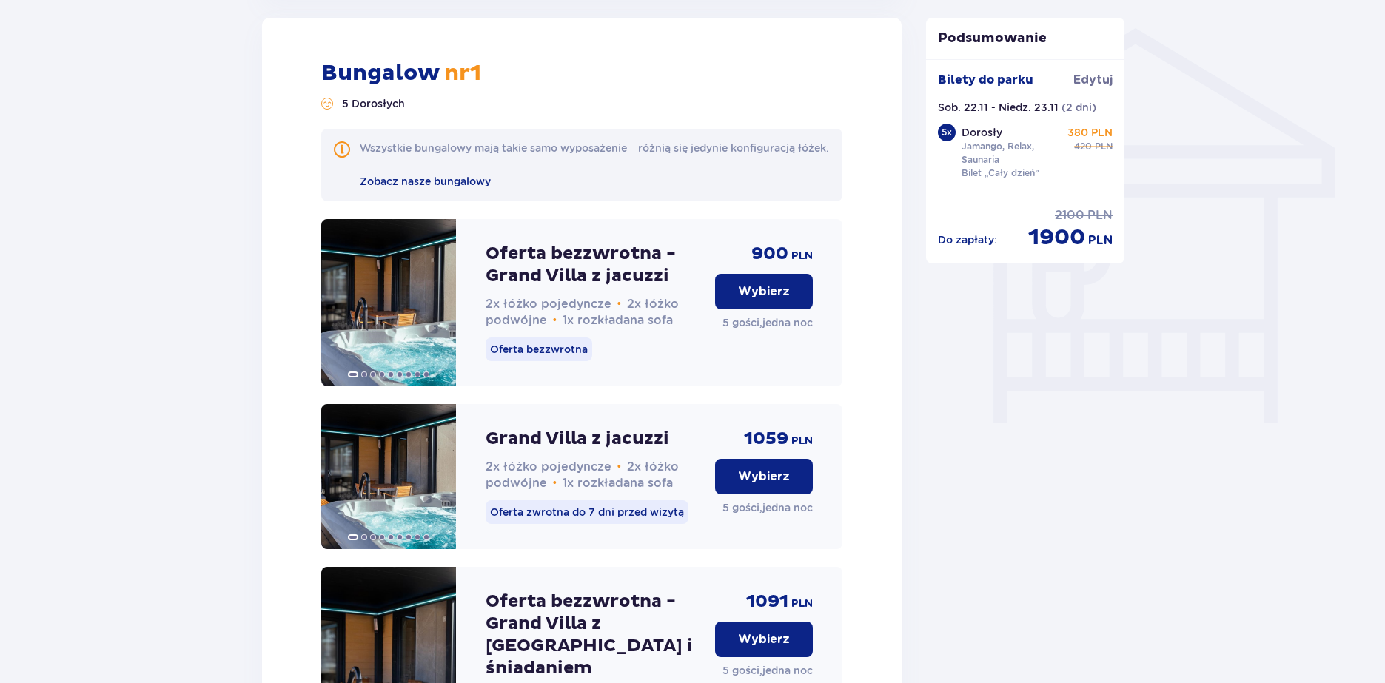
click at [768, 300] on p "Wybierz" at bounding box center [764, 291] width 52 height 16
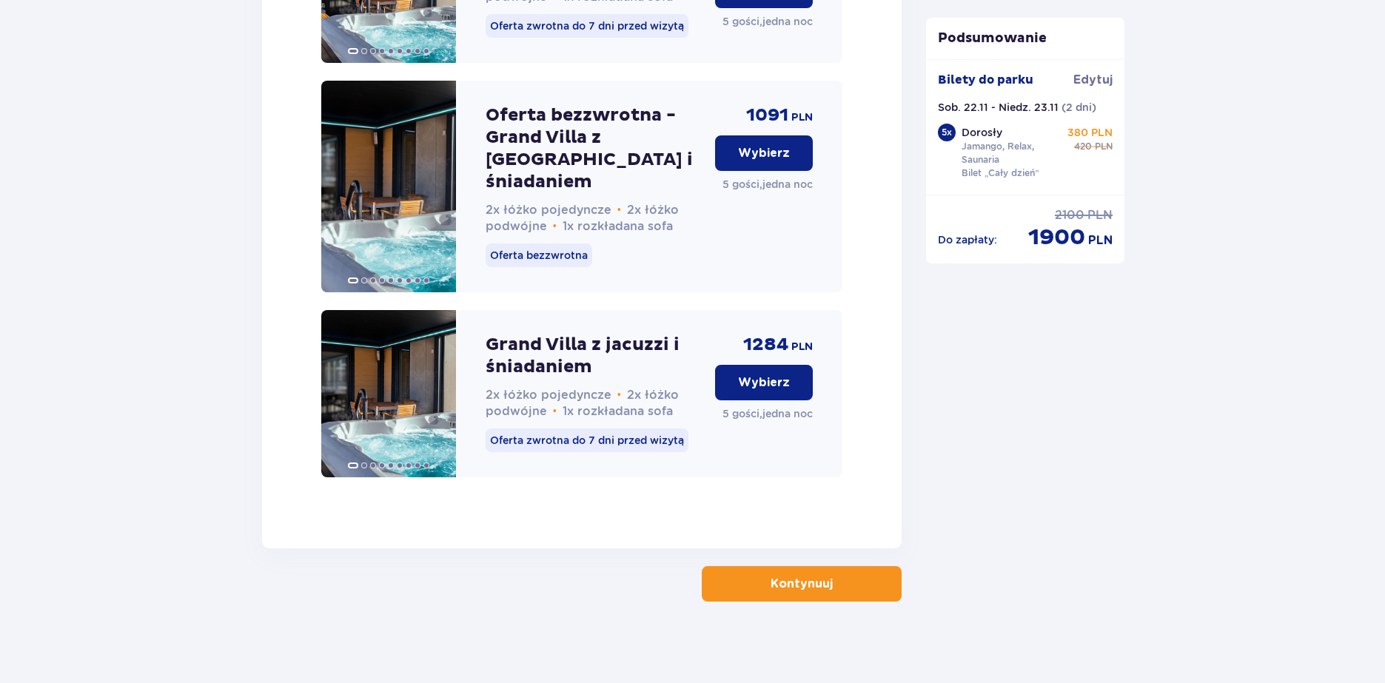
click at [833, 585] on span "button" at bounding box center [836, 584] width 18 height 18
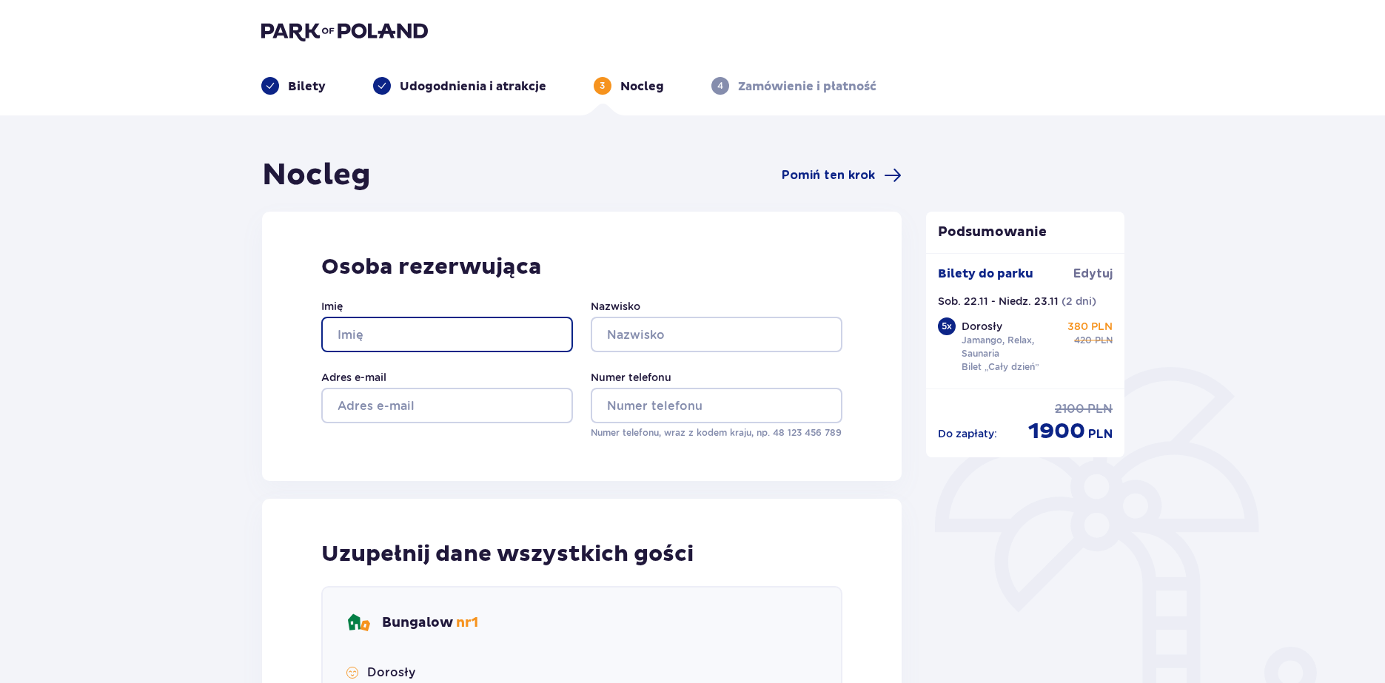
click at [445, 324] on input "Imię" at bounding box center [447, 335] width 252 height 36
type input "Szymon"
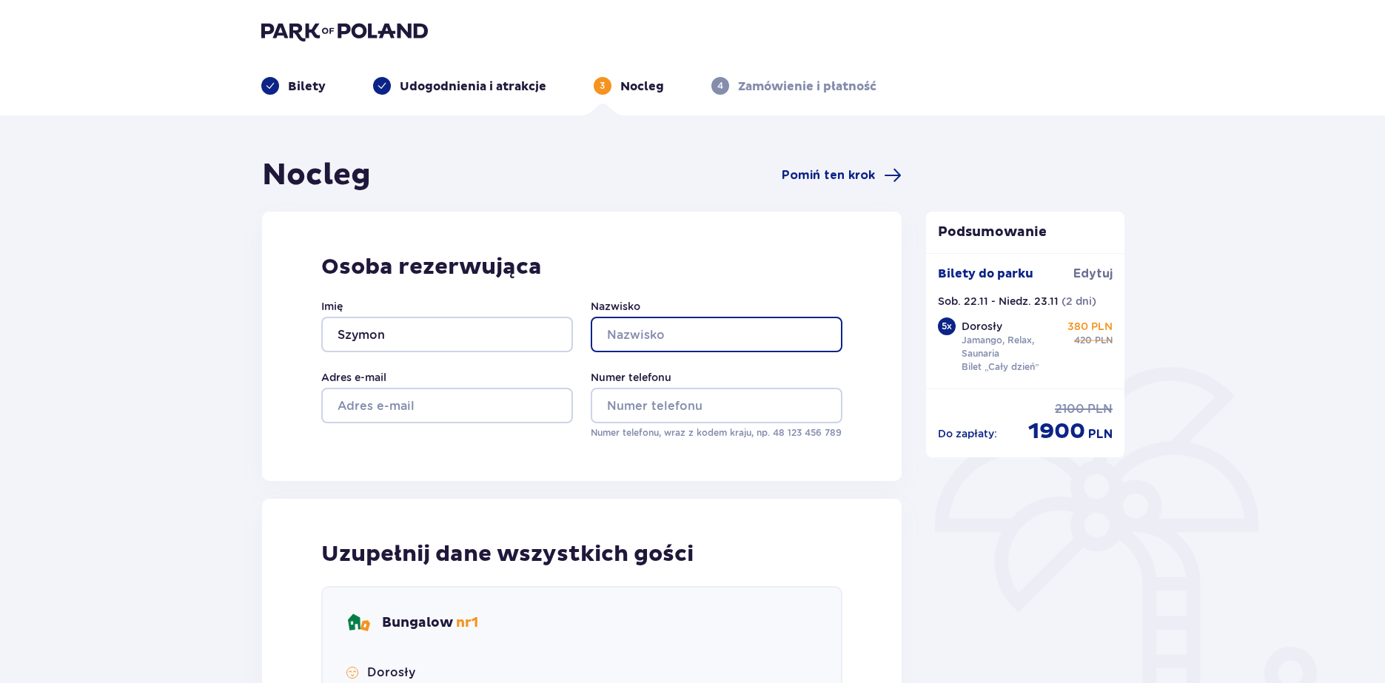
type input "Fiałkowski"
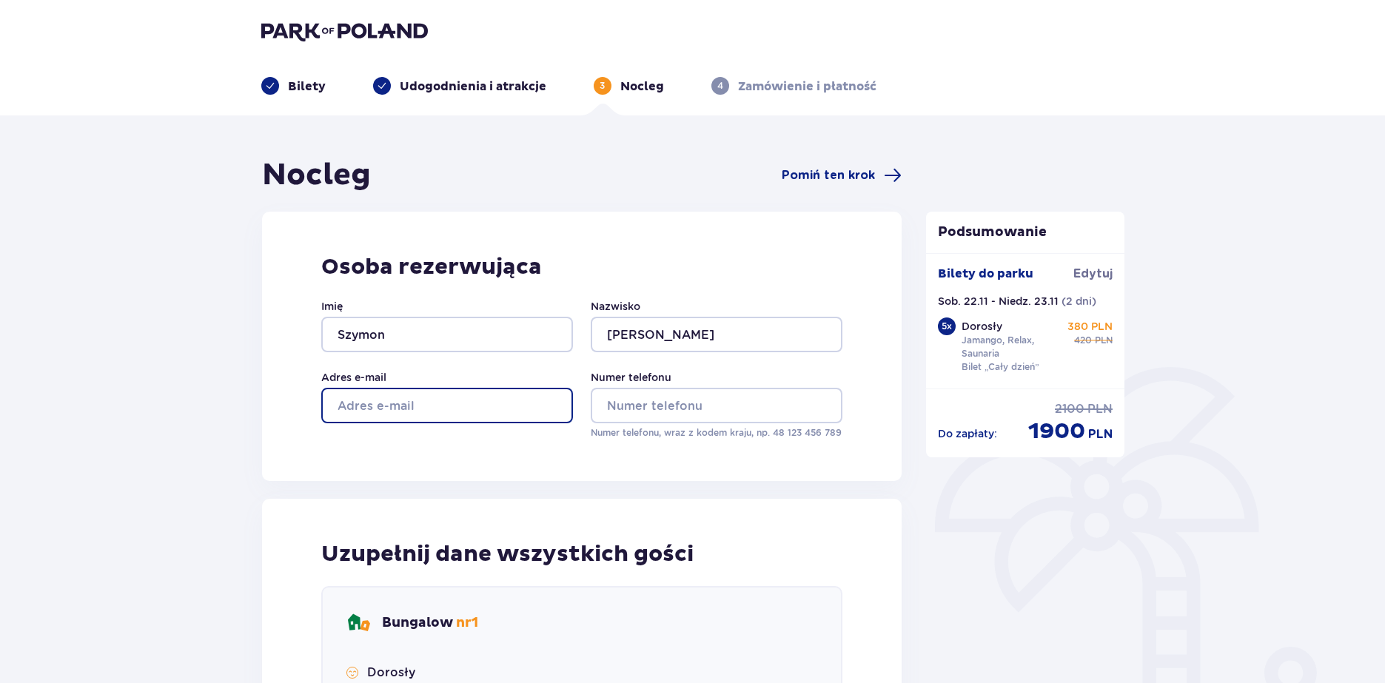
type input "fialek101@wp.pl"
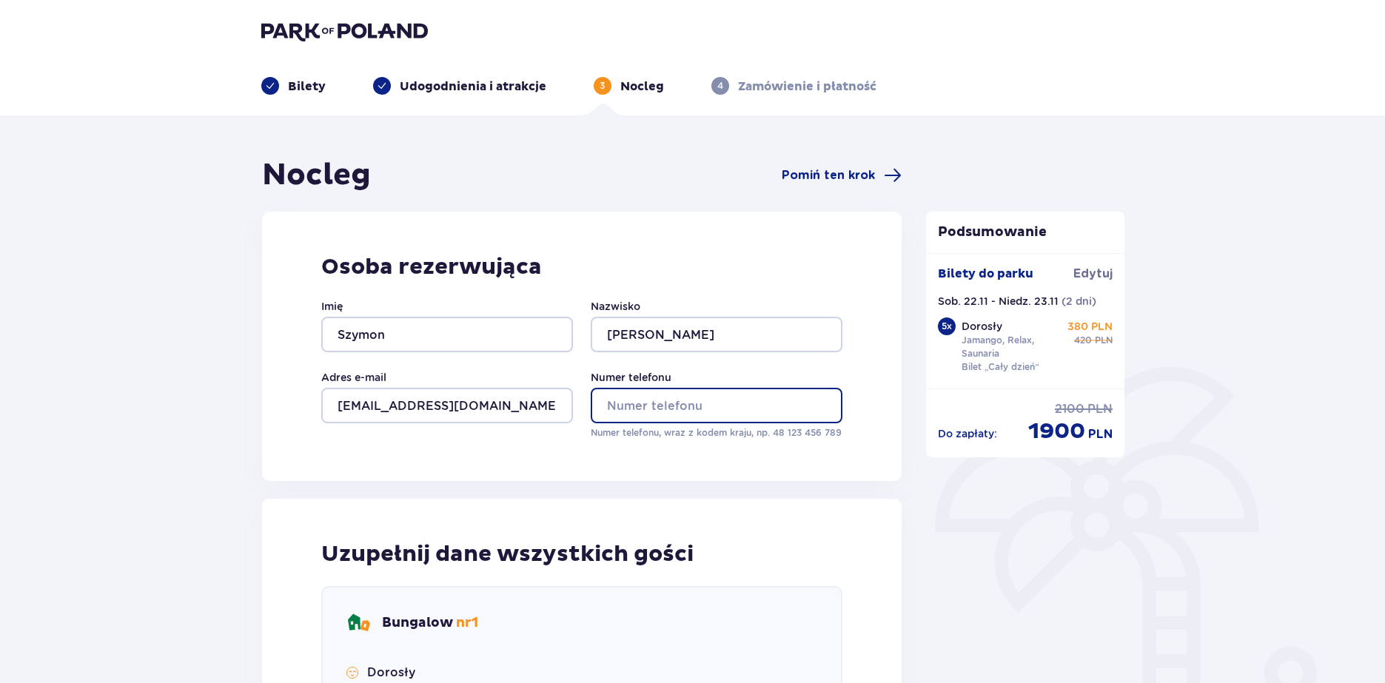
type input "698360893"
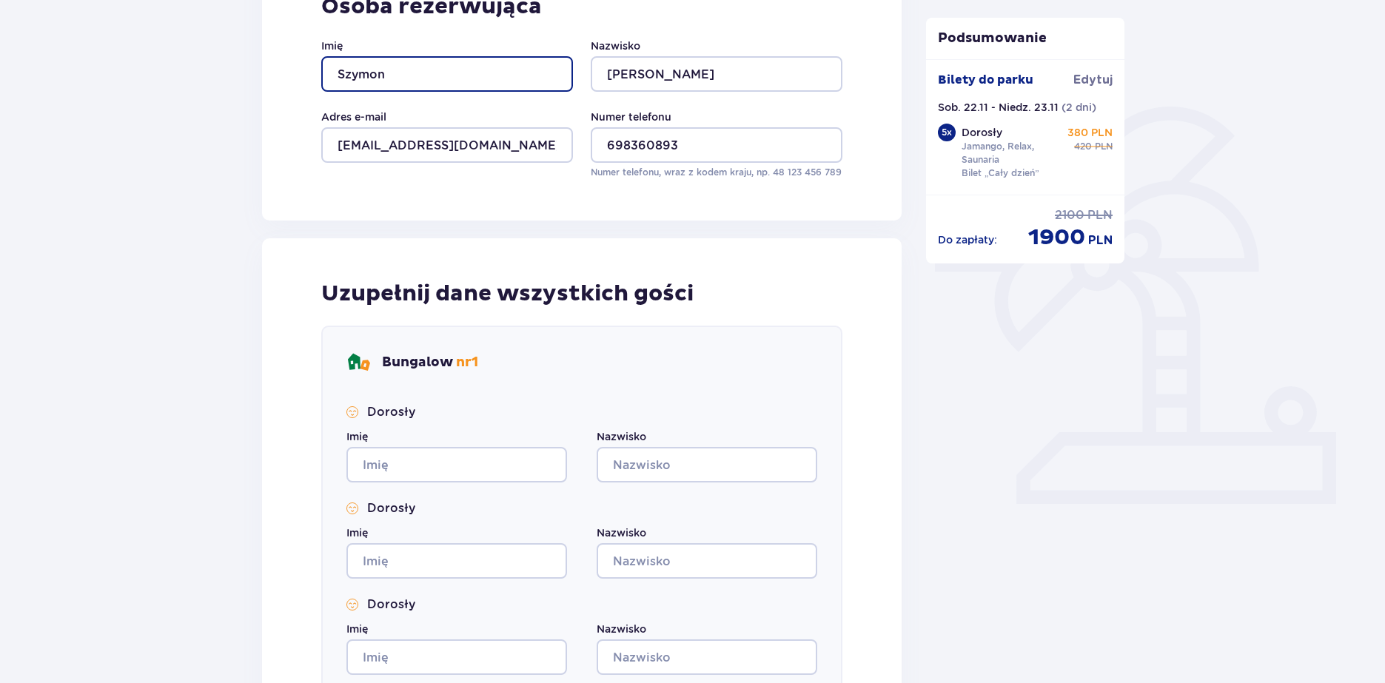
scroll to position [370, 0]
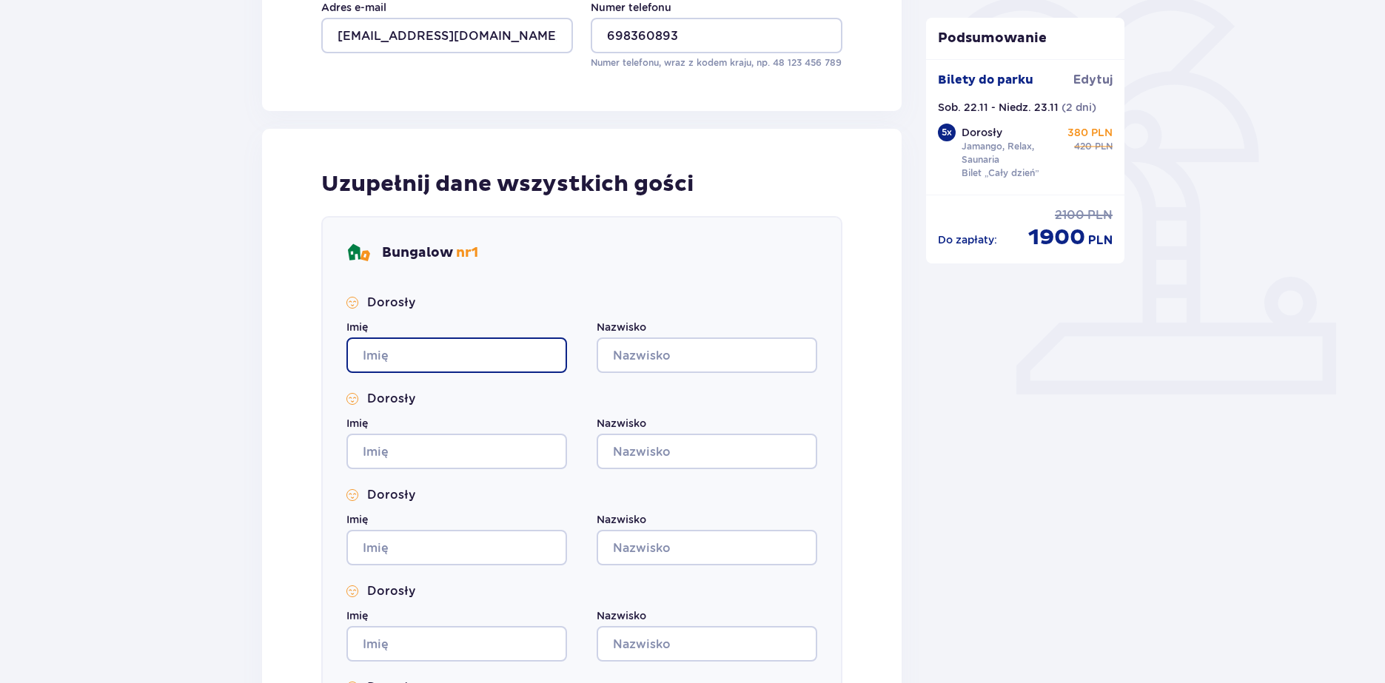
click at [445, 352] on input "Imię" at bounding box center [456, 356] width 221 height 36
type input "x"
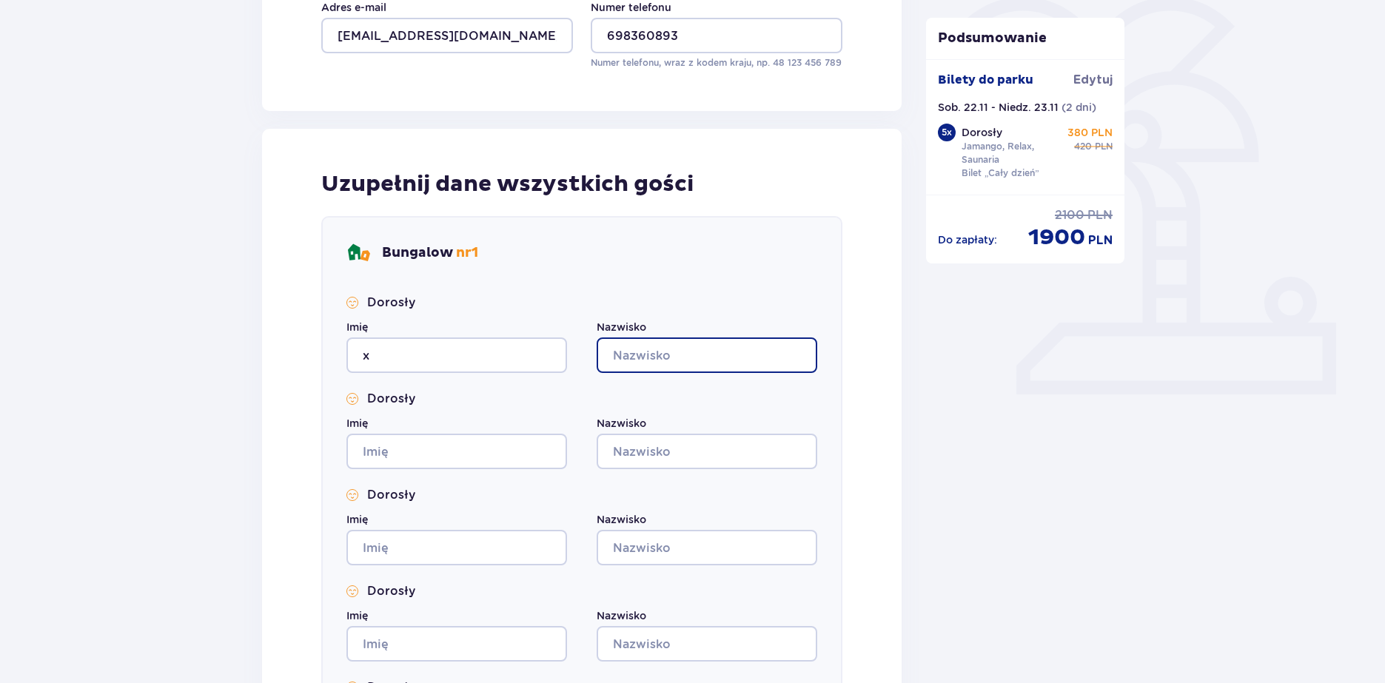
click at [648, 360] on input "Nazwisko" at bounding box center [707, 356] width 221 height 36
type input "x"
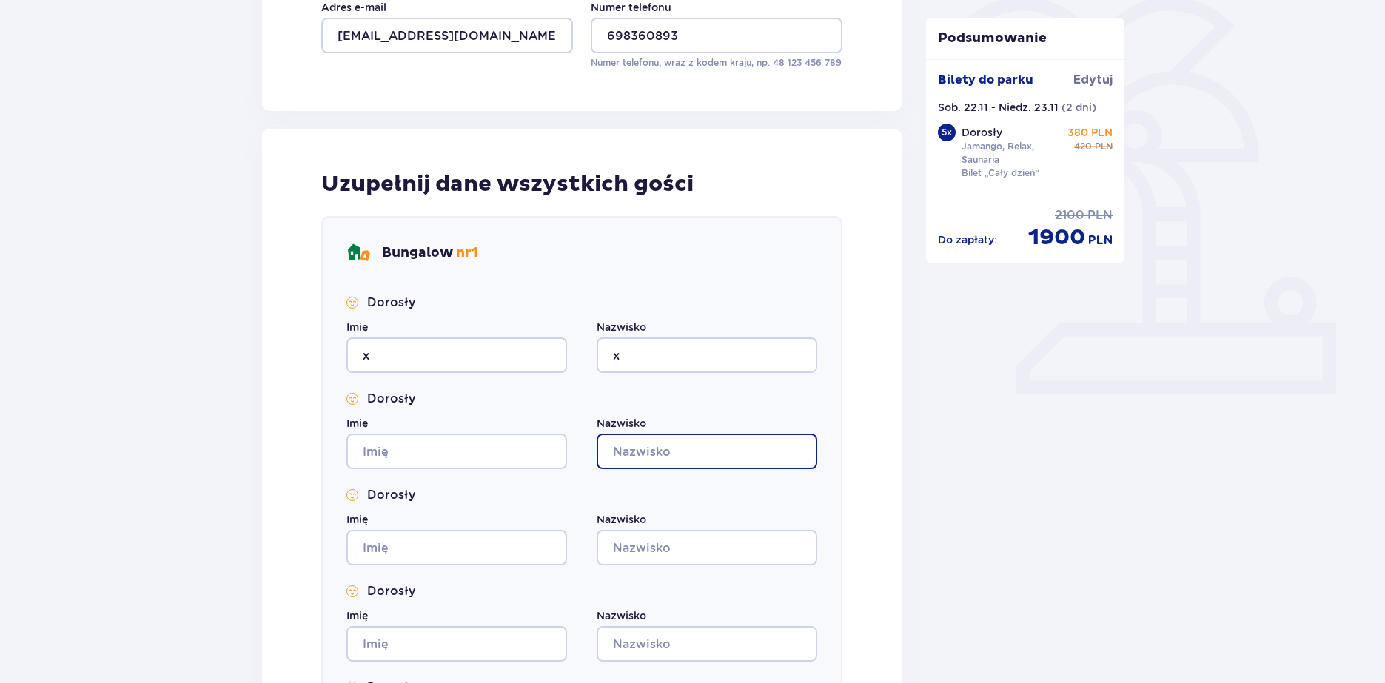
drag, startPoint x: 662, startPoint y: 452, endPoint x: 621, endPoint y: 452, distance: 40.7
click at [660, 452] on input "Nazwisko" at bounding box center [707, 452] width 221 height 36
type input "x"
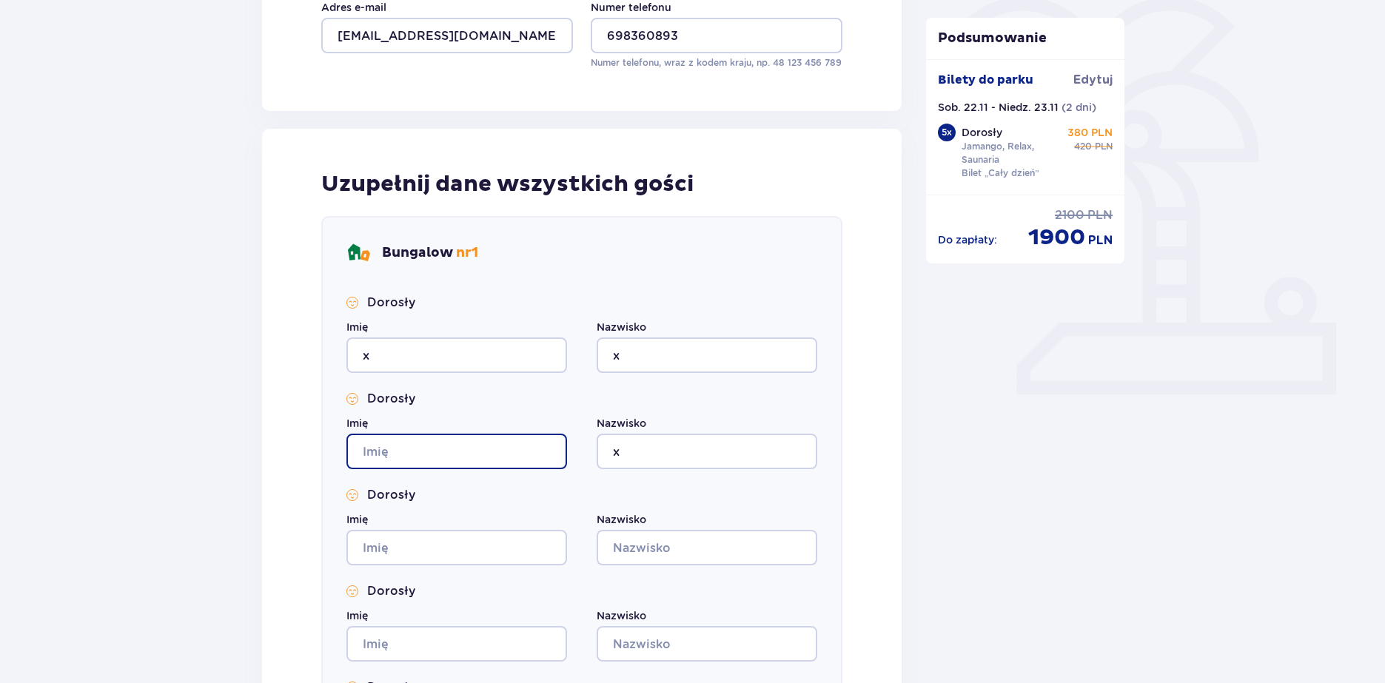
click at [494, 454] on input "Imię" at bounding box center [456, 452] width 221 height 36
type input "x"
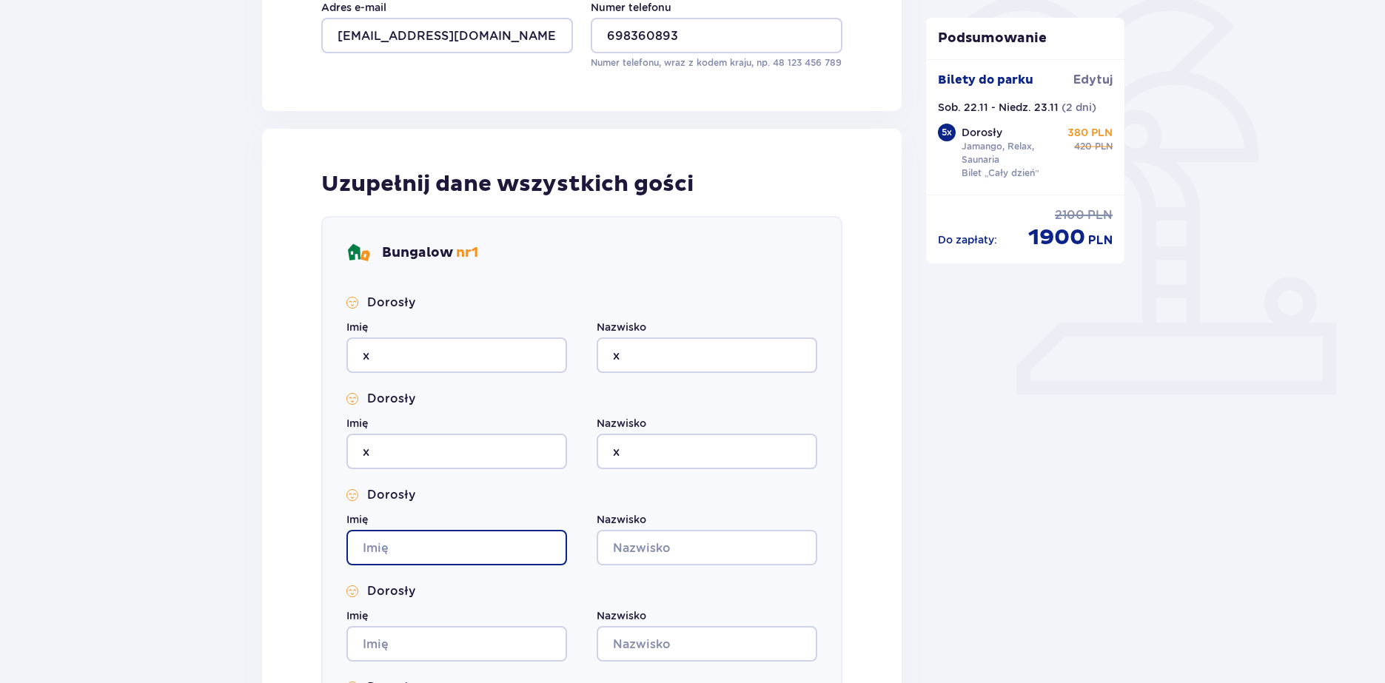
click at [437, 551] on input "Imię" at bounding box center [456, 548] width 221 height 36
type input "x"
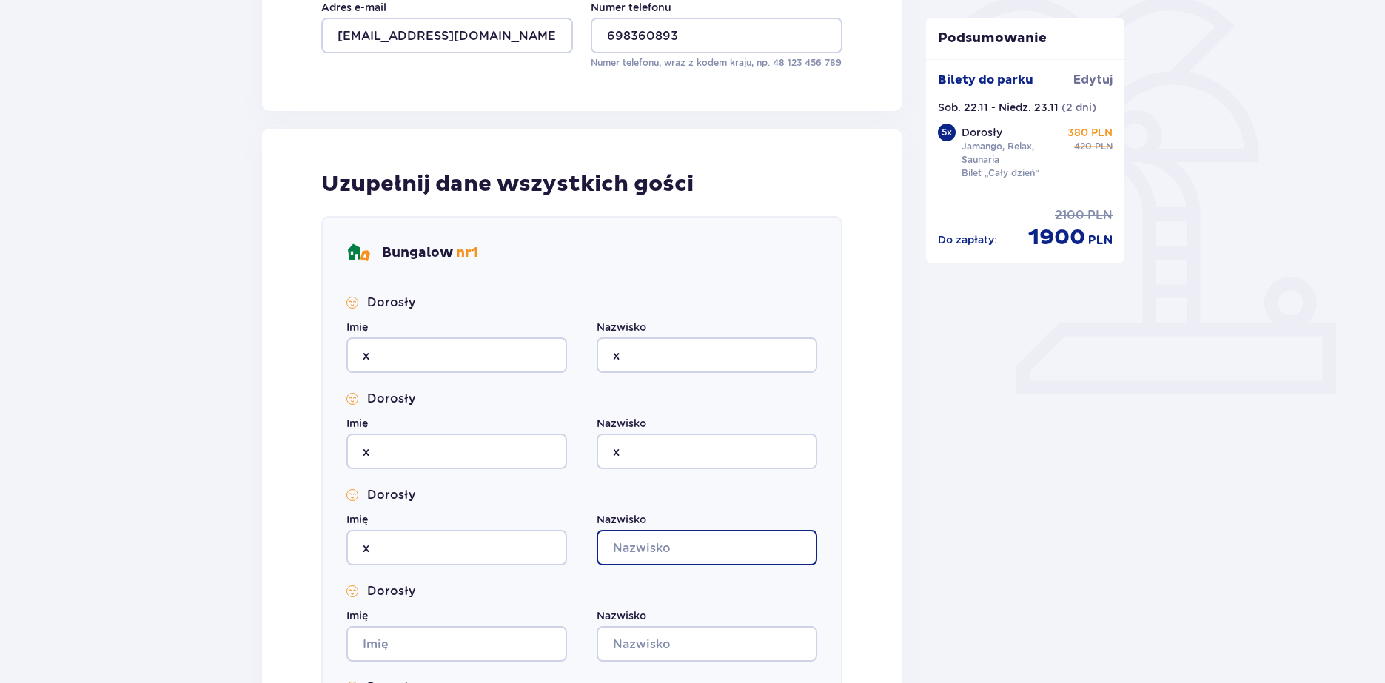
click at [642, 552] on input "Nazwisko" at bounding box center [707, 548] width 221 height 36
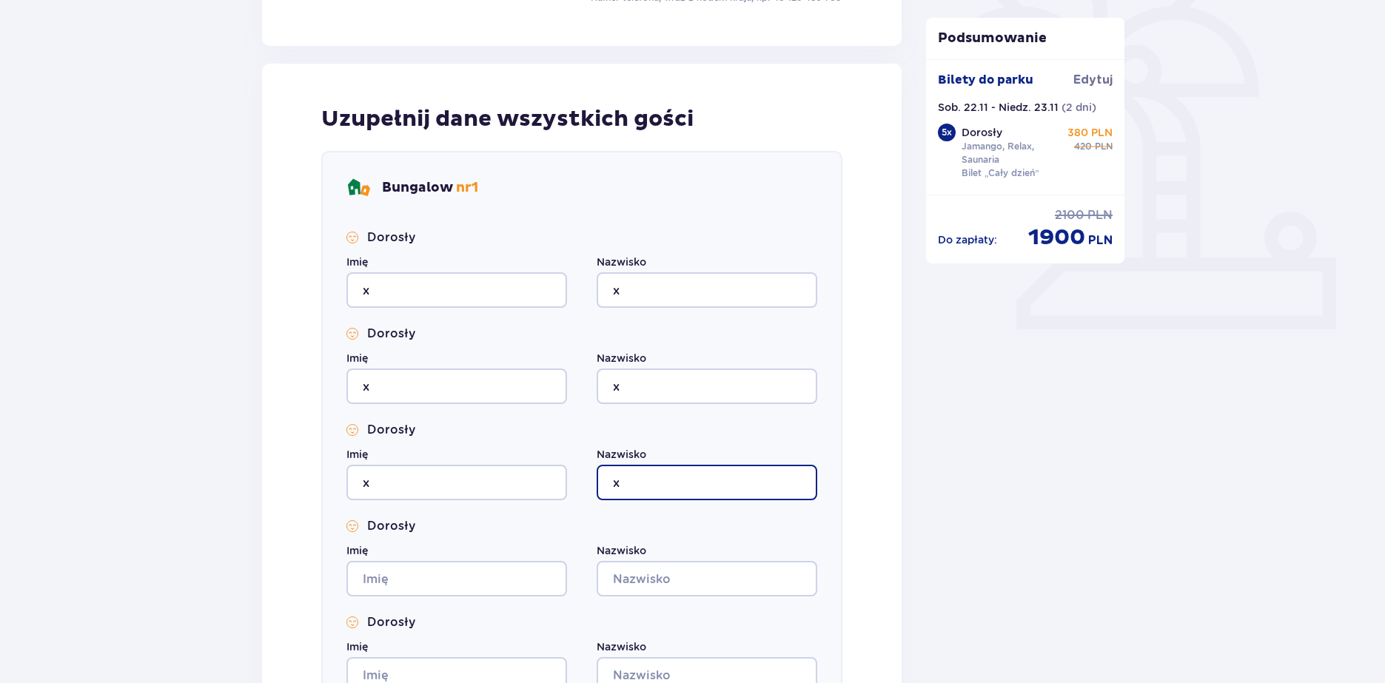
scroll to position [518, 0]
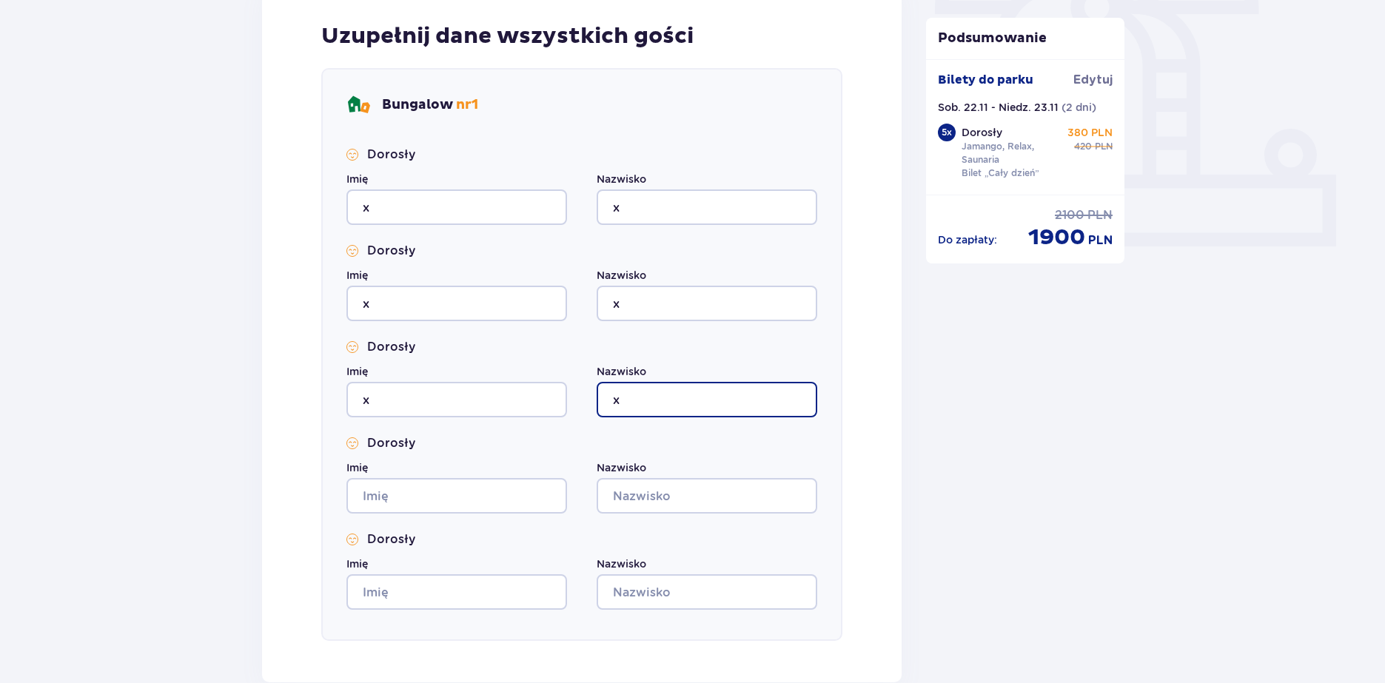
type input "x"
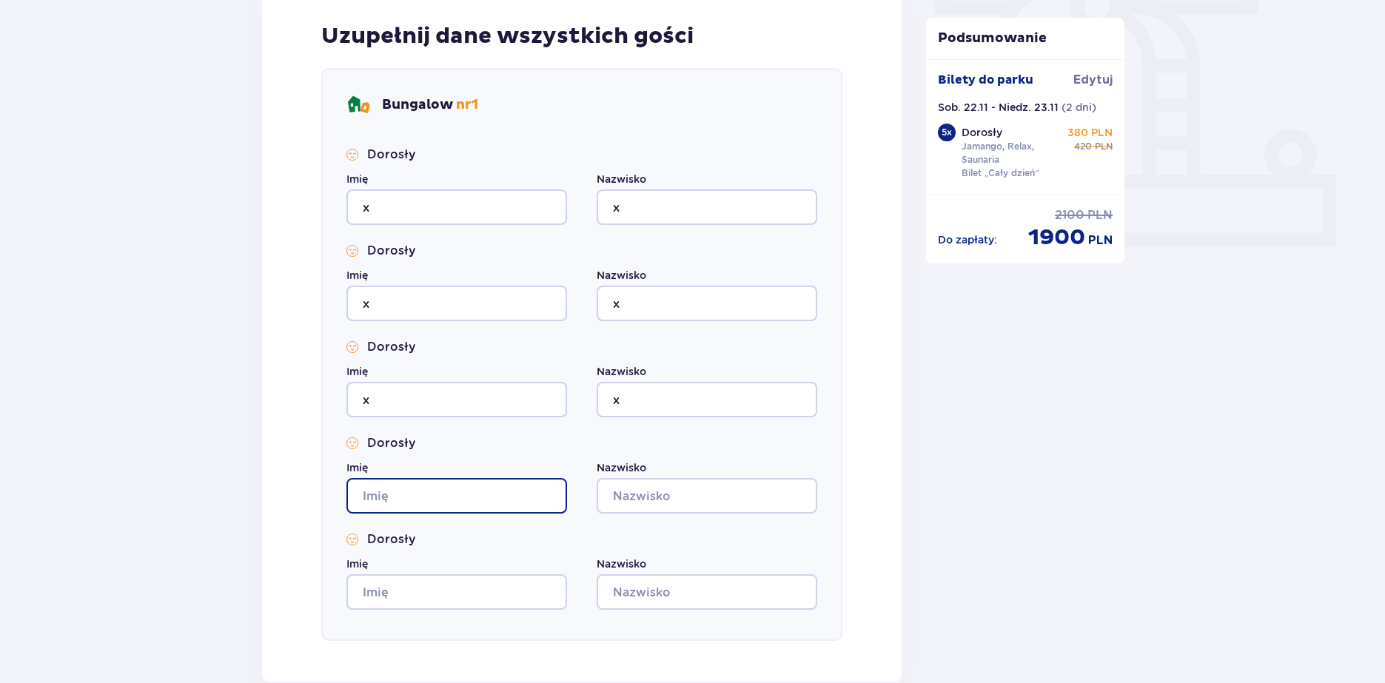
drag, startPoint x: 490, startPoint y: 502, endPoint x: 632, endPoint y: 489, distance: 142.7
click at [492, 501] on input "Imię" at bounding box center [456, 496] width 221 height 36
type input "x"
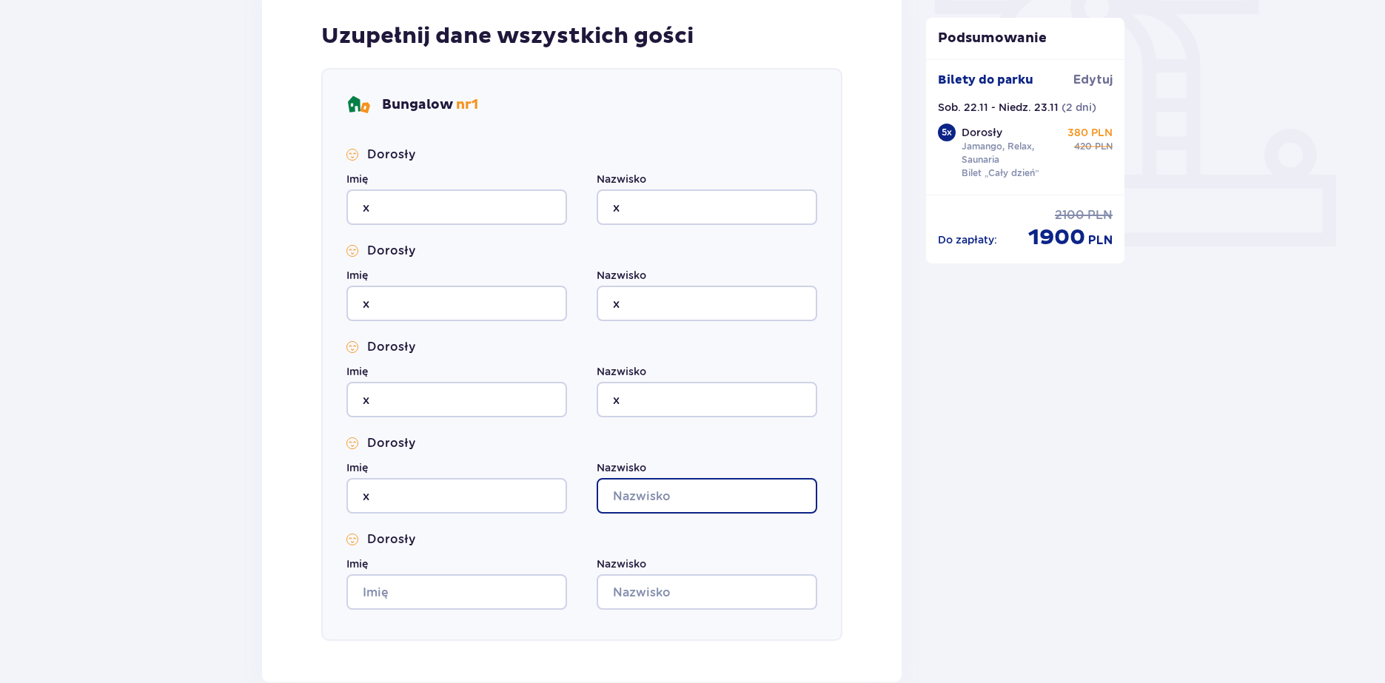
drag, startPoint x: 654, startPoint y: 484, endPoint x: 658, endPoint y: 496, distance: 12.4
click at [655, 484] on input "Nazwisko" at bounding box center [707, 496] width 221 height 36
type input "x"
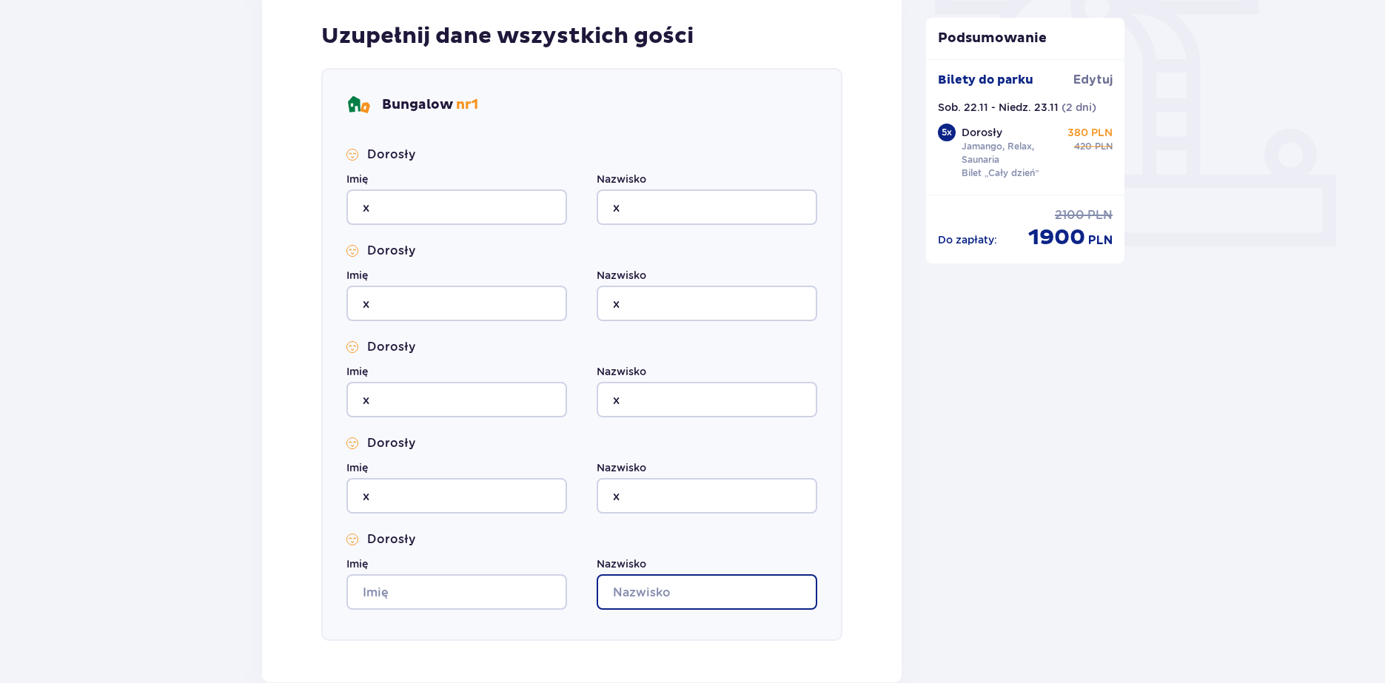
click at [662, 585] on input "Nazwisko" at bounding box center [707, 592] width 221 height 36
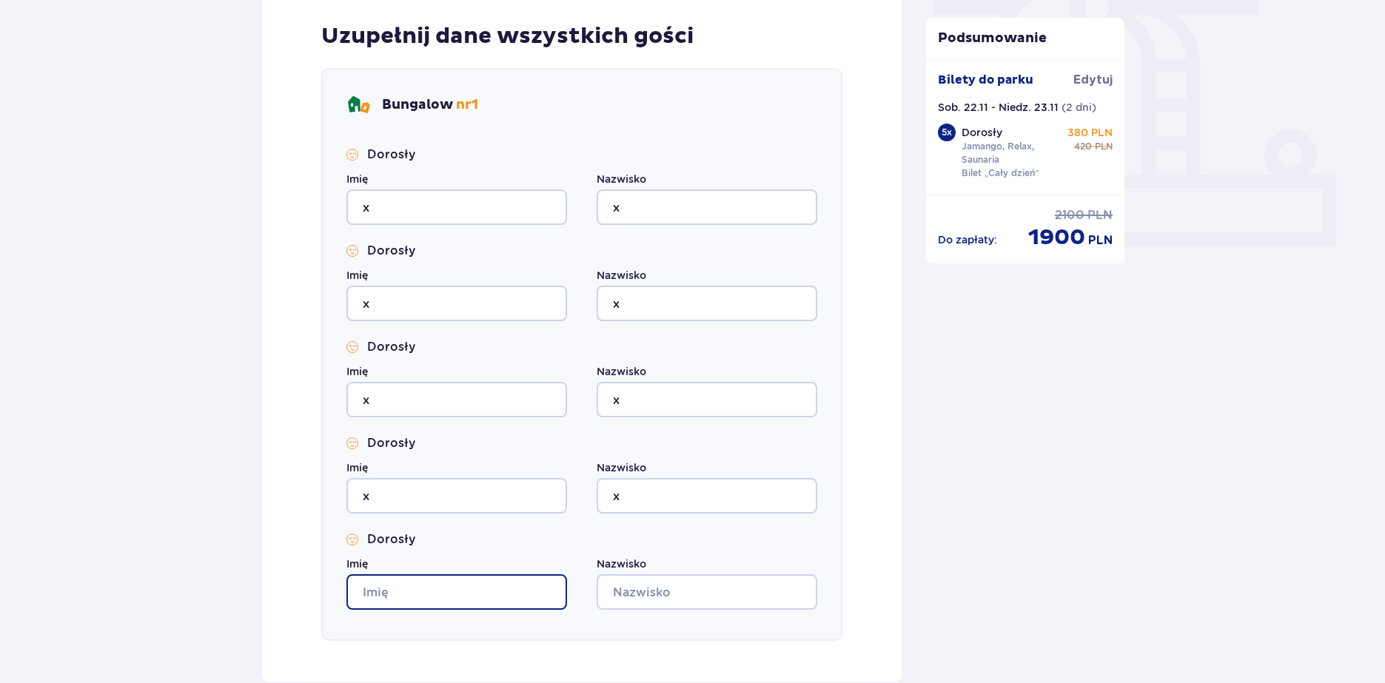
click at [537, 585] on input "Imię" at bounding box center [456, 592] width 221 height 36
type input "x"
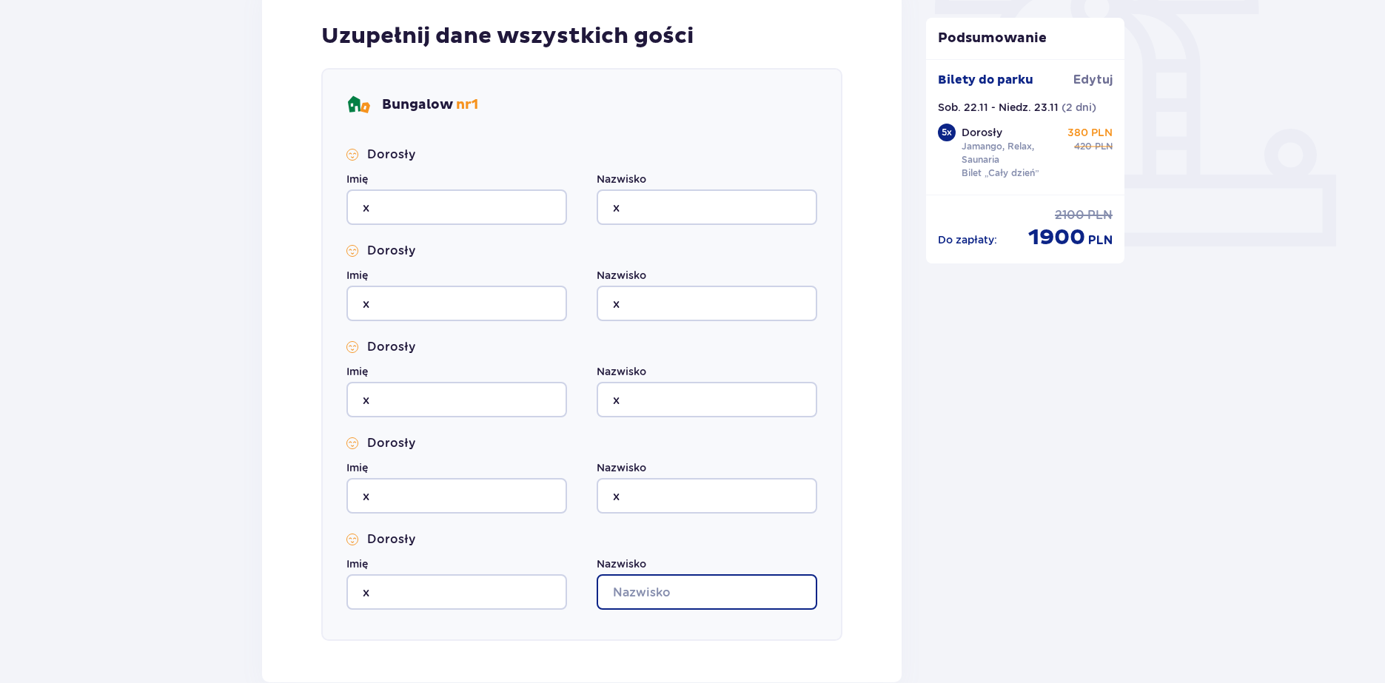
click at [732, 588] on input "Nazwisko" at bounding box center [707, 592] width 221 height 36
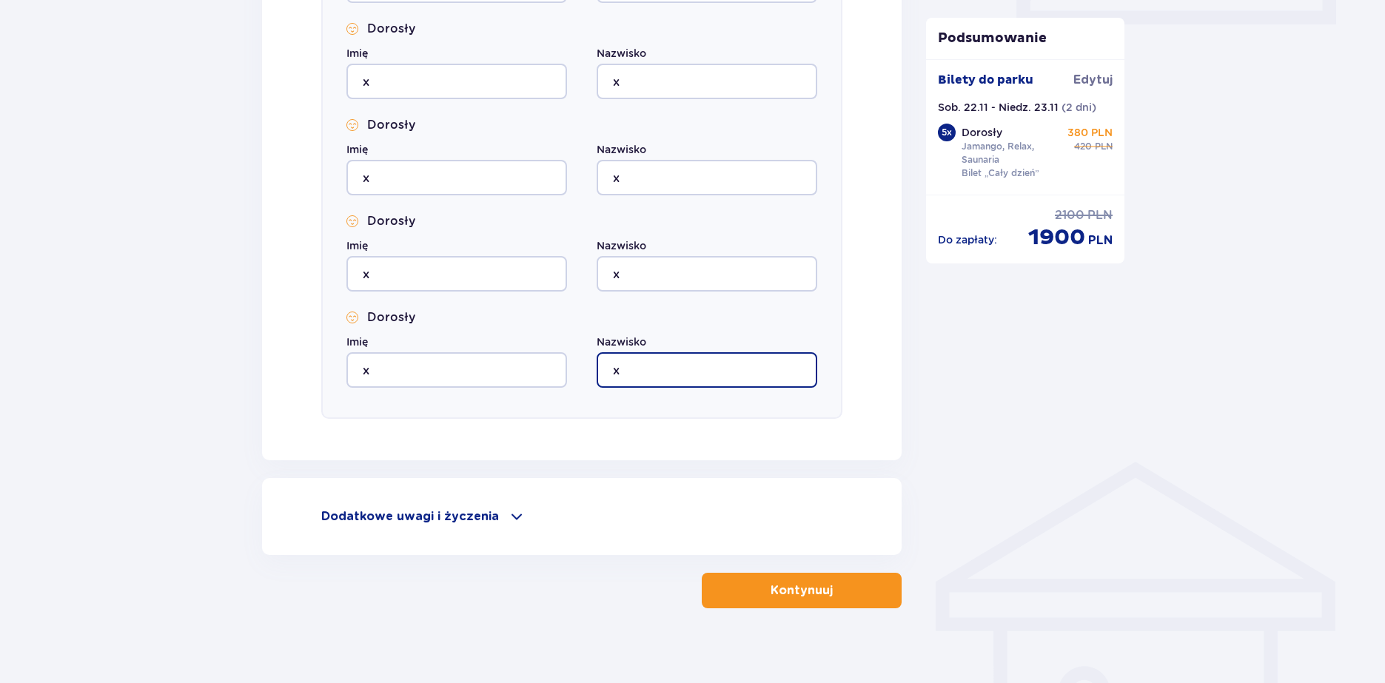
scroll to position [754, 0]
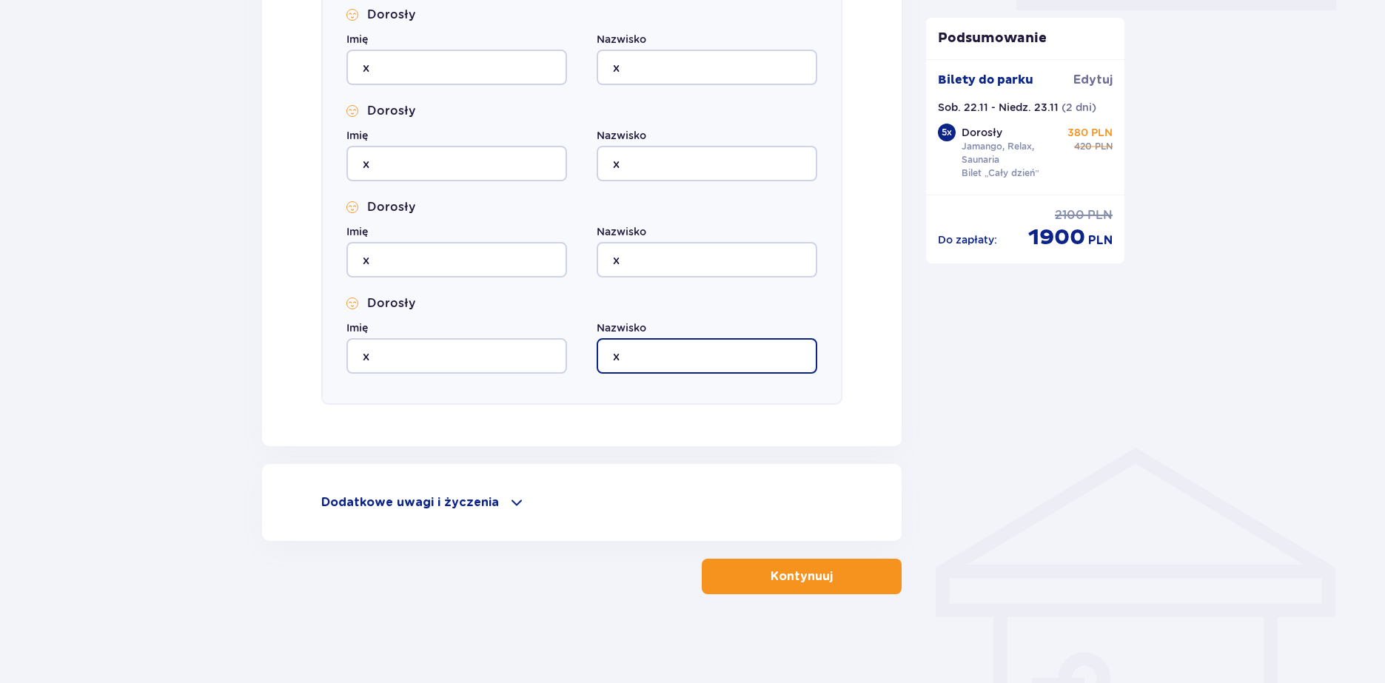
type input "x"
click at [845, 564] on button "Kontynuuj" at bounding box center [802, 577] width 200 height 36
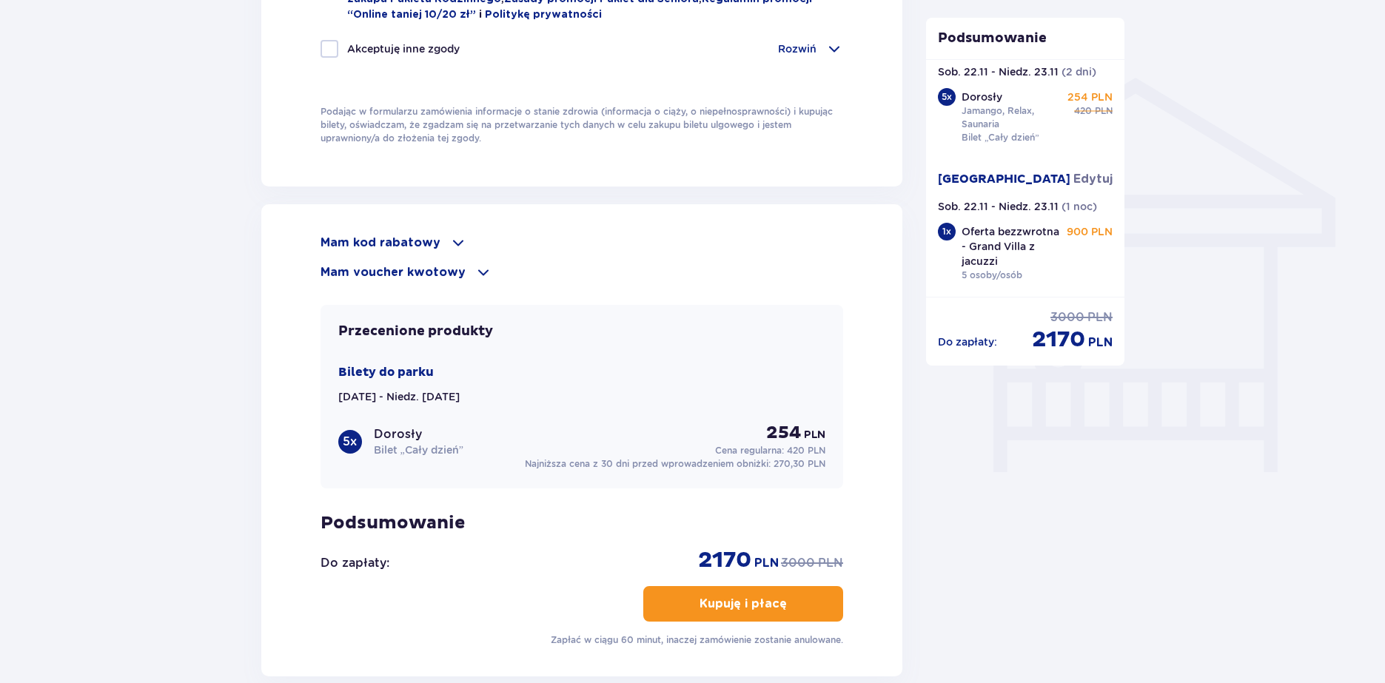
scroll to position [1277, 0]
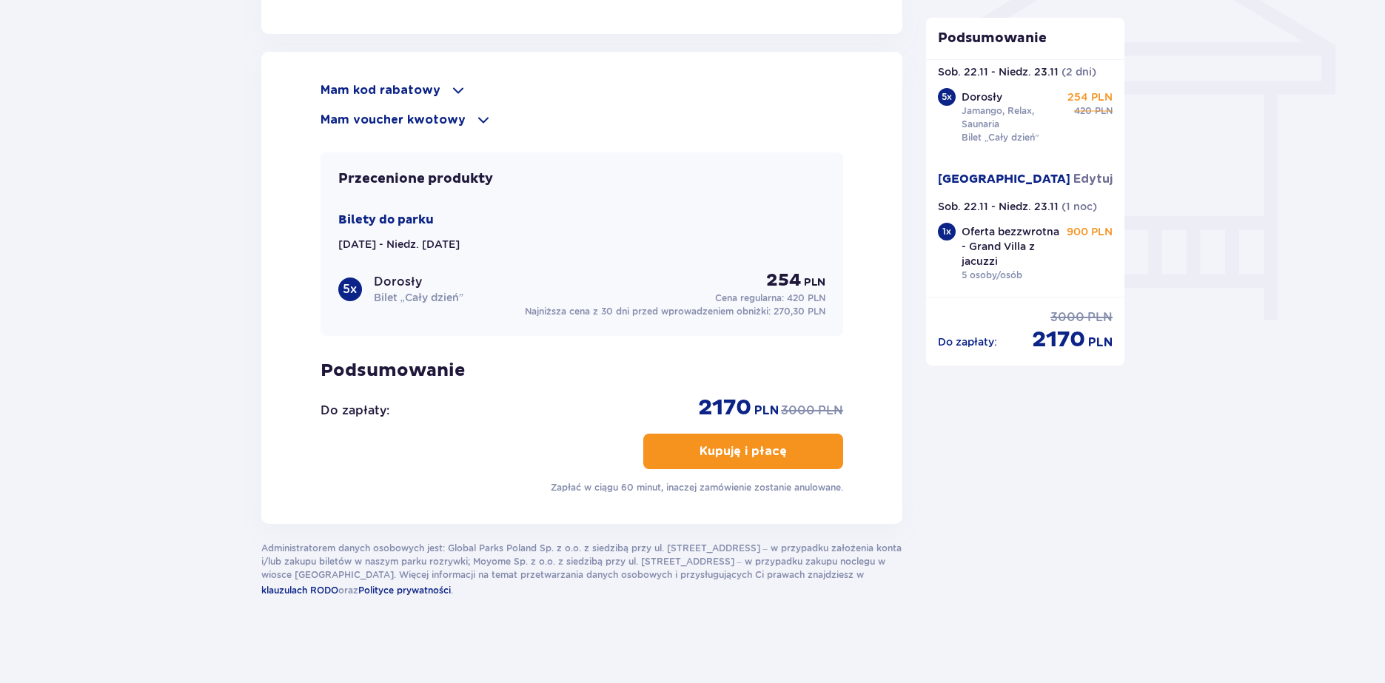
click at [432, 93] on p "Mam kod rabatowy" at bounding box center [381, 90] width 120 height 16
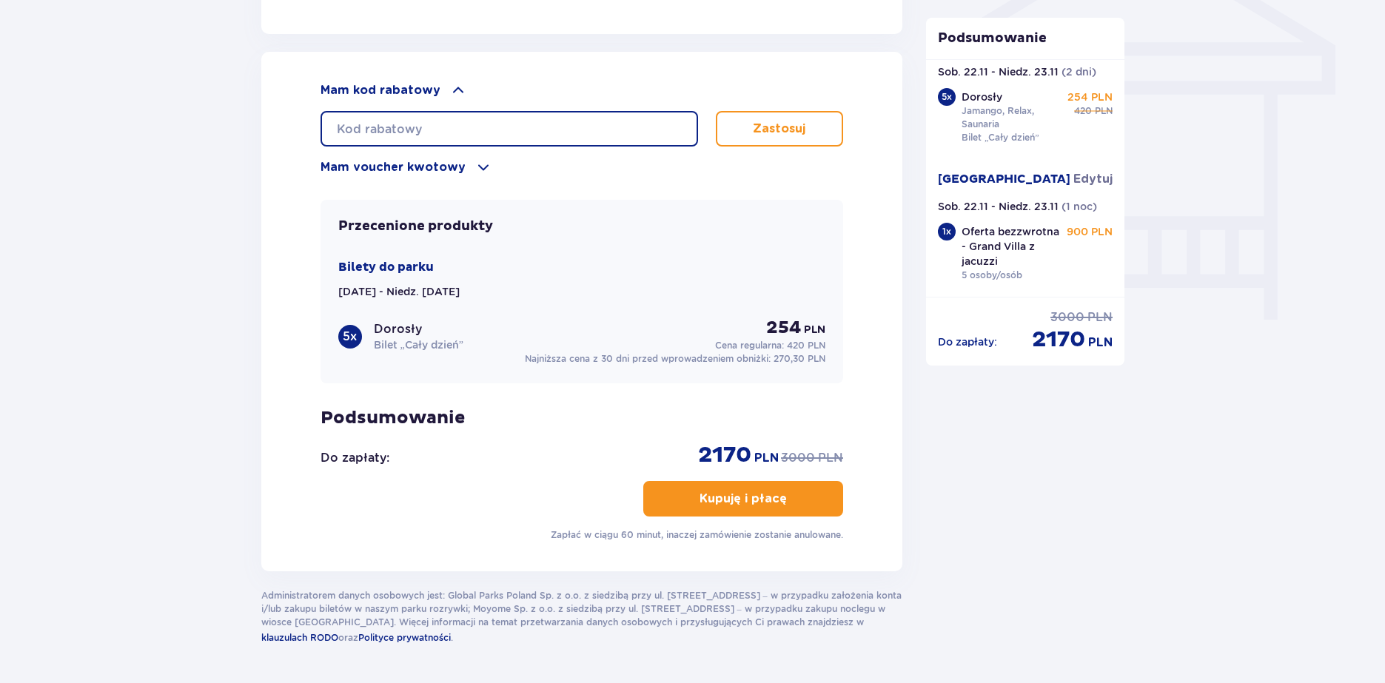
click at [436, 124] on input "text" at bounding box center [509, 129] width 377 height 36
type input "STUDENT30"
click at [816, 128] on button "Zastosuj" at bounding box center [780, 129] width 128 height 36
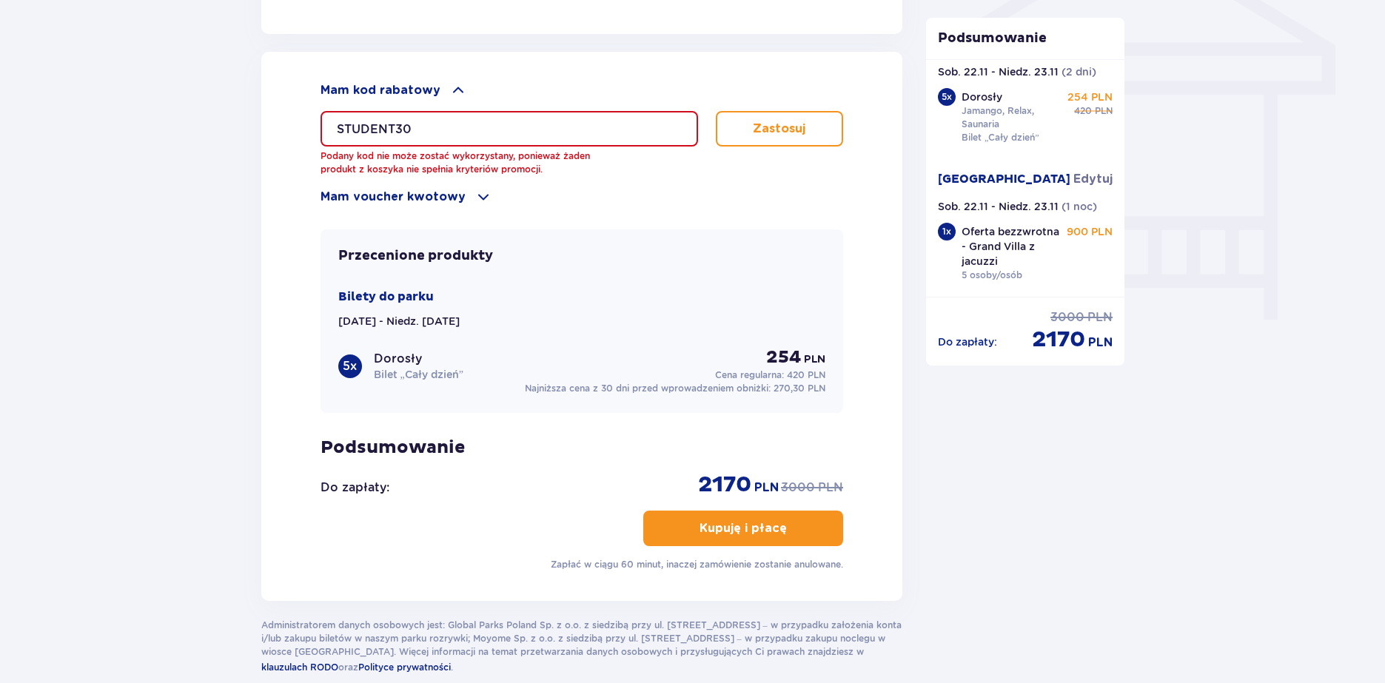
click at [417, 358] on p "Dorosły" at bounding box center [398, 359] width 48 height 16
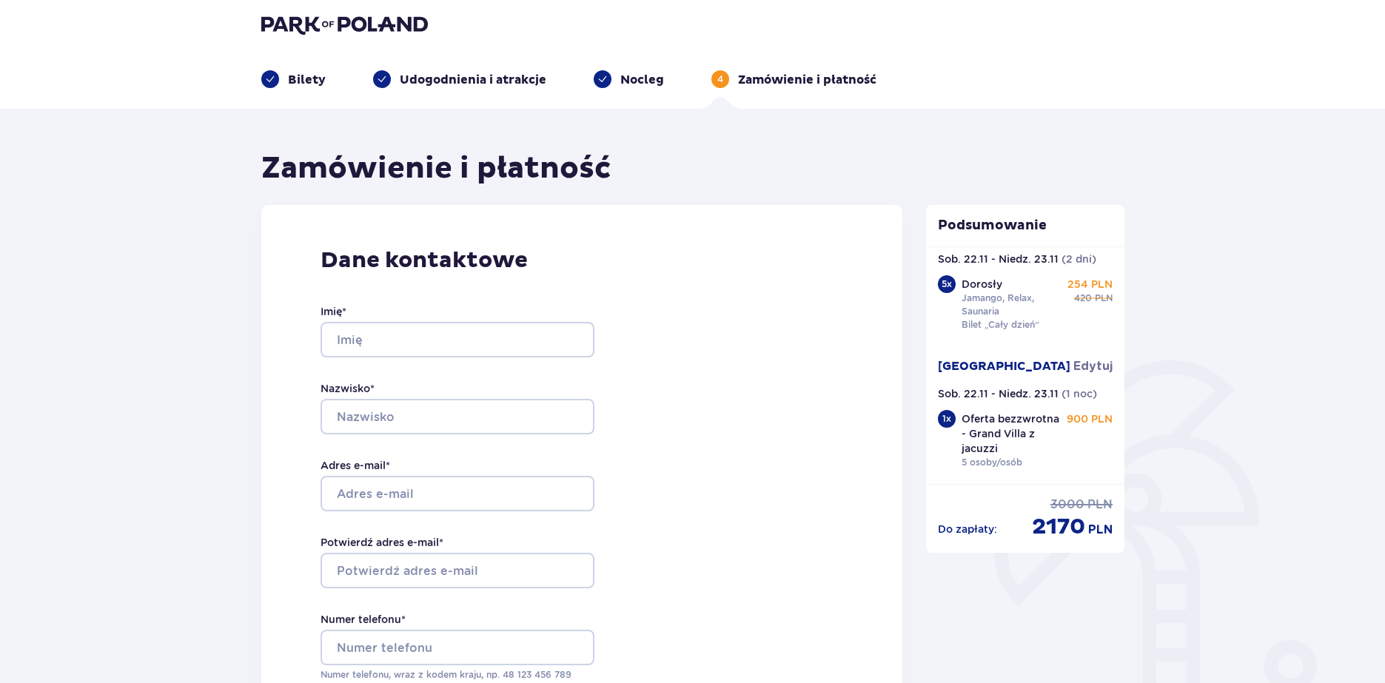
scroll to position [0, 0]
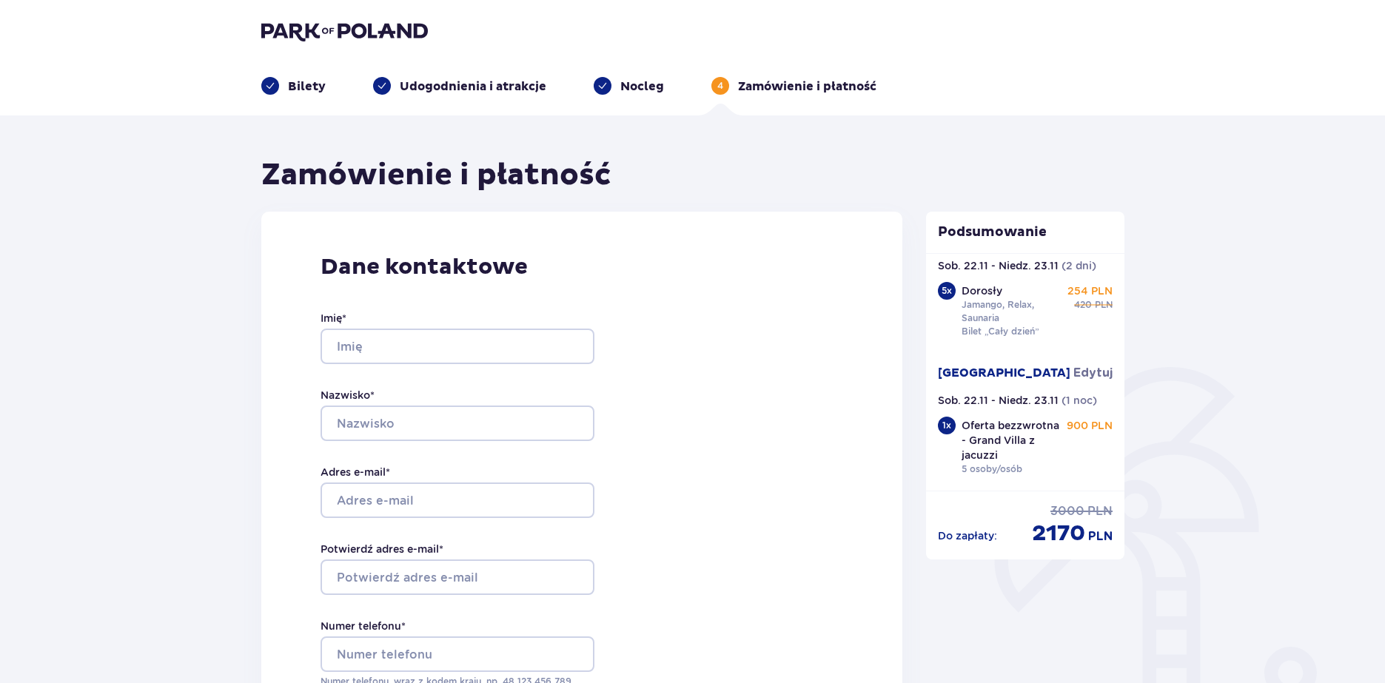
click at [629, 89] on p "Nocleg" at bounding box center [642, 86] width 44 height 16
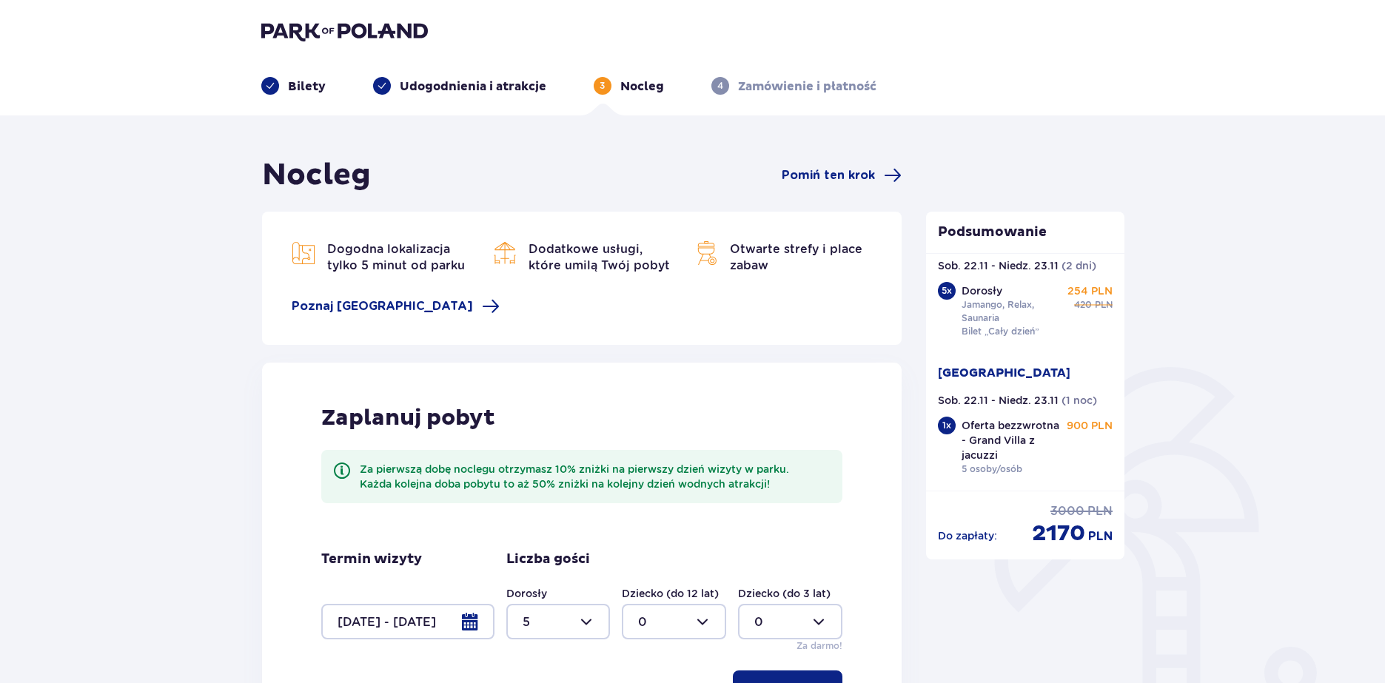
click at [493, 94] on p "Udogodnienia i atrakcje" at bounding box center [473, 86] width 147 height 16
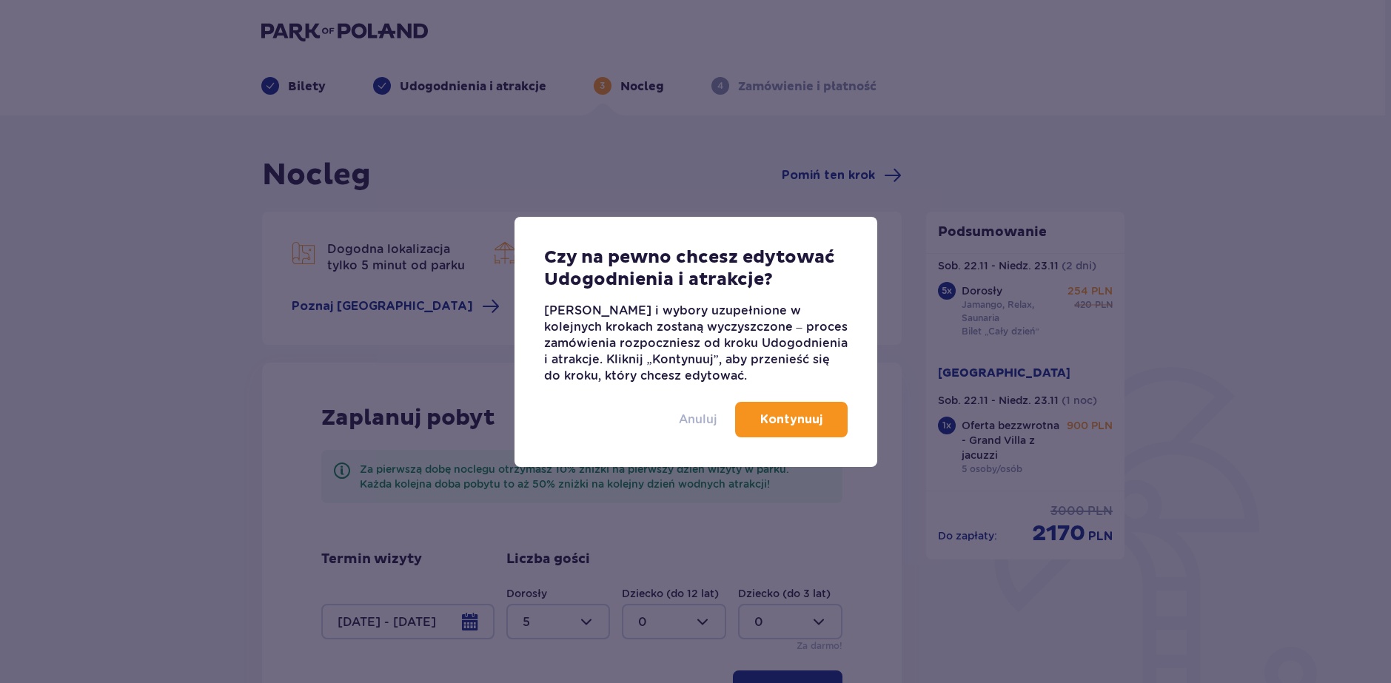
click at [691, 419] on p "Anuluj" at bounding box center [698, 420] width 38 height 16
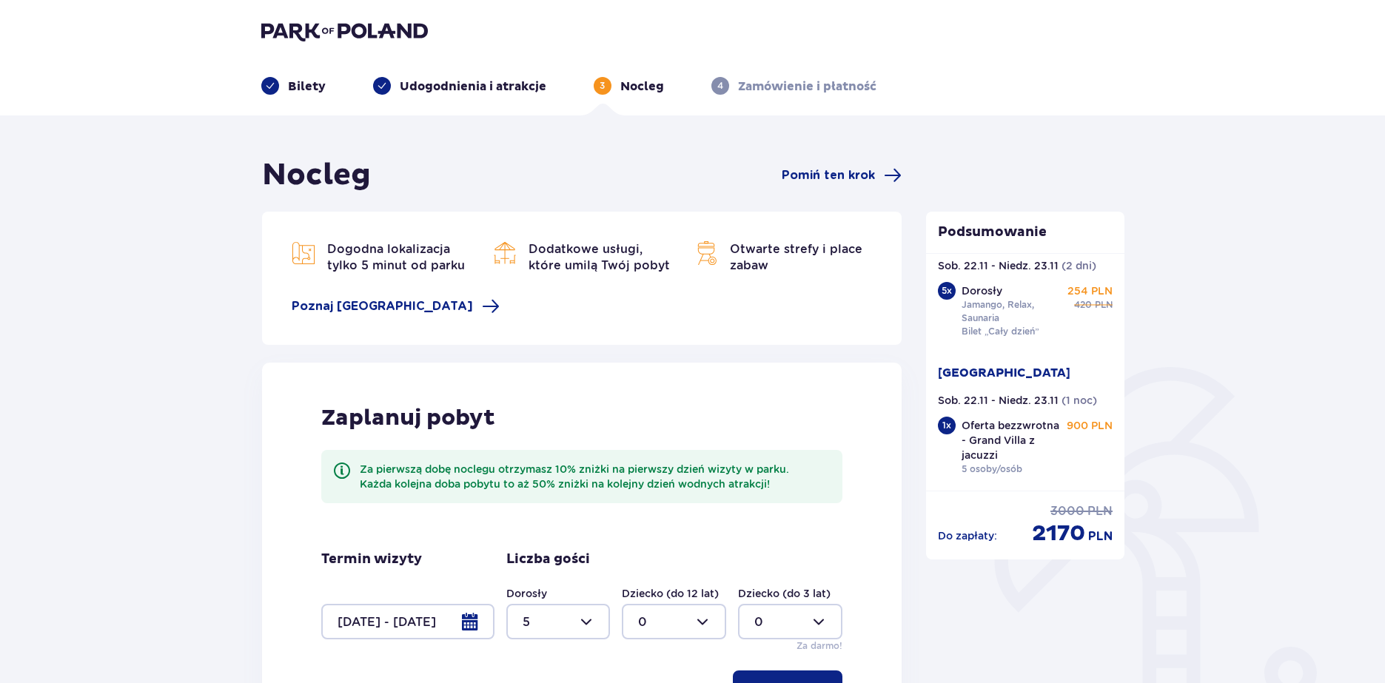
click at [315, 81] on p "Bilety" at bounding box center [307, 86] width 38 height 16
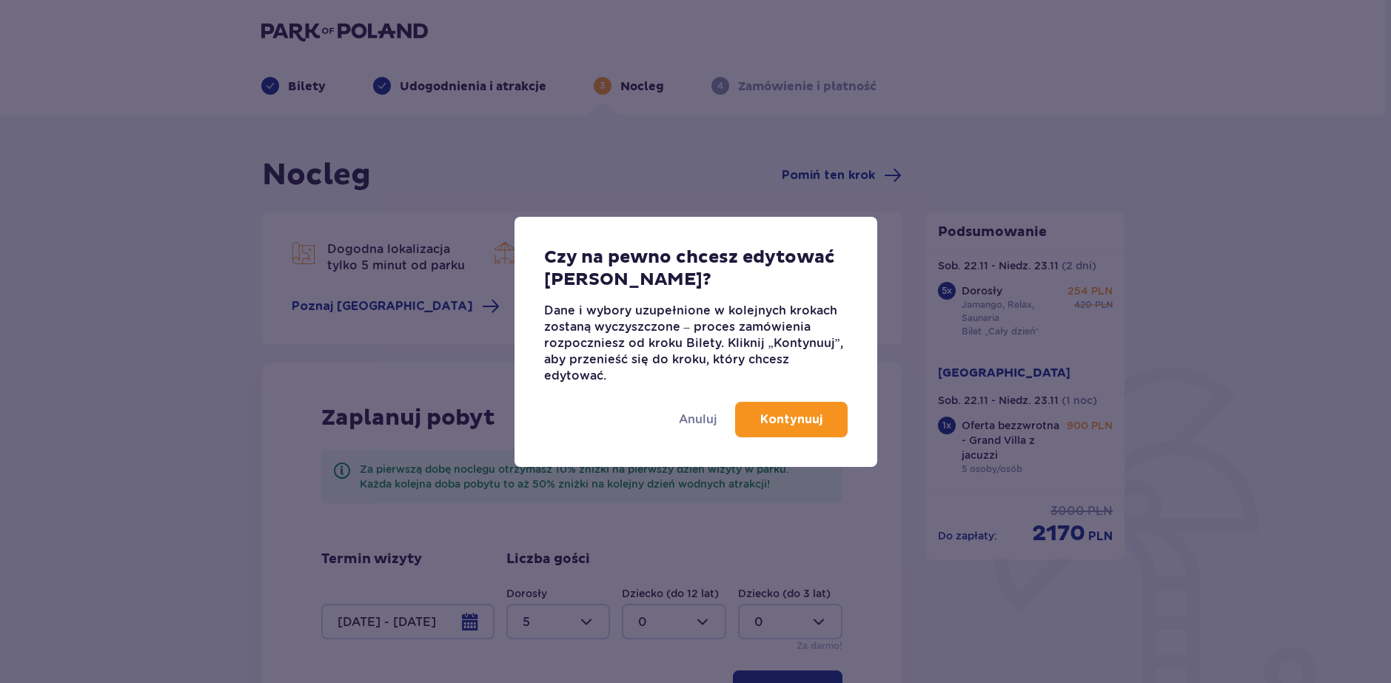
click at [808, 421] on p "Kontynuuj" at bounding box center [791, 420] width 62 height 16
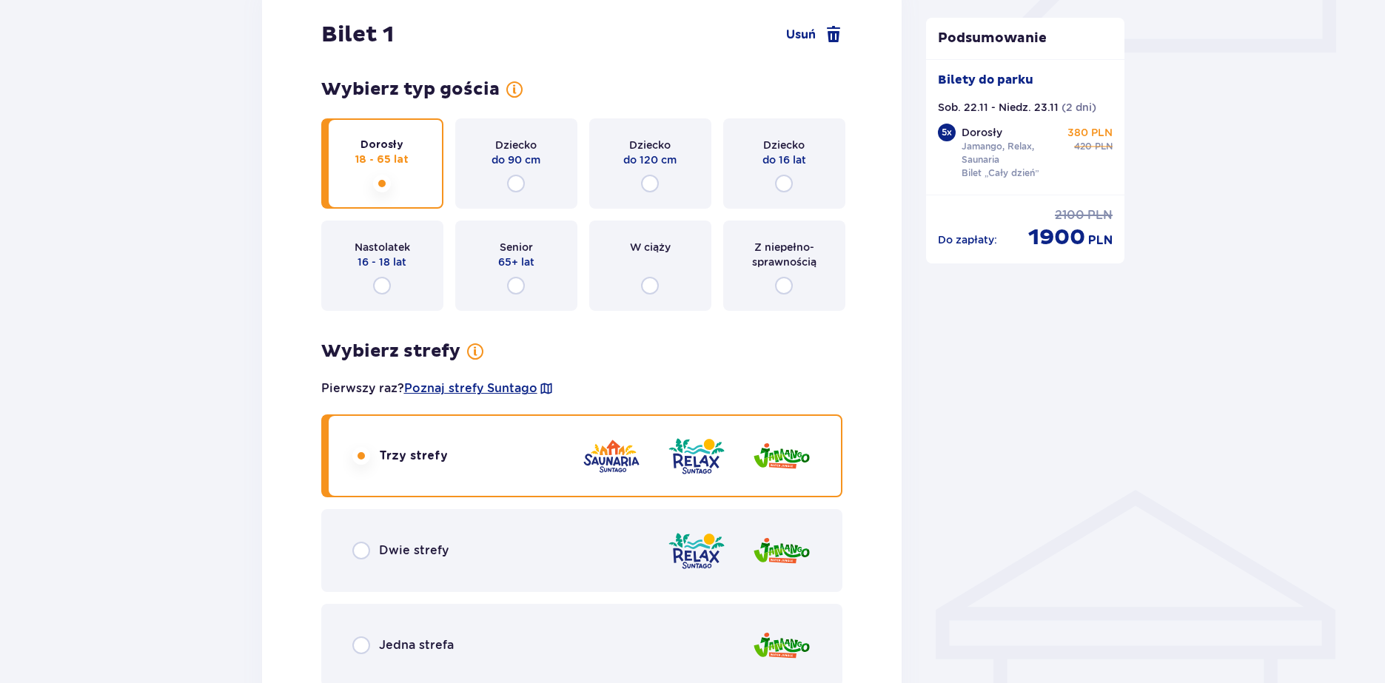
scroll to position [740, 0]
